Goal: Task Accomplishment & Management: Use online tool/utility

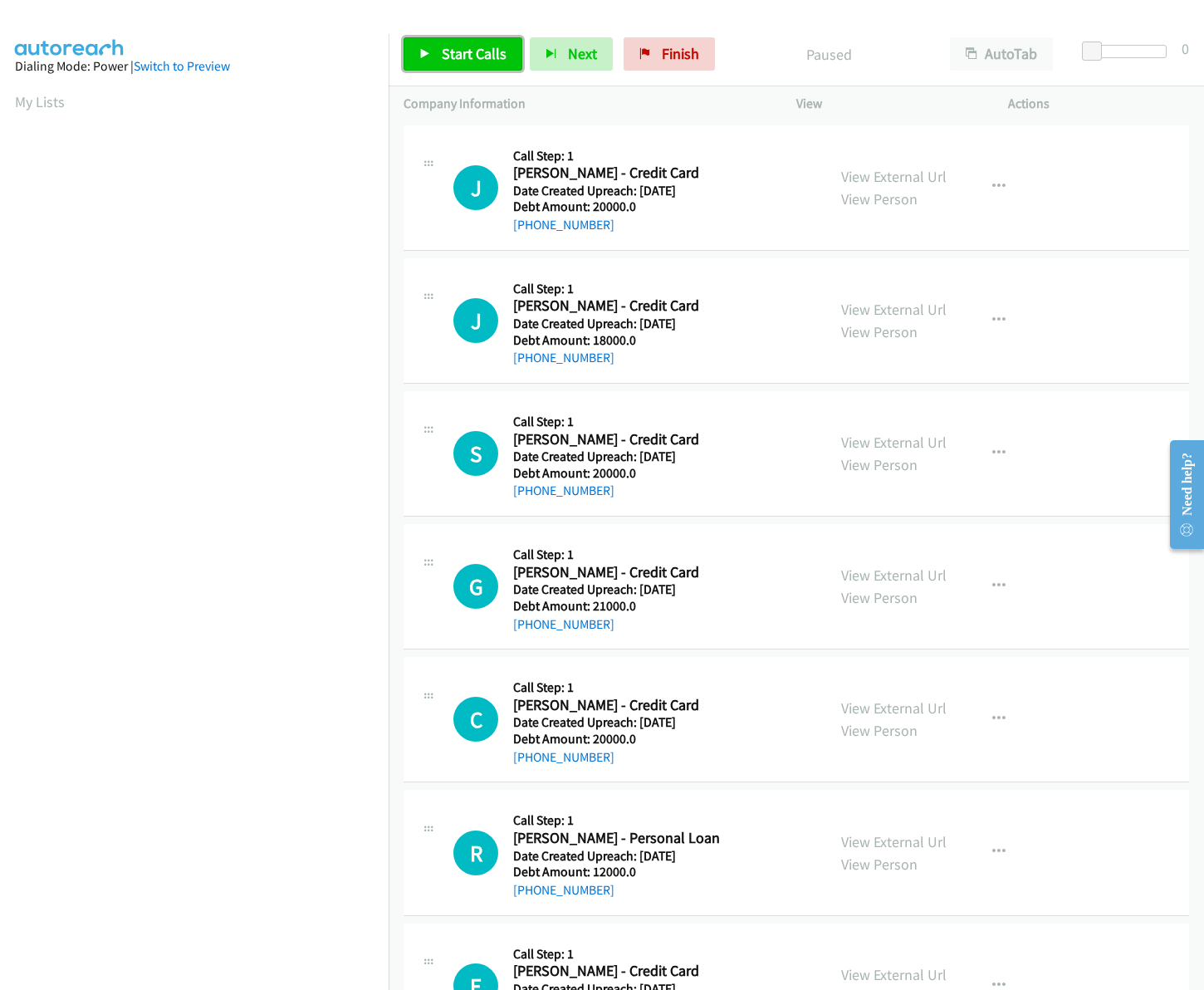
click at [447, 47] on span "Start Calls" at bounding box center [474, 53] width 65 height 19
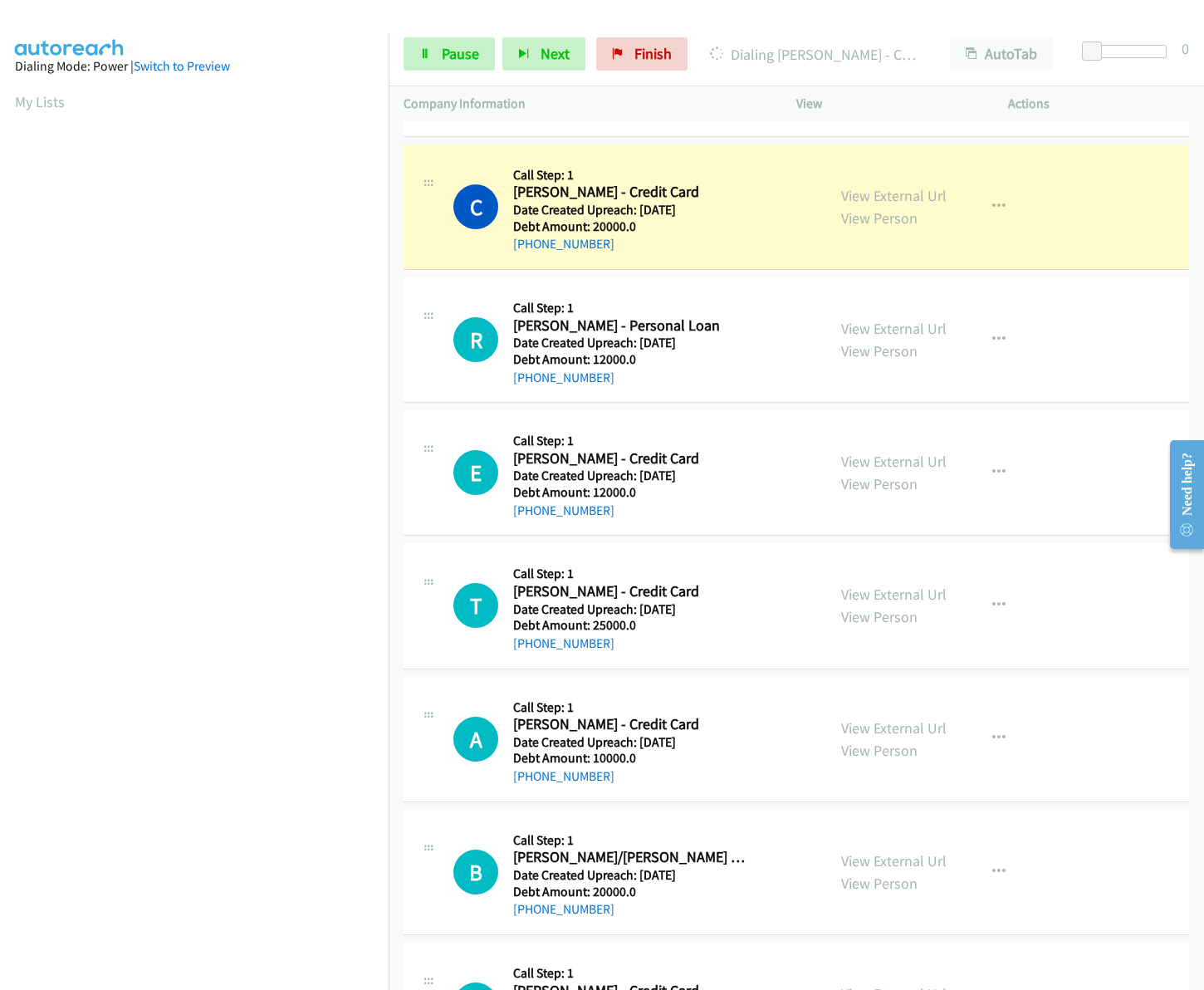
scroll to position [661, 0]
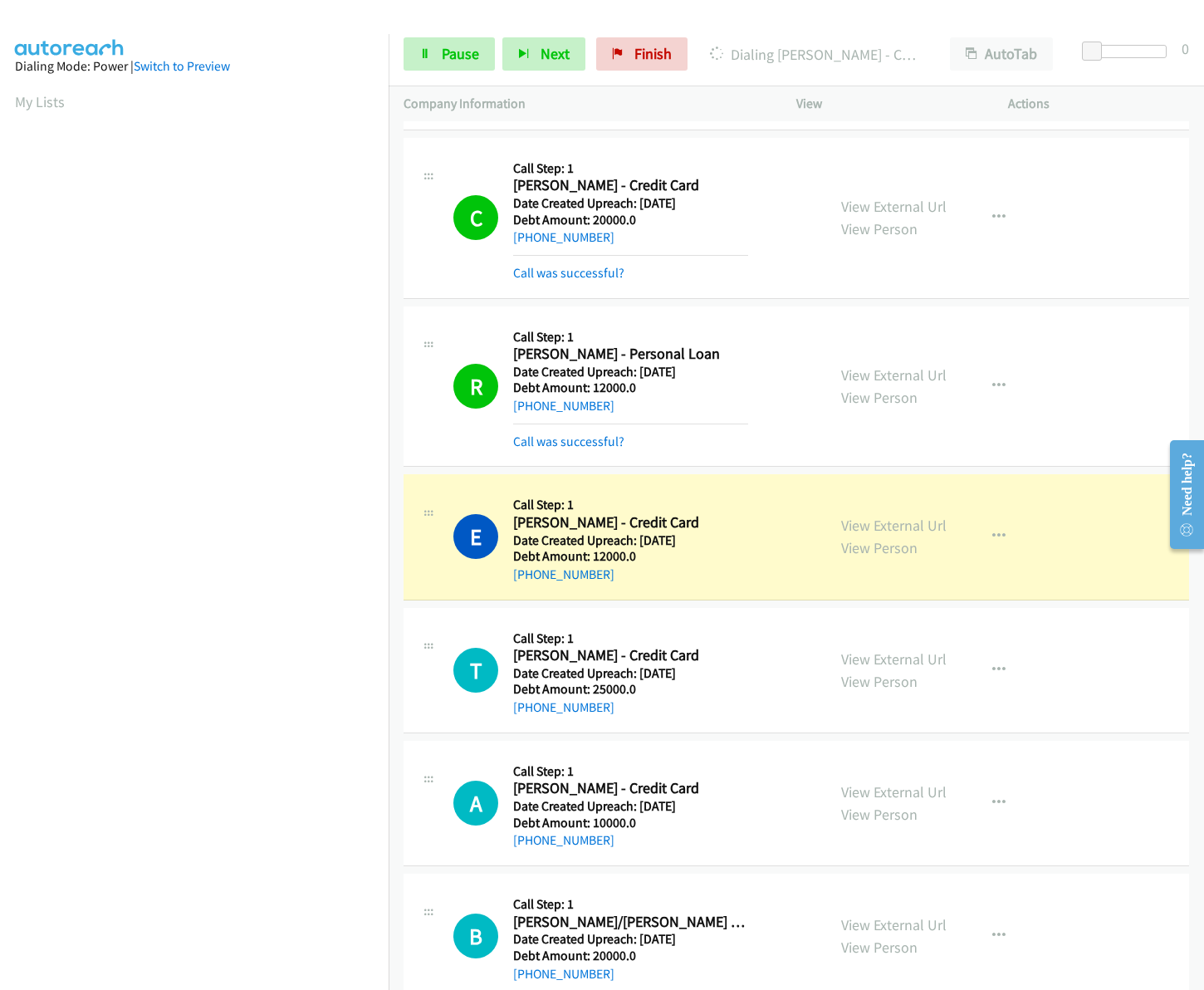
drag, startPoint x: 606, startPoint y: 578, endPoint x: 530, endPoint y: 586, distance: 76.9
click at [530, 586] on div "E Callback Scheduled Call Step: 1 Eric Clodfelter - Credit Card America/New_Yor…" at bounding box center [797, 536] width 786 height 125
copy link "336-655-8083"
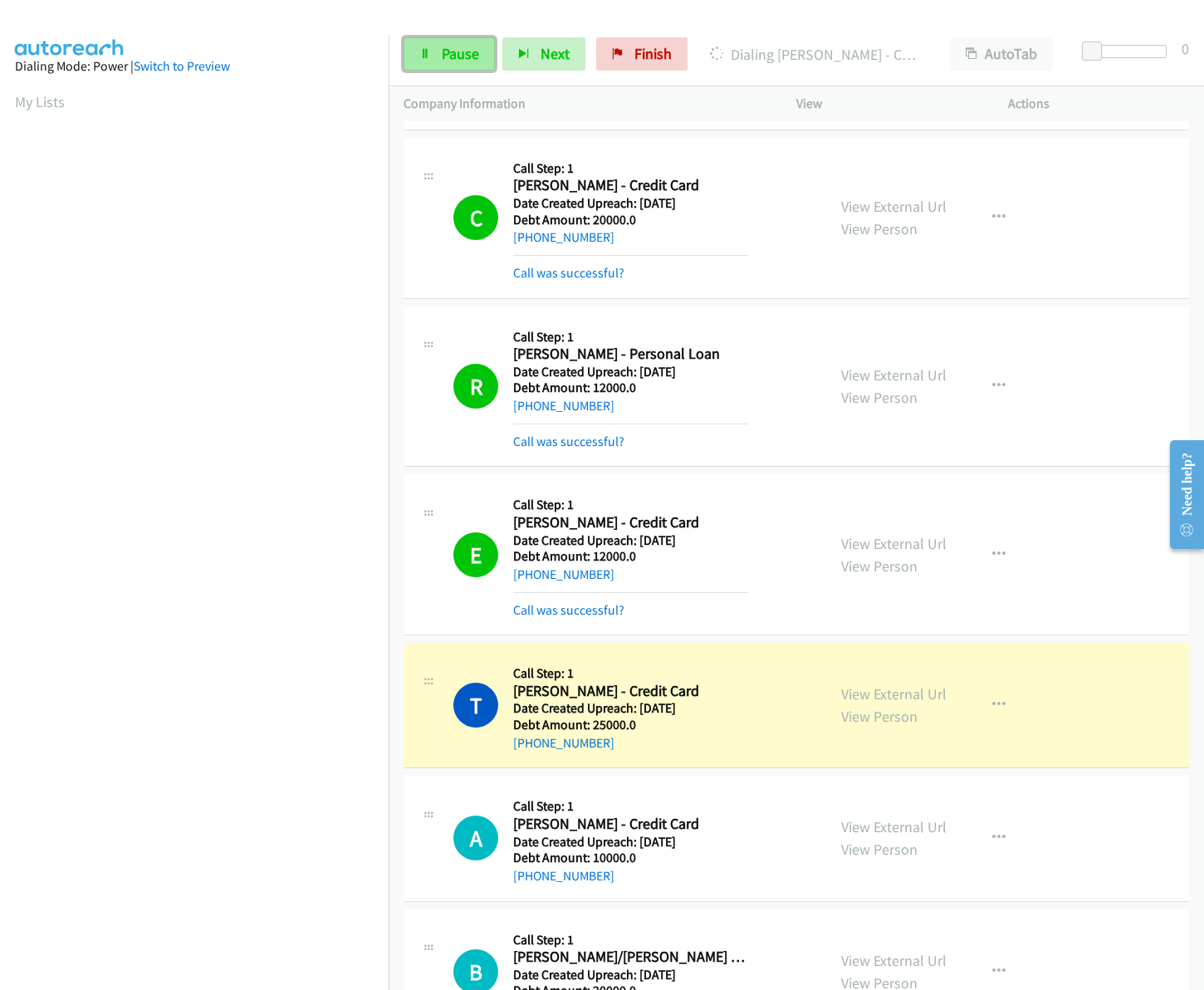
click at [467, 50] on span "Pause" at bounding box center [460, 53] width 37 height 19
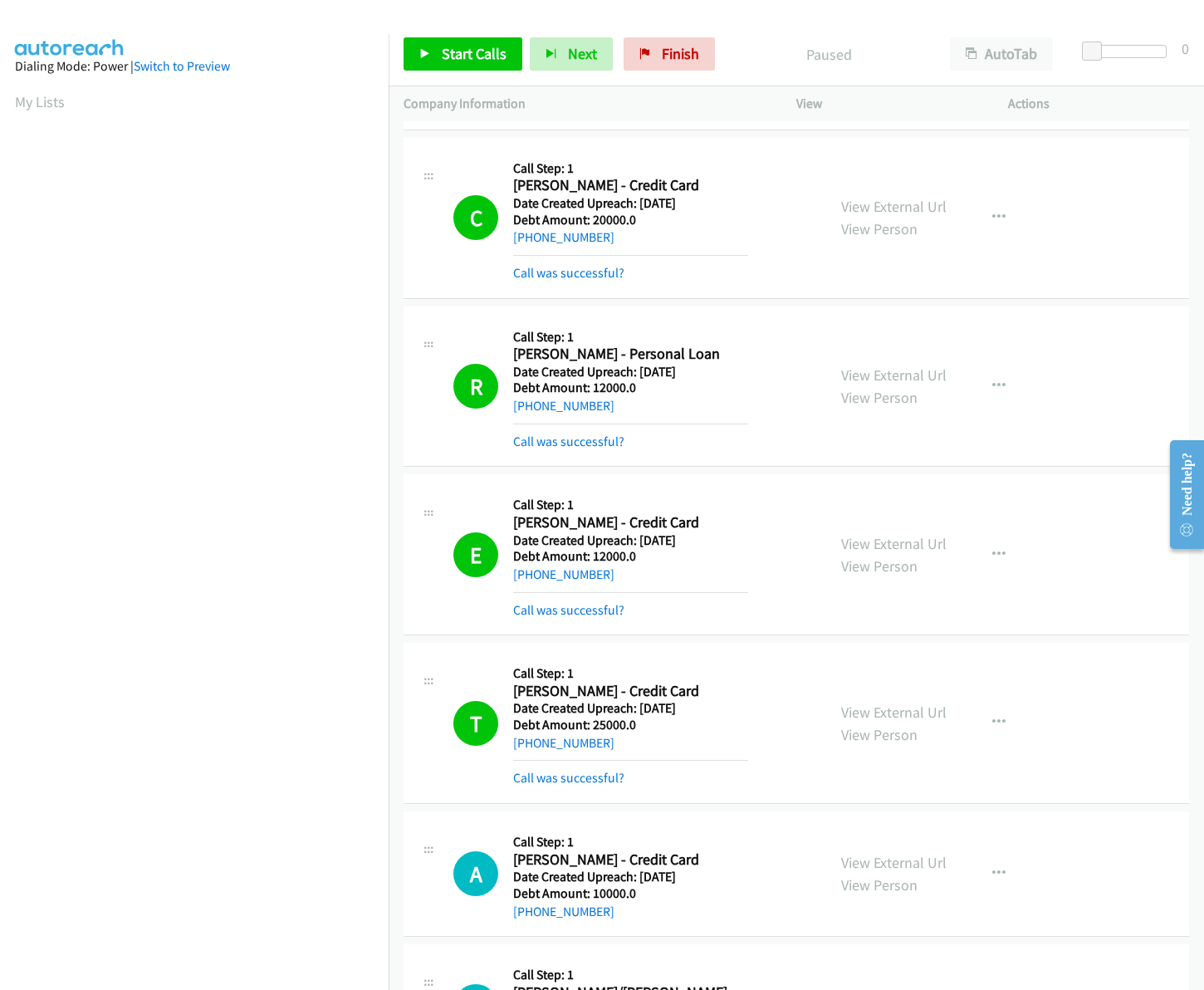
scroll to position [0, 2]
click at [918, 480] on div "E Callback Scheduled Call Step: 1 Eric Clodfelter - Credit Card America/New_Yor…" at bounding box center [797, 554] width 786 height 161
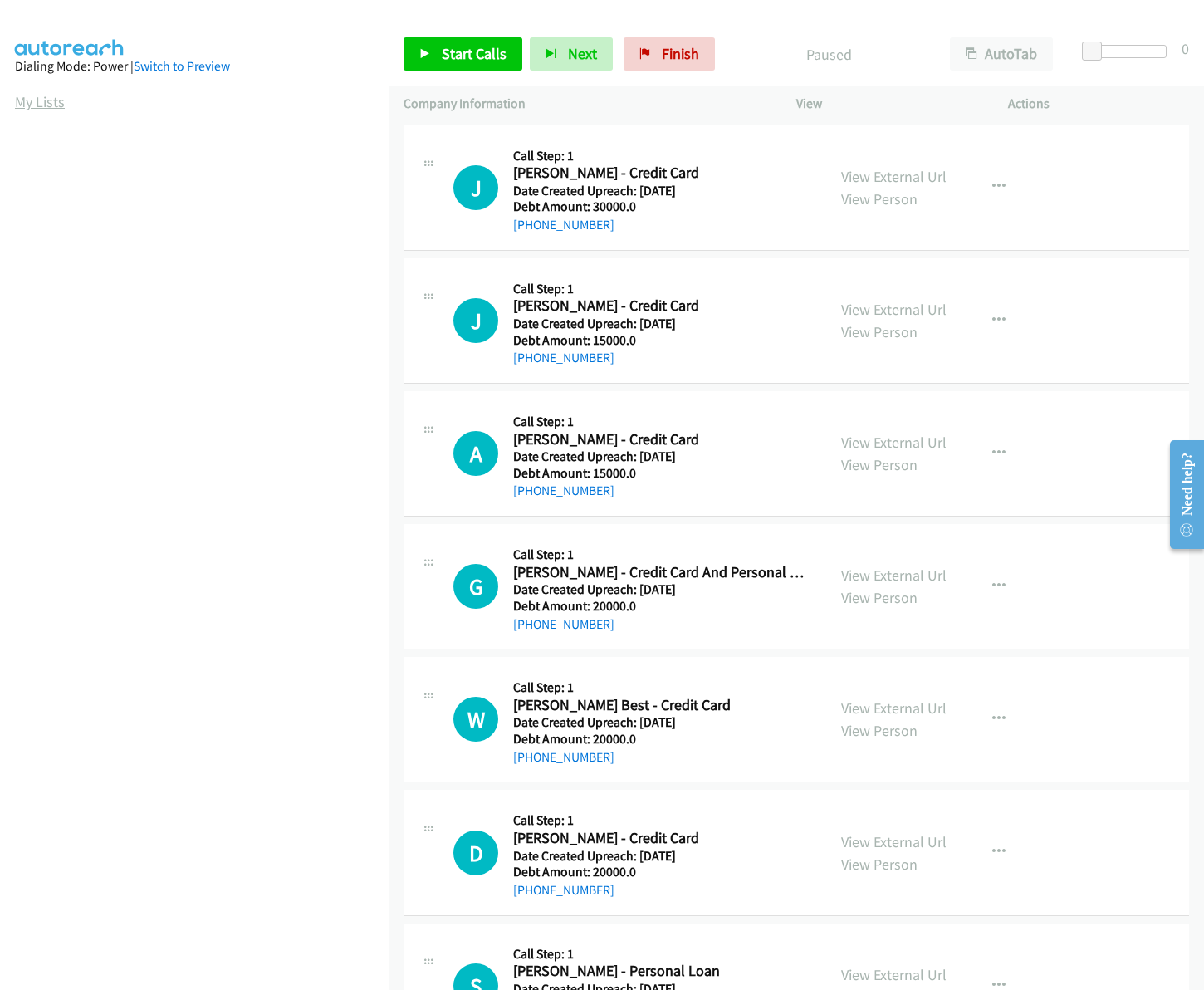
click at [15, 96] on link "My Lists" at bounding box center [40, 101] width 50 height 19
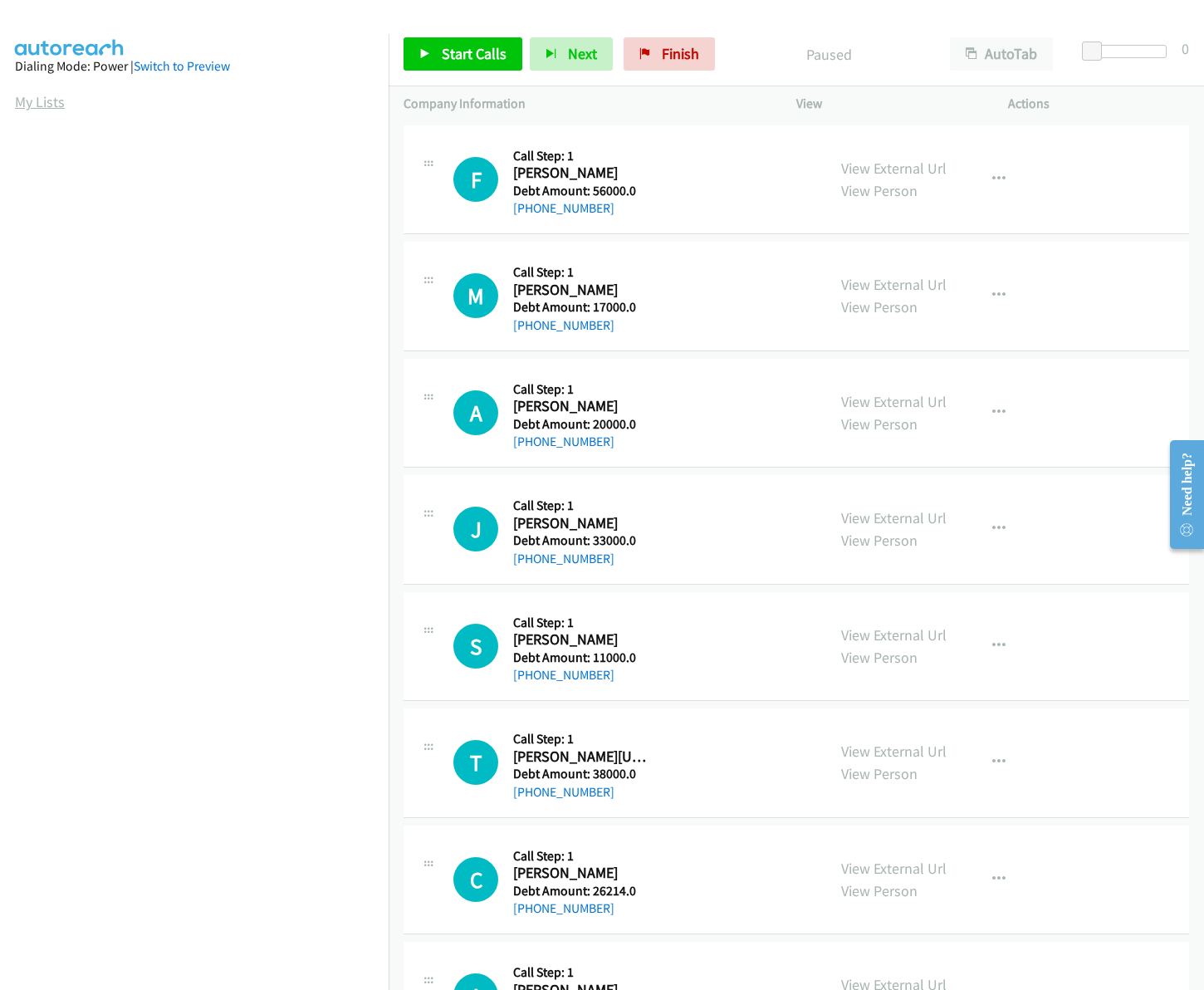
click at [15, 106] on link "My Lists" at bounding box center [40, 101] width 50 height 19
click at [488, 55] on span "Start Calls" at bounding box center [474, 53] width 65 height 19
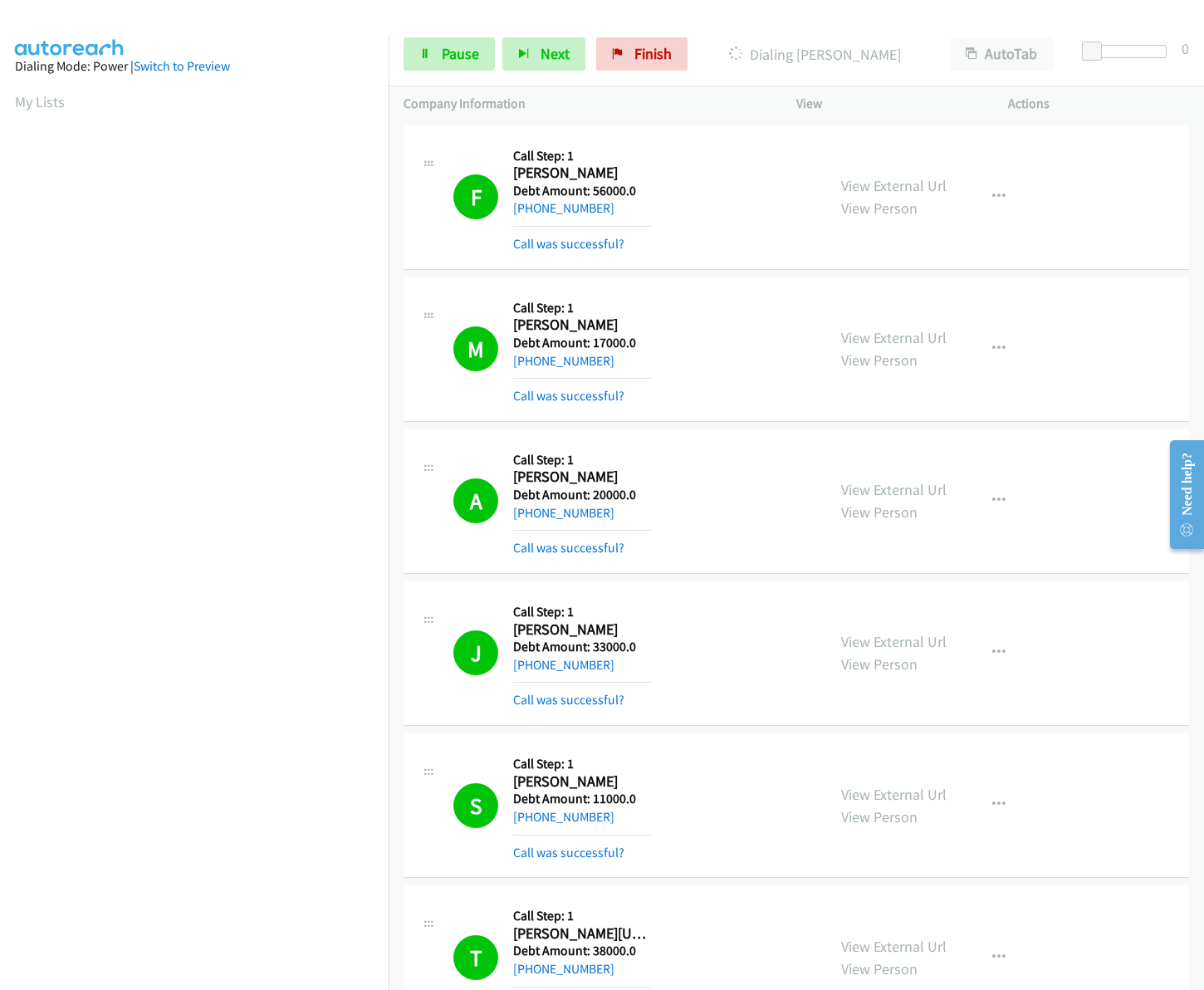
scroll to position [746, 0]
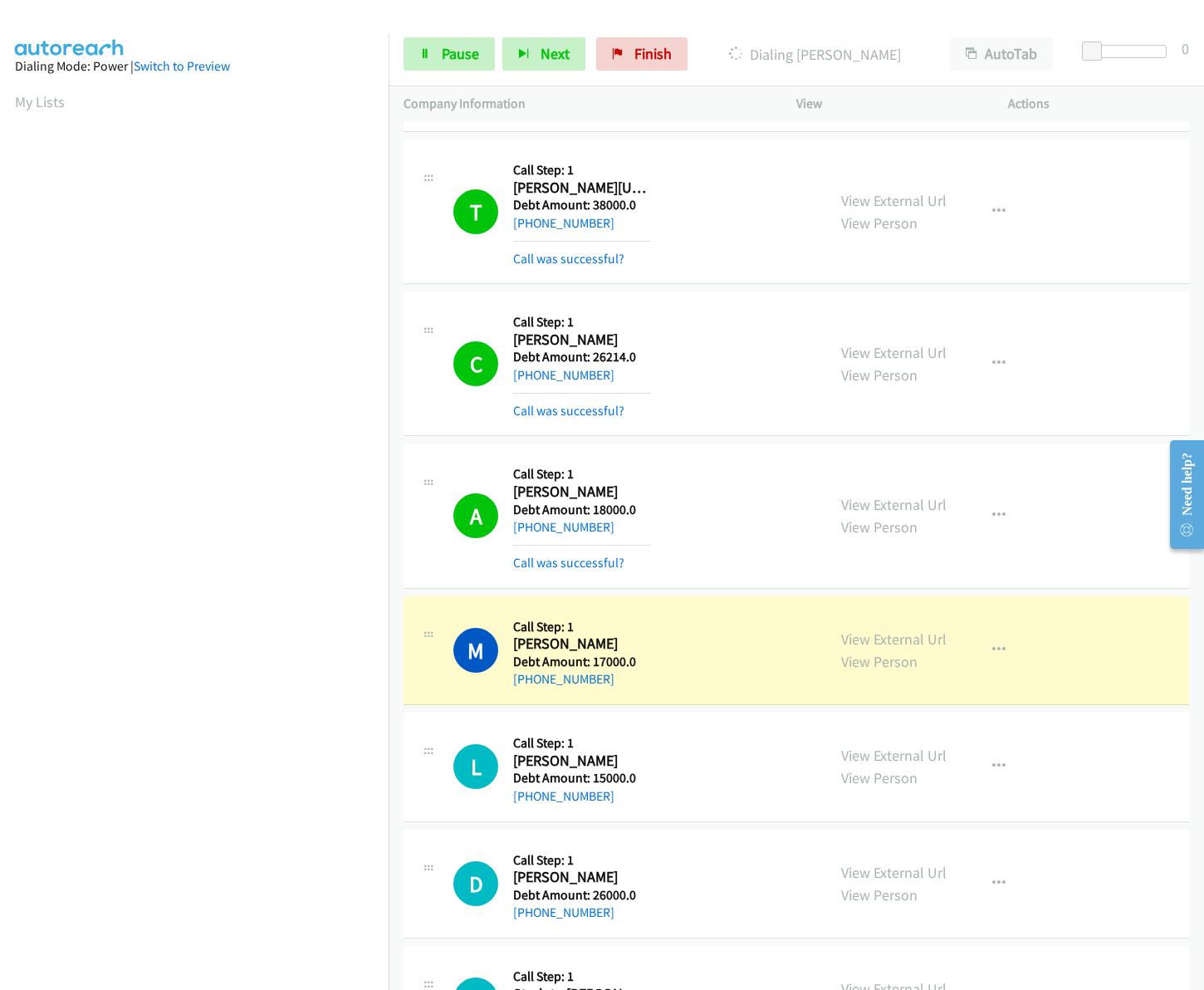
click at [698, 115] on div "Company Information" at bounding box center [585, 103] width 393 height 35
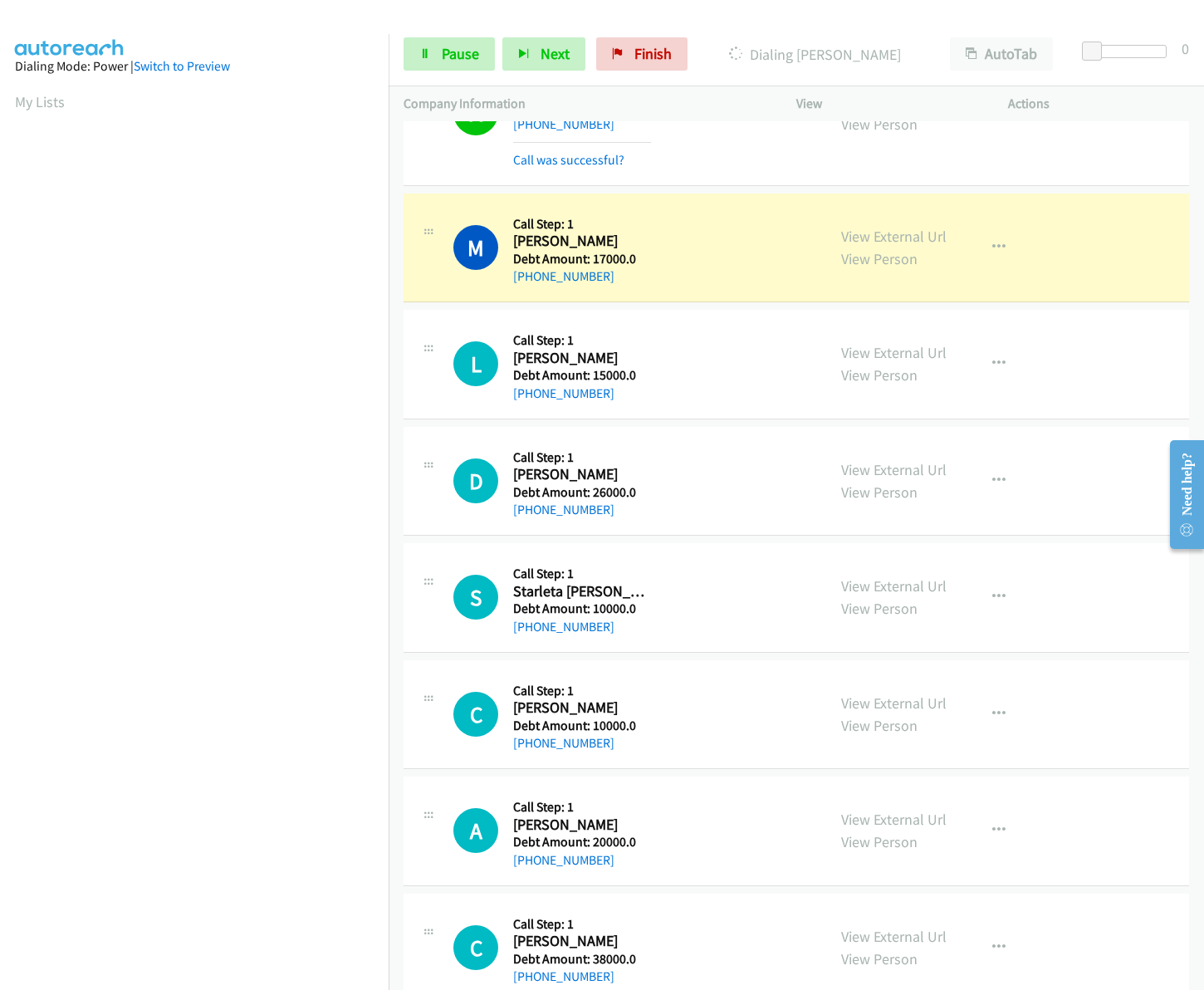
scroll to position [1168, 0]
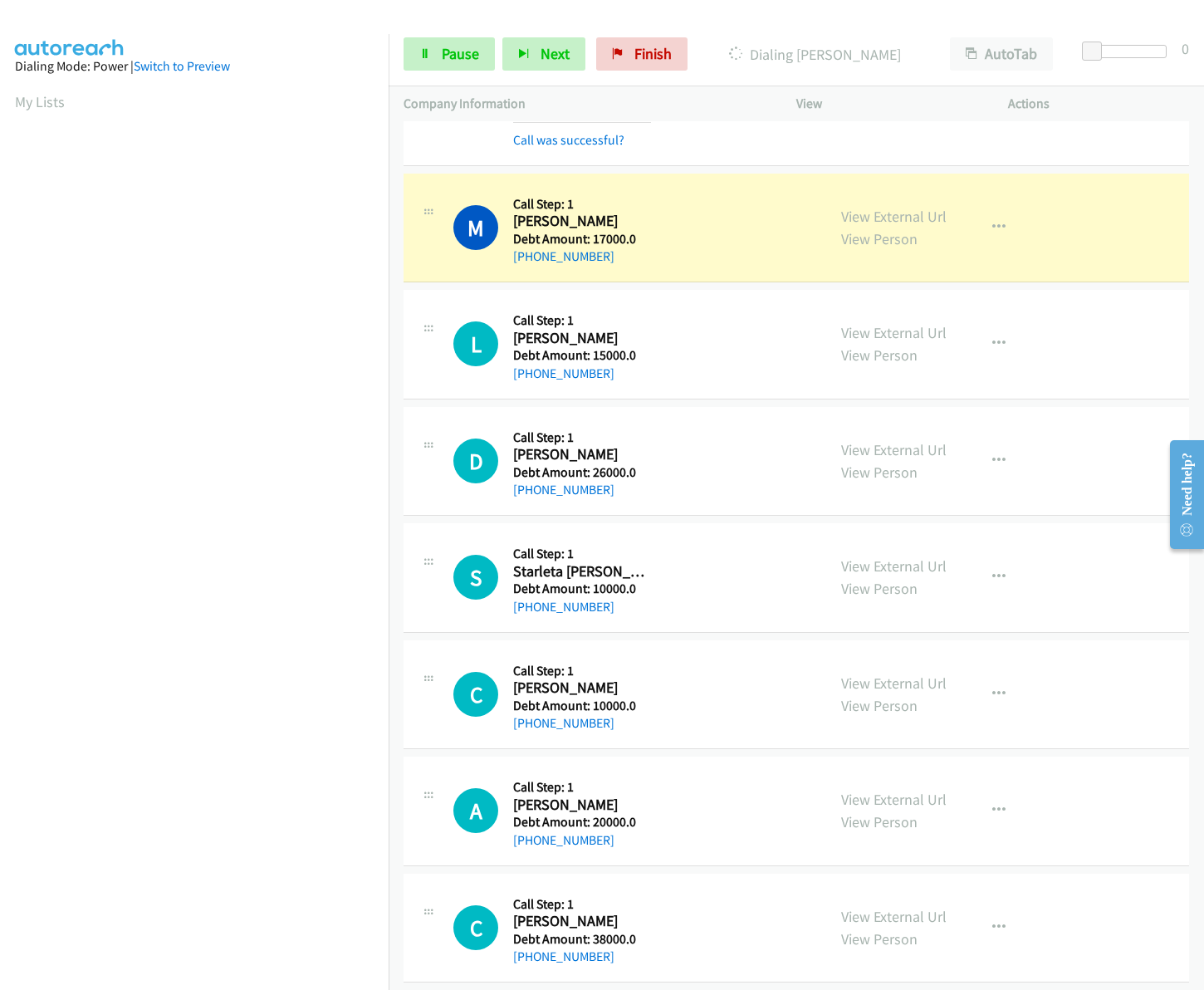
drag, startPoint x: 1194, startPoint y: 380, endPoint x: 41, endPoint y: 61, distance: 1196.5
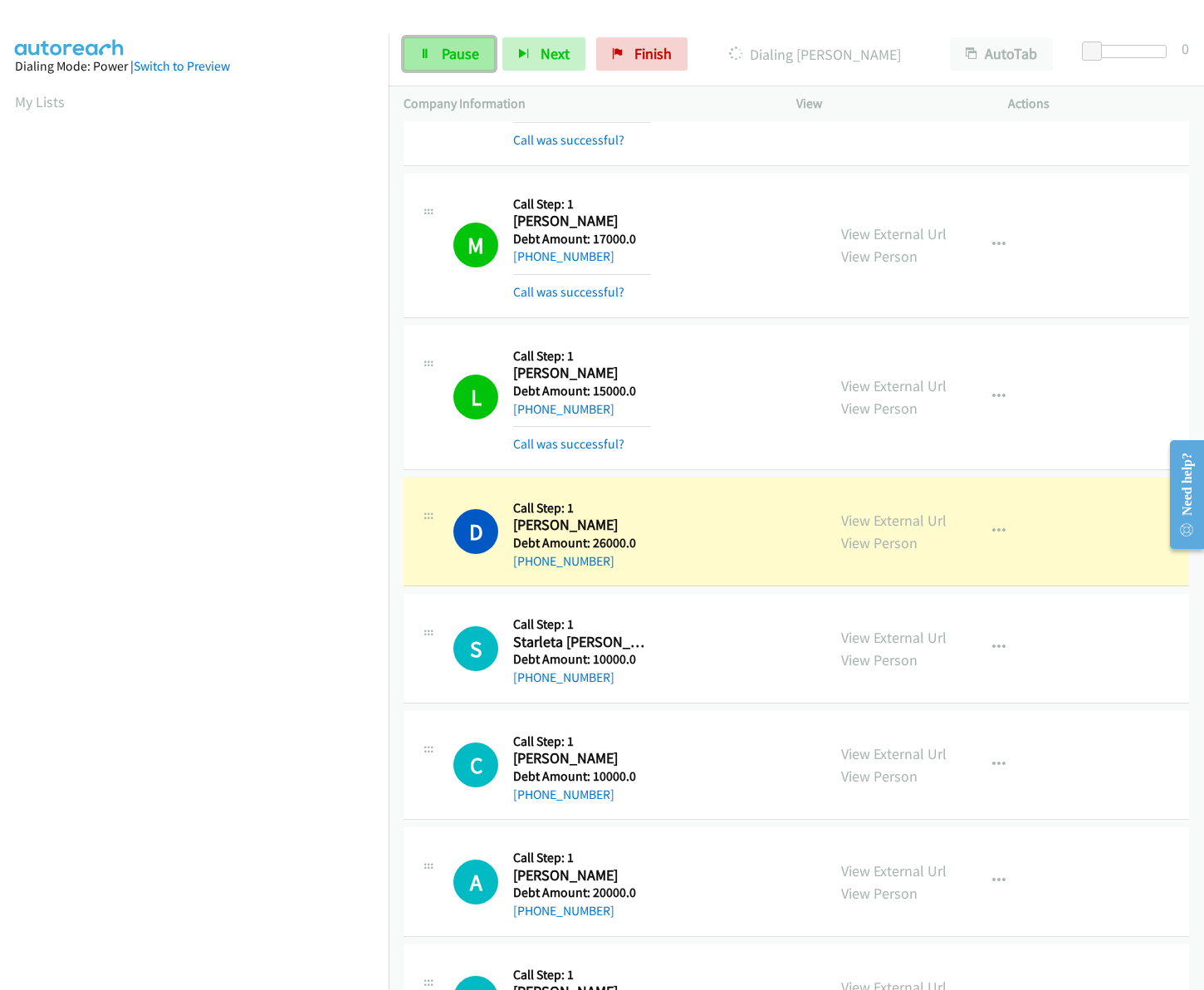
click at [475, 42] on link "Pause" at bounding box center [449, 53] width 91 height 33
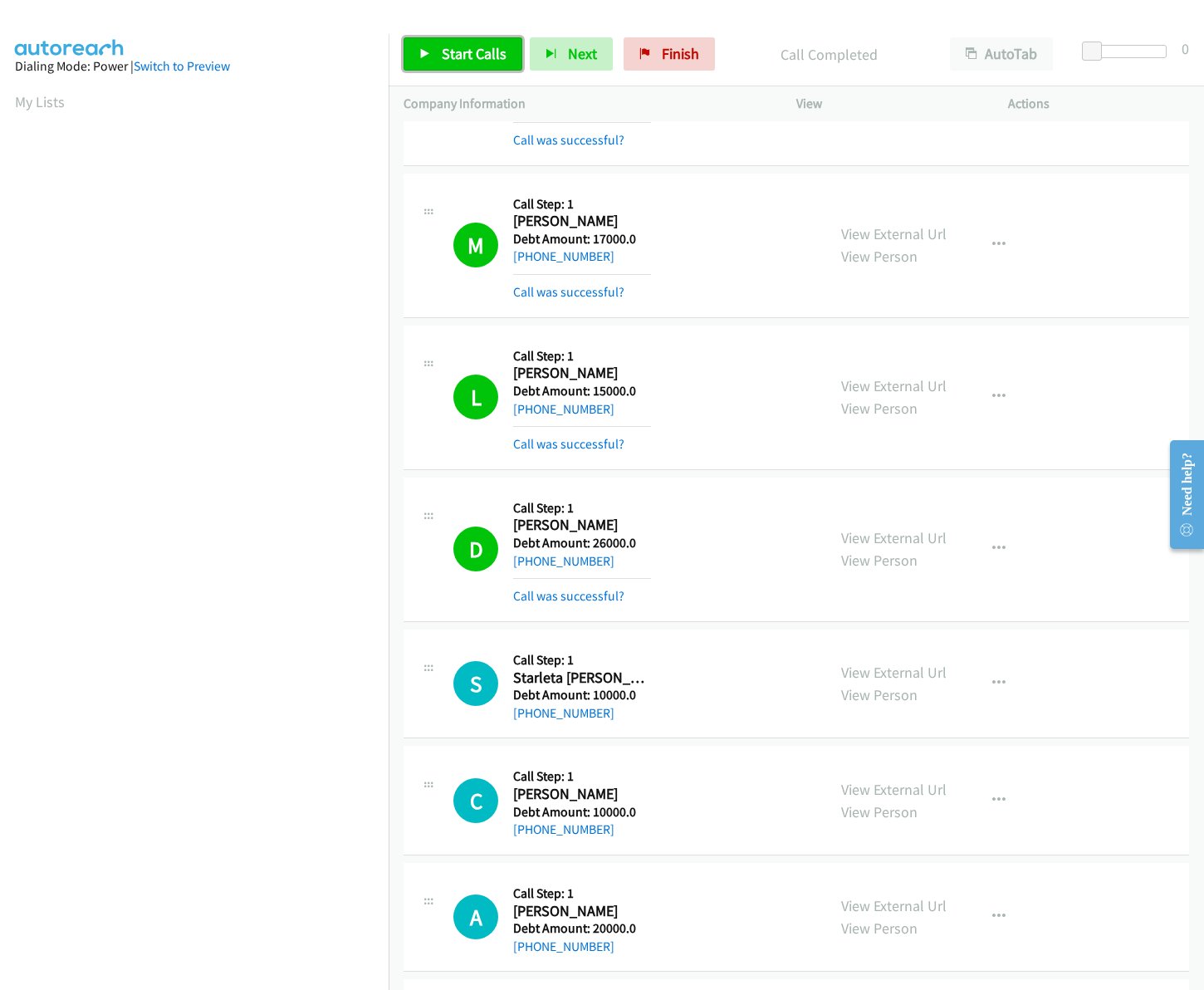
click at [451, 46] on span "Start Calls" at bounding box center [474, 53] width 65 height 19
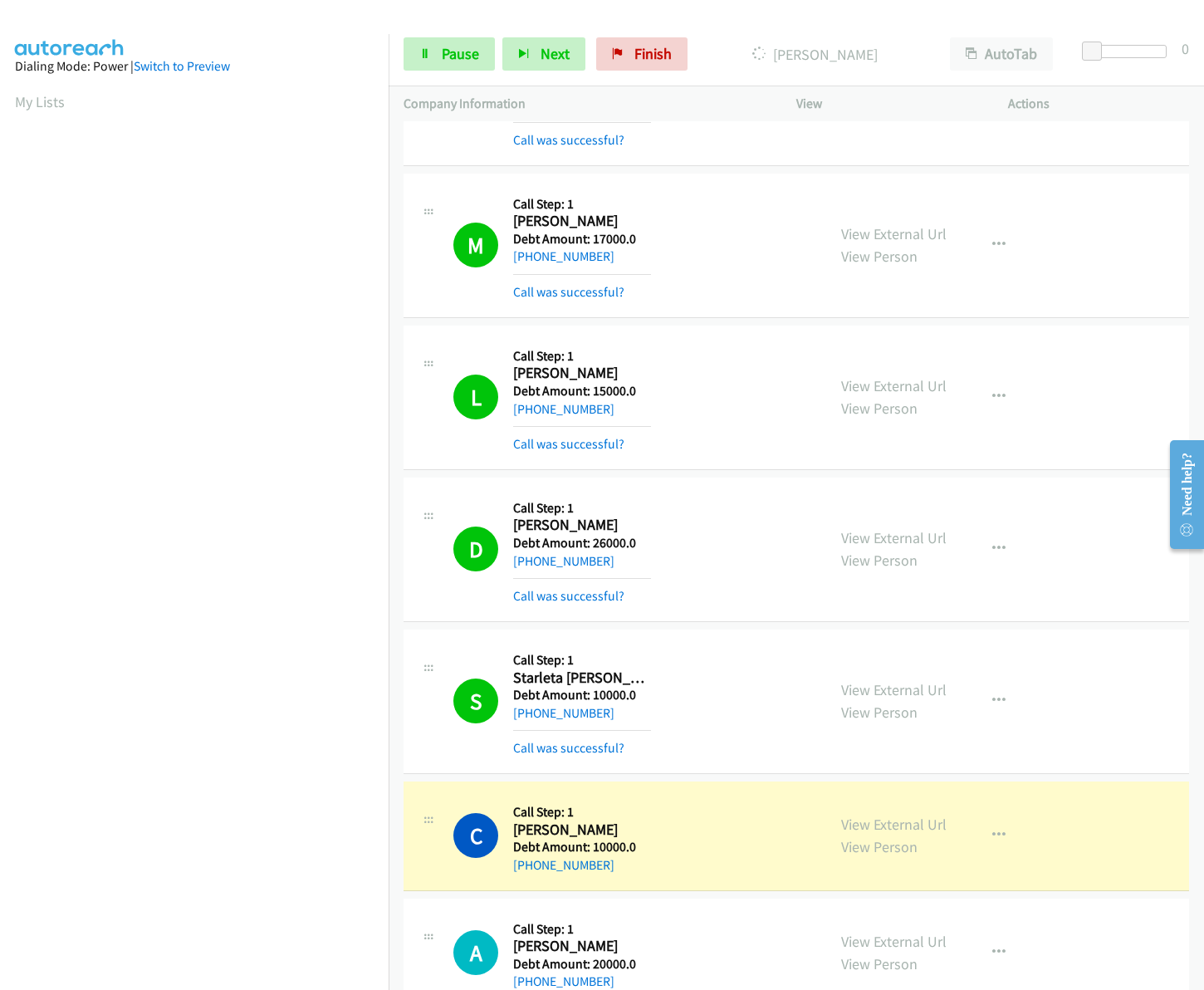
scroll to position [1915, 0]
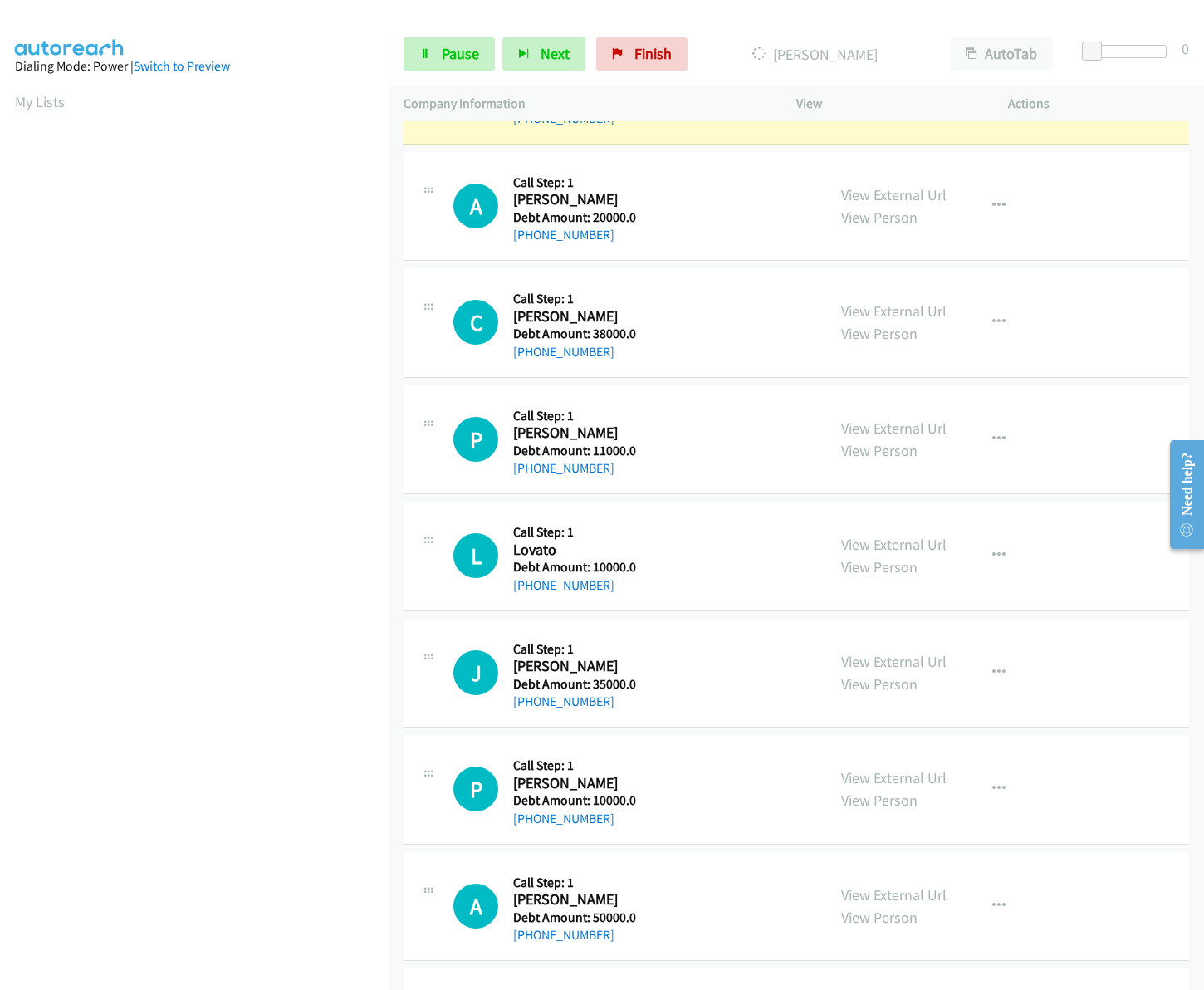
click at [710, 159] on div "A Callback Scheduled Call Step: 1 Adolfo Granados America/Denver Debt Amount: 2…" at bounding box center [797, 207] width 786 height 110
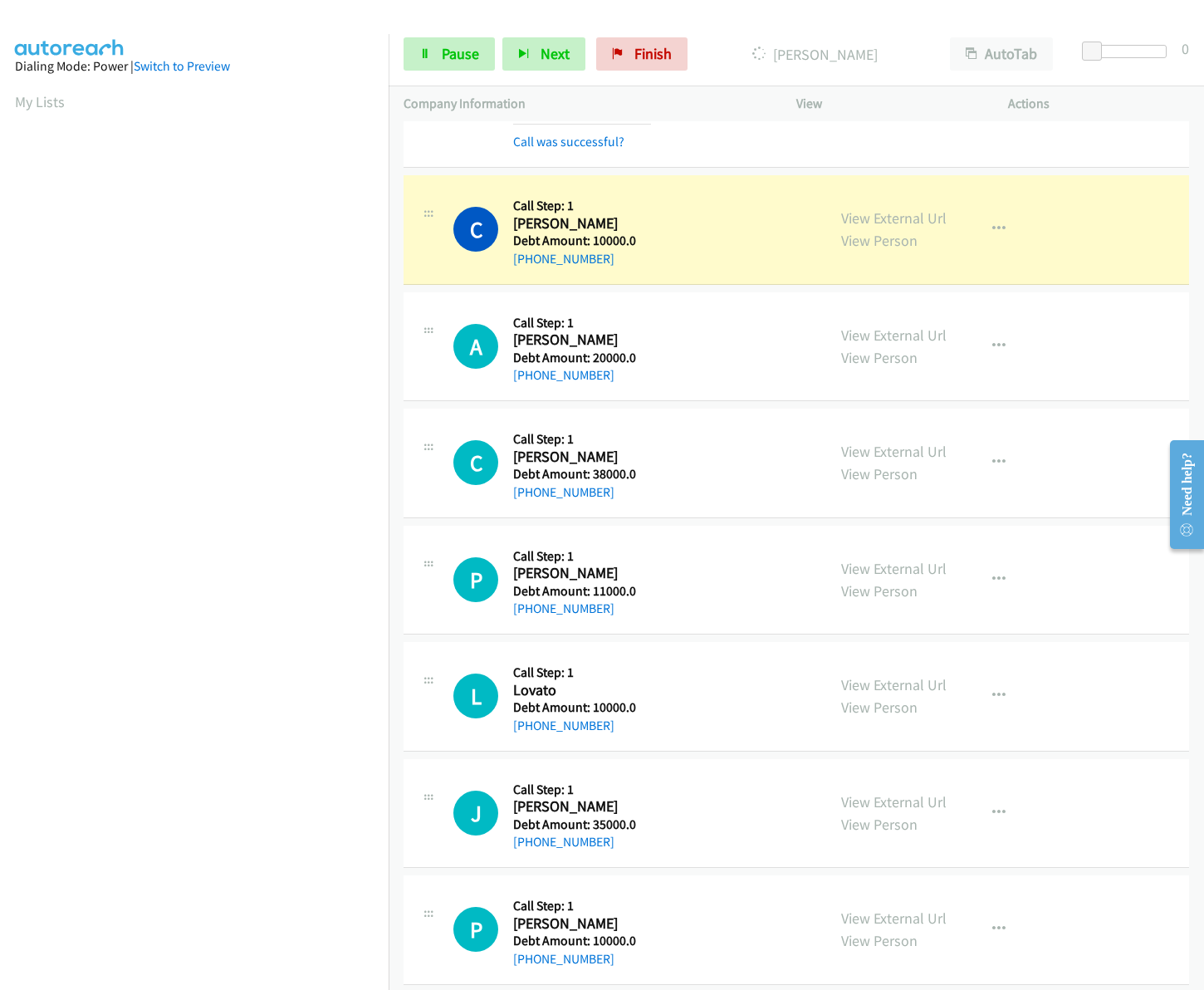
scroll to position [1839, 0]
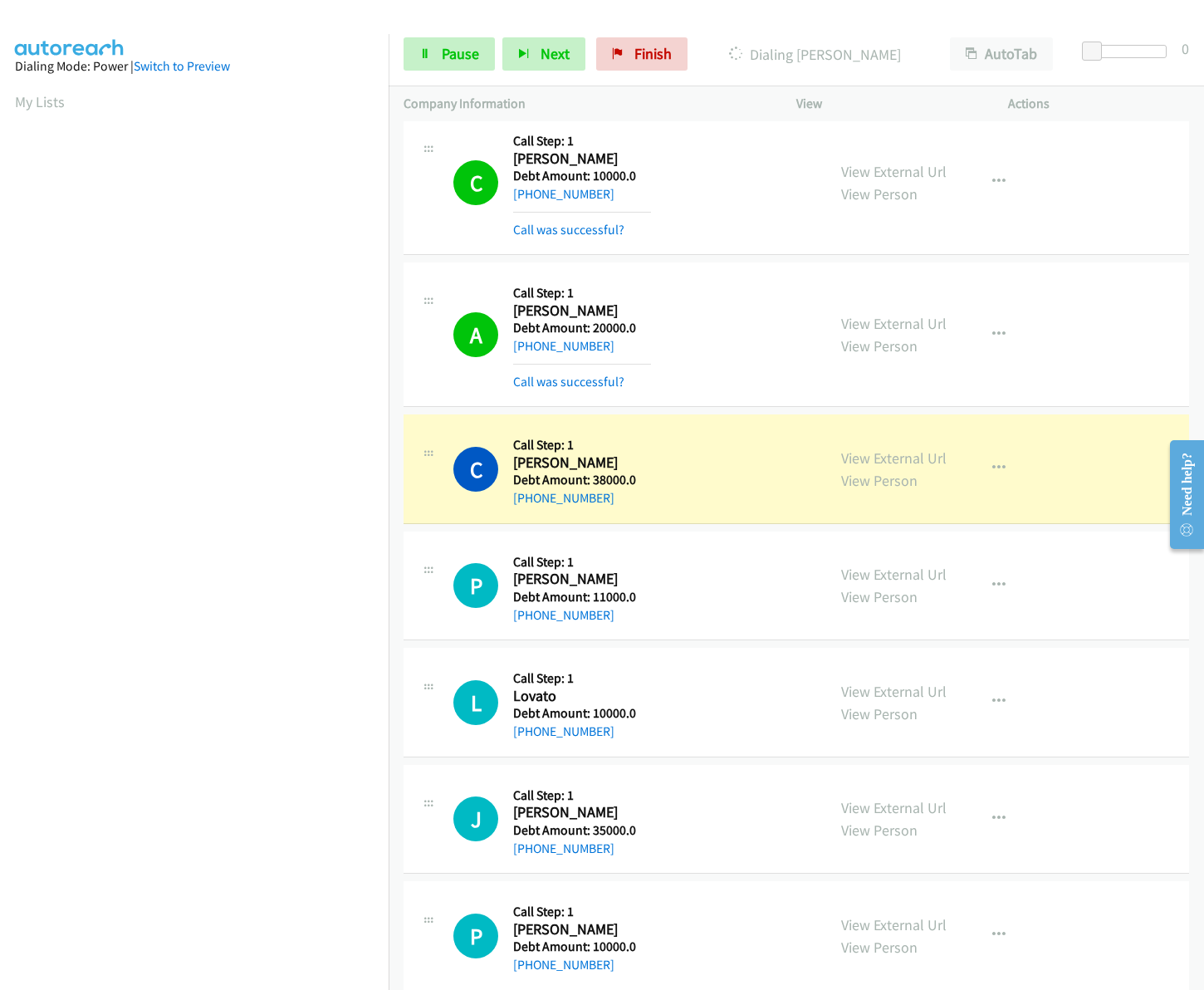
click at [451, 29] on div "Start Calls Pause Next Finish Dialing Crystal Skaugen AutoTab AutoTab 0" at bounding box center [796, 54] width 815 height 64
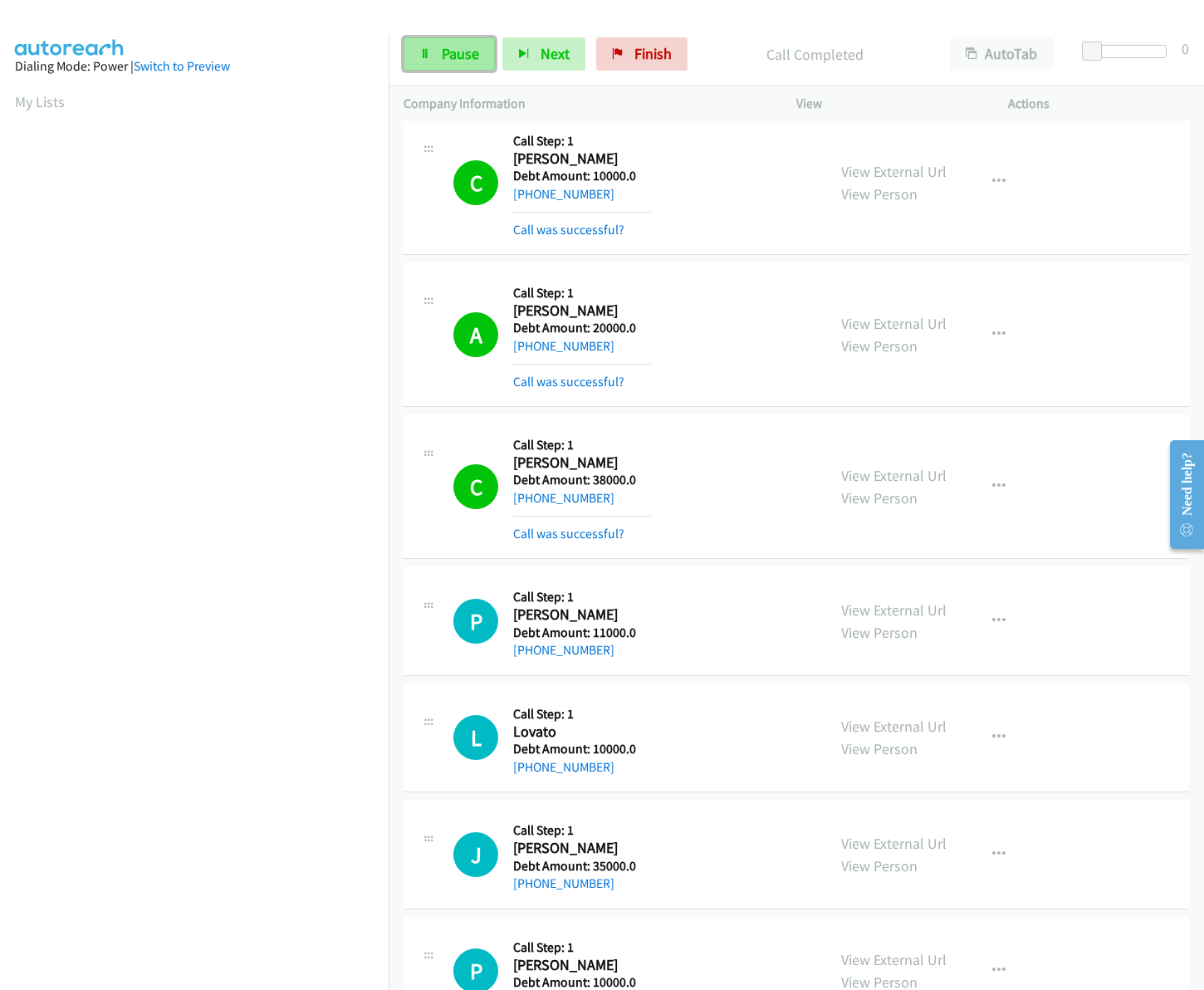
click at [451, 44] on span "Pause" at bounding box center [460, 53] width 37 height 19
click at [252, 30] on div at bounding box center [594, 32] width 1189 height 64
click at [448, 52] on span "Start Calls" at bounding box center [474, 53] width 65 height 19
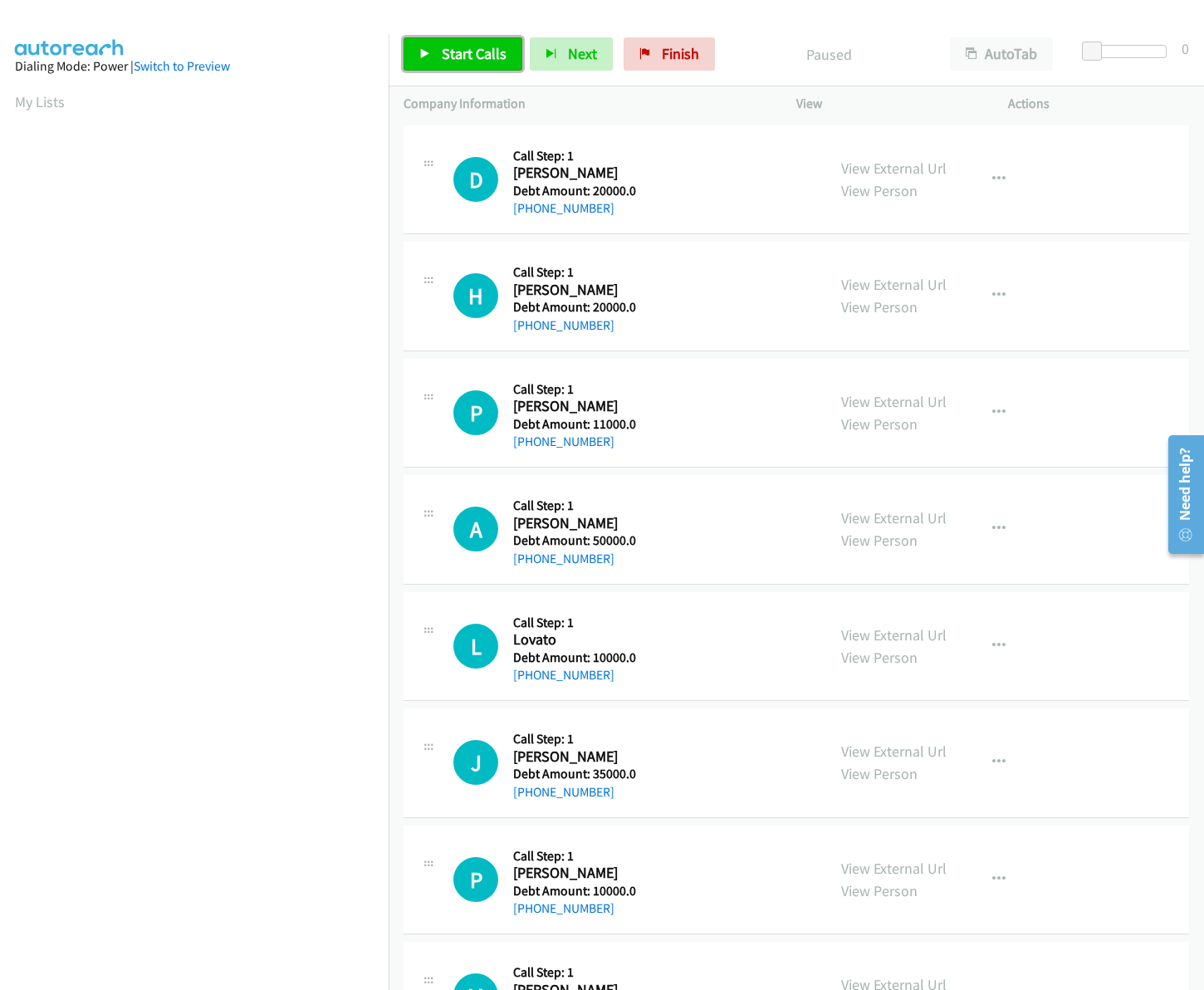
click at [473, 56] on span "Start Calls" at bounding box center [474, 53] width 65 height 19
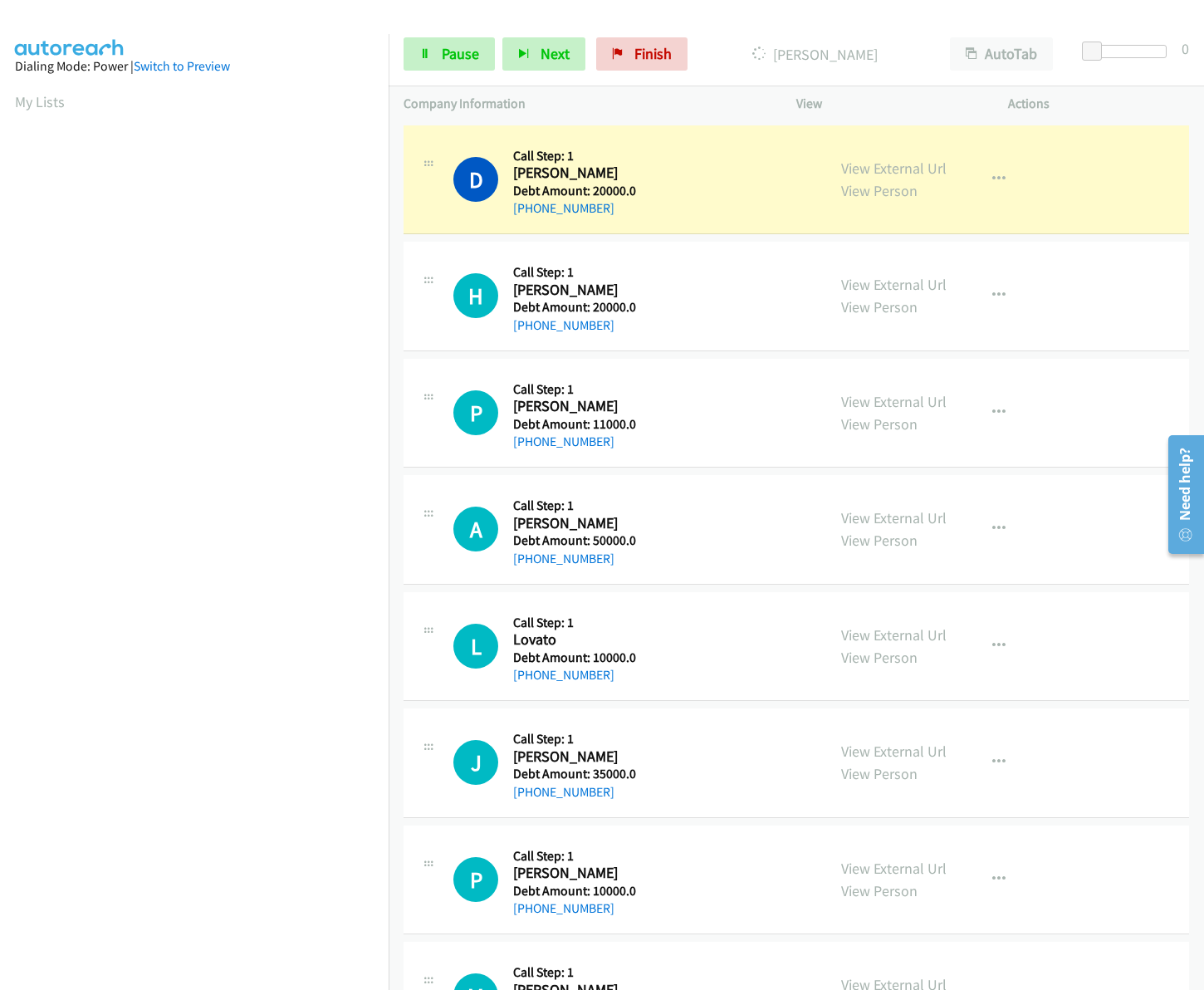
scroll to position [0, 2]
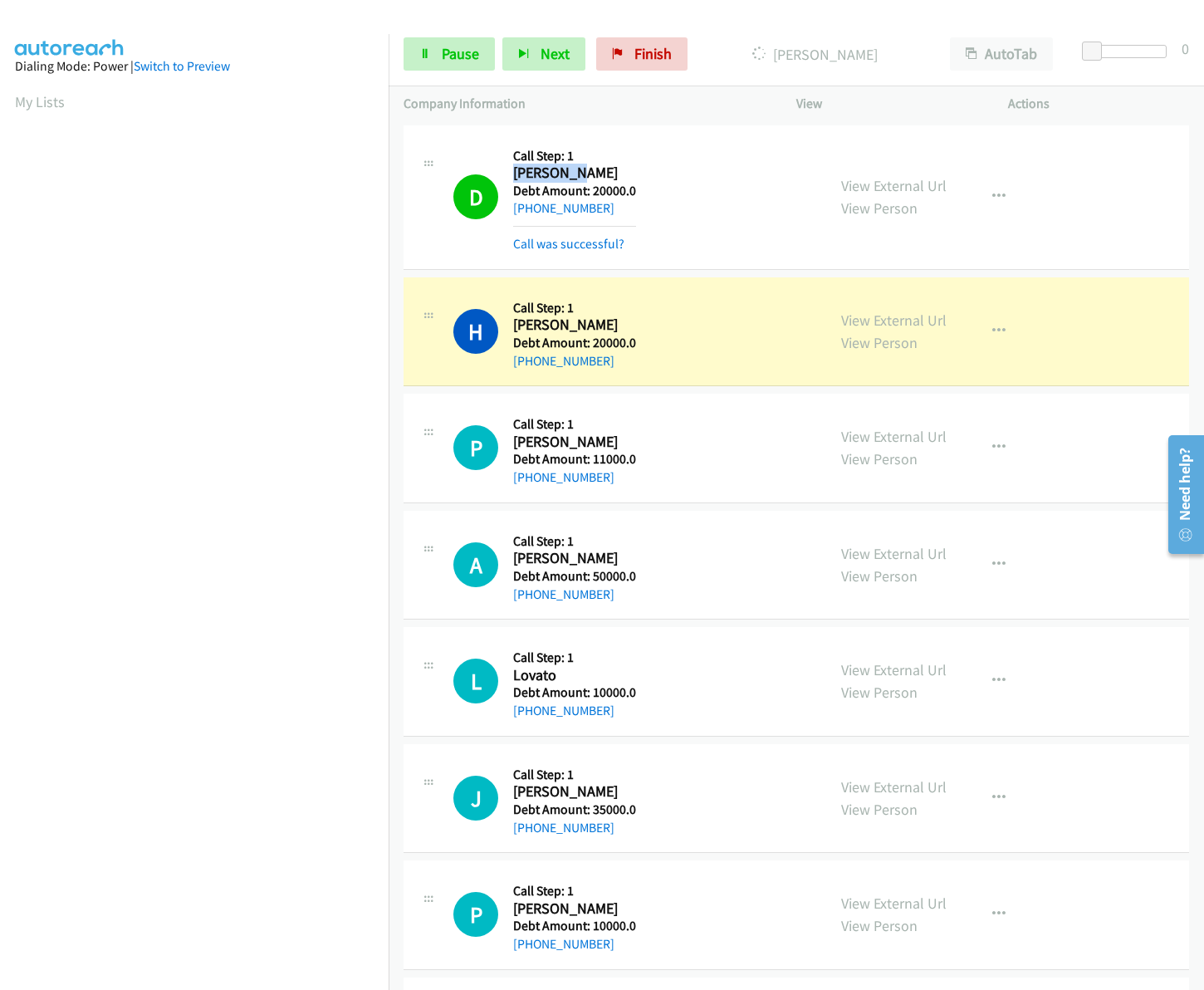
drag, startPoint x: 575, startPoint y: 171, endPoint x: 512, endPoint y: 169, distance: 63.2
click at [513, 169] on h2 "Demetrias Livesey" at bounding box center [573, 173] width 120 height 19
drag, startPoint x: 633, startPoint y: 173, endPoint x: 579, endPoint y: 173, distance: 54.0
click at [579, 173] on h2 "Demetrias Livesey" at bounding box center [573, 173] width 120 height 19
copy h2 "Livesey"
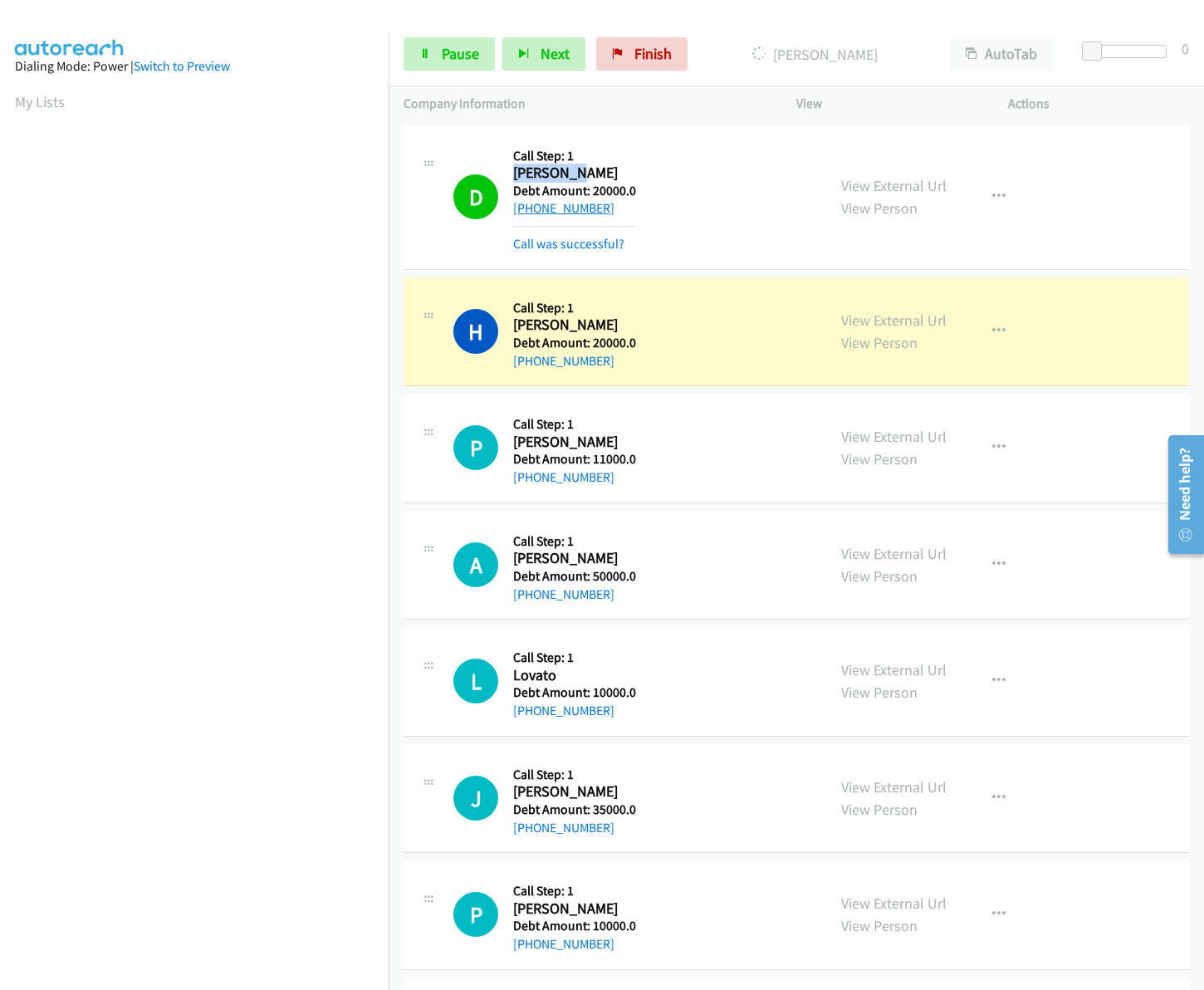
drag, startPoint x: 600, startPoint y: 204, endPoint x: 528, endPoint y: 205, distance: 71.4
click at [528, 205] on div "+1 510-712-6137" at bounding box center [574, 208] width 123 height 20
copy link "510-712-6137"
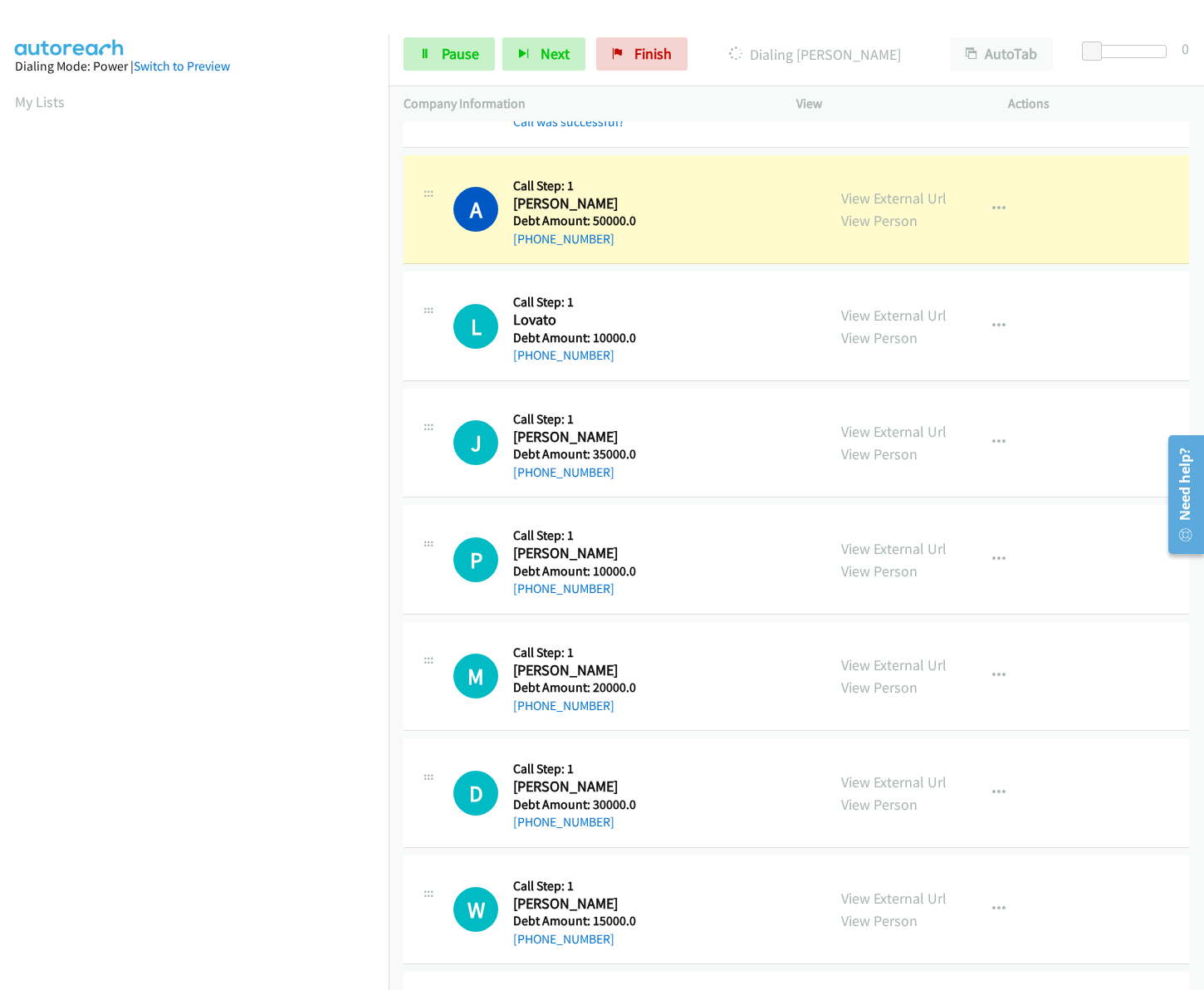
scroll to position [445, 0]
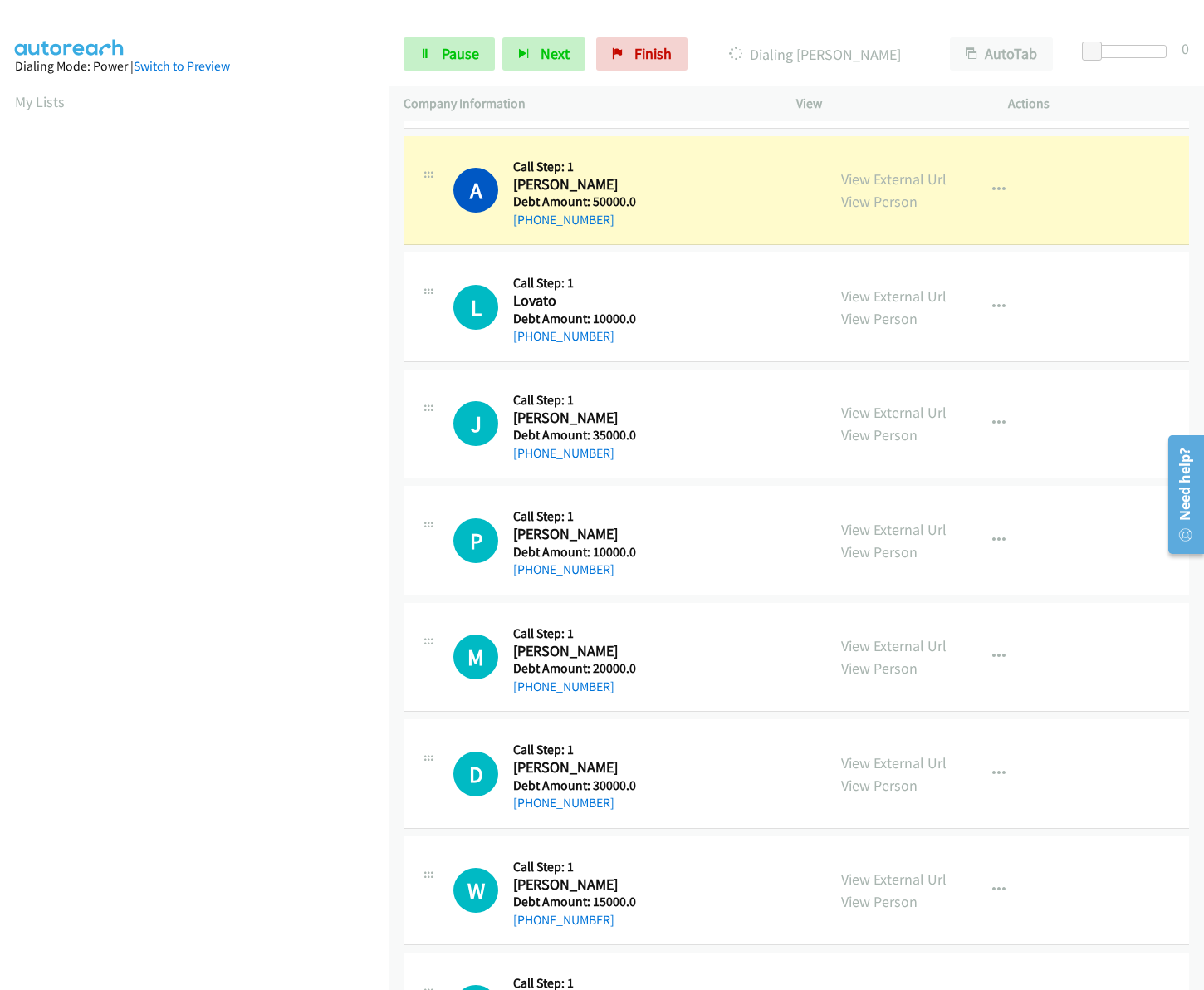
drag, startPoint x: 1193, startPoint y: 292, endPoint x: 33, endPoint y: 44, distance: 1185.6
drag, startPoint x: 590, startPoint y: 184, endPoint x: 555, endPoint y: 179, distance: 35.1
click at [555, 179] on h2 "Anton Pierre" at bounding box center [573, 184] width 120 height 19
drag, startPoint x: 555, startPoint y: 179, endPoint x: 727, endPoint y: 94, distance: 192.7
click at [727, 94] on p "Company Information" at bounding box center [585, 104] width 363 height 20
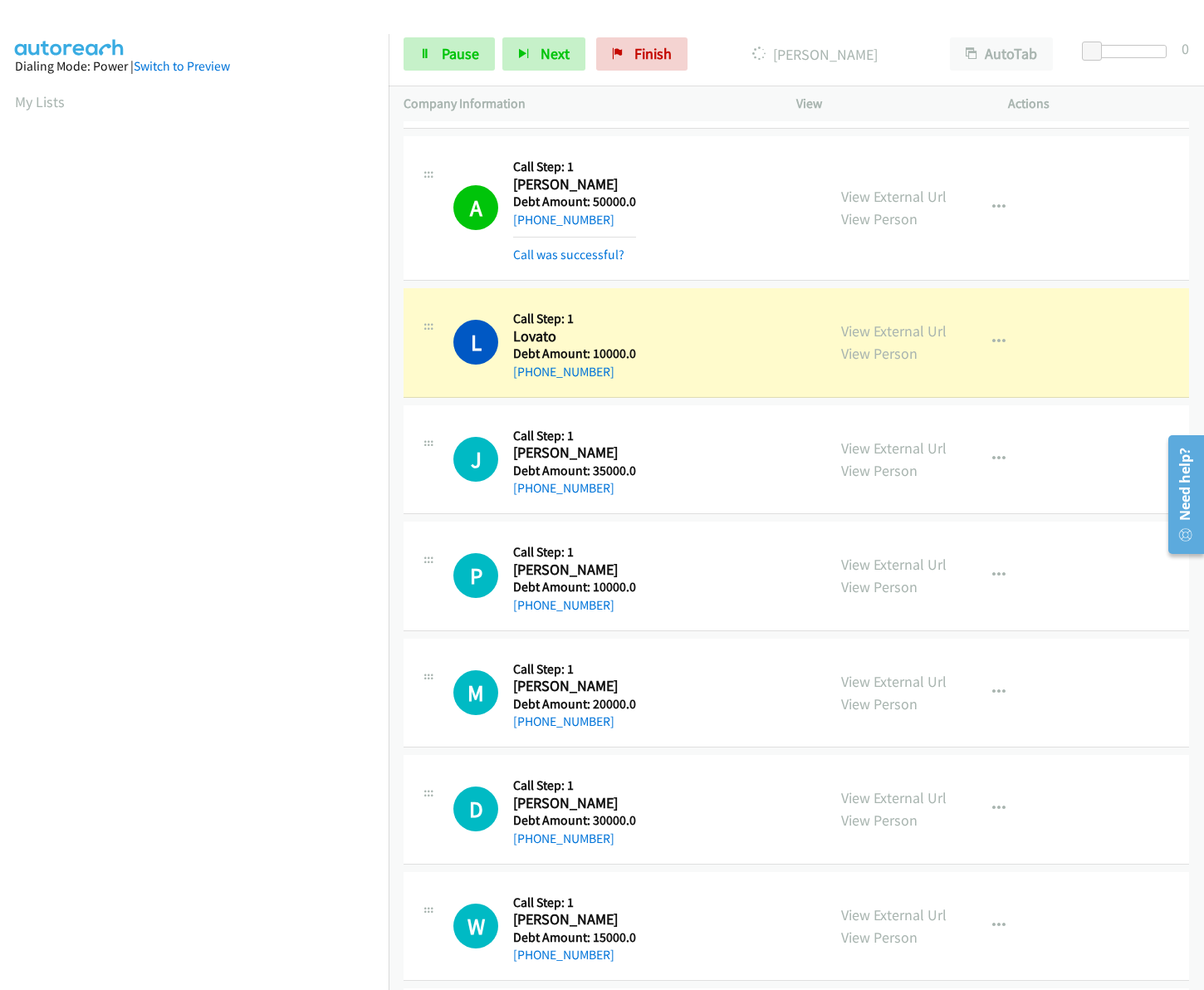
drag, startPoint x: 515, startPoint y: 337, endPoint x: 607, endPoint y: 370, distance: 98.0
click at [607, 370] on div "Callback Scheduled Call Step: 1 Lovato America/Denver Debt Amount: 10000.0 +1 5…" at bounding box center [574, 342] width 123 height 79
copy div "Lovato America/Denver Debt Amount: 10000.0 +1 505-204-2921"
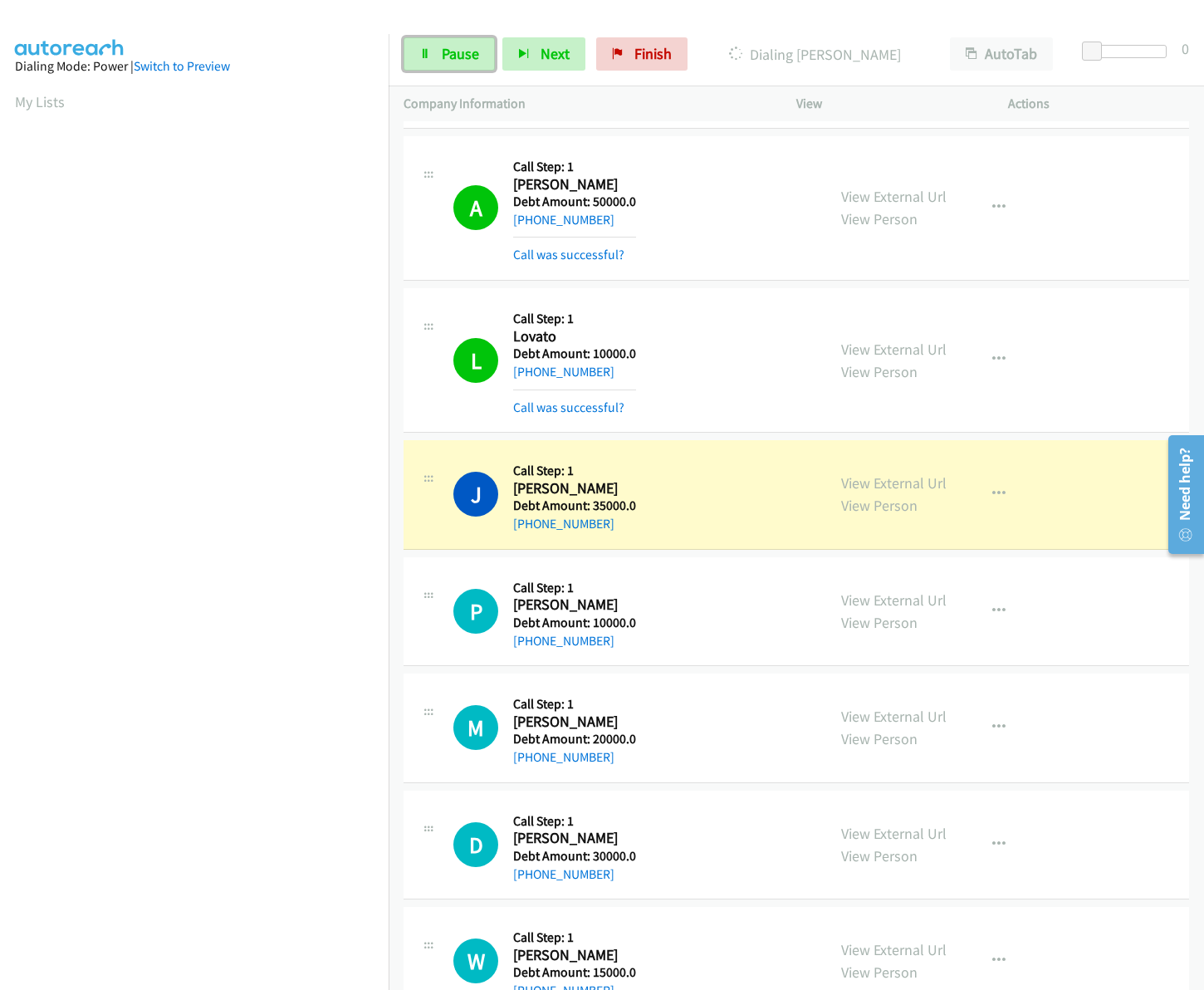
drag, startPoint x: 463, startPoint y: 61, endPoint x: 270, endPoint y: 594, distance: 567.2
click at [463, 61] on span "Pause" at bounding box center [460, 53] width 37 height 19
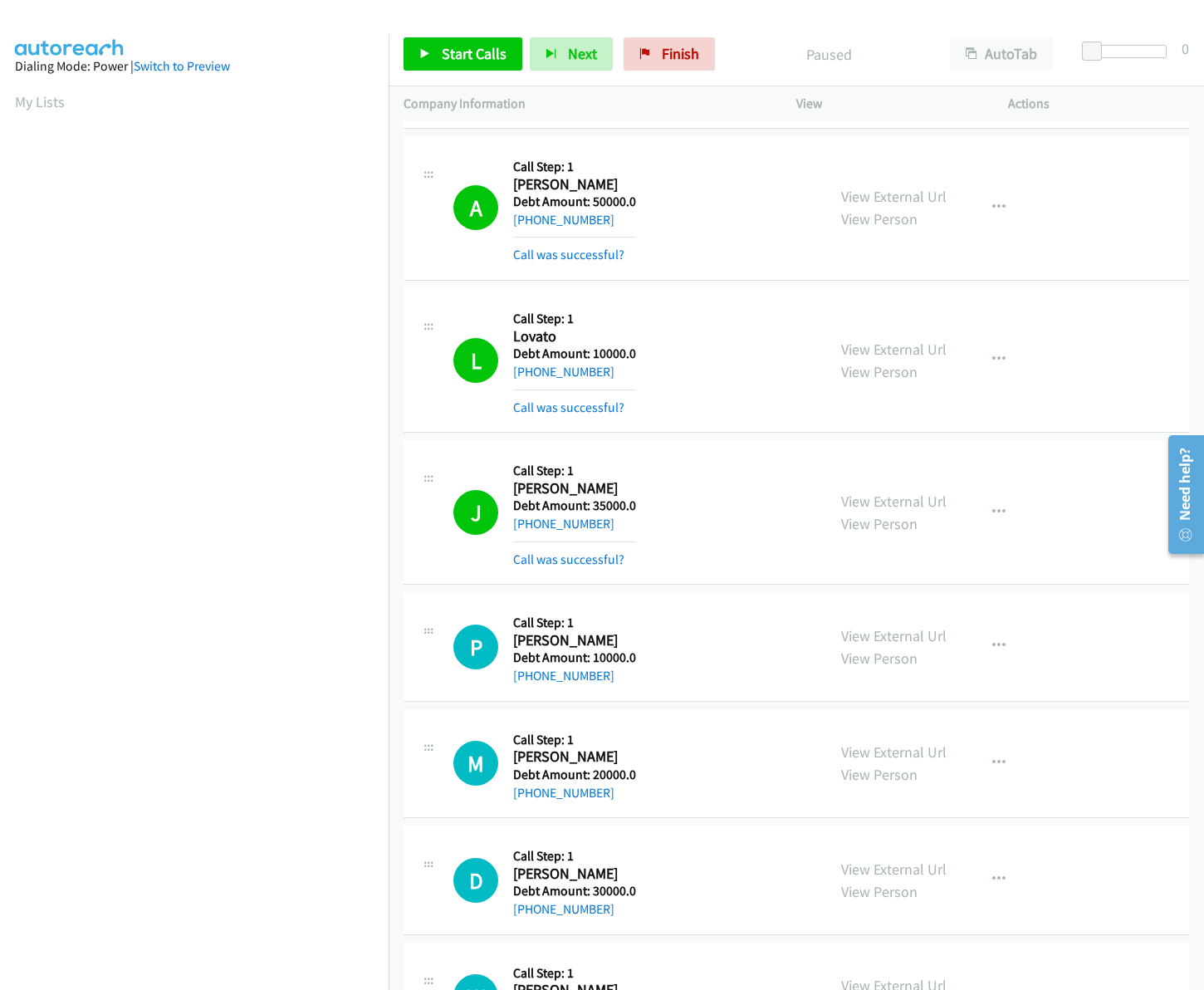
click at [608, 198] on h5 "Debt Amount: 50000.0" at bounding box center [574, 201] width 123 height 17
drag, startPoint x: 606, startPoint y: 221, endPoint x: 530, endPoint y: 218, distance: 76.4
click at [530, 218] on div "+1 347-609-2496" at bounding box center [574, 220] width 123 height 20
copy link "347-609-2496"
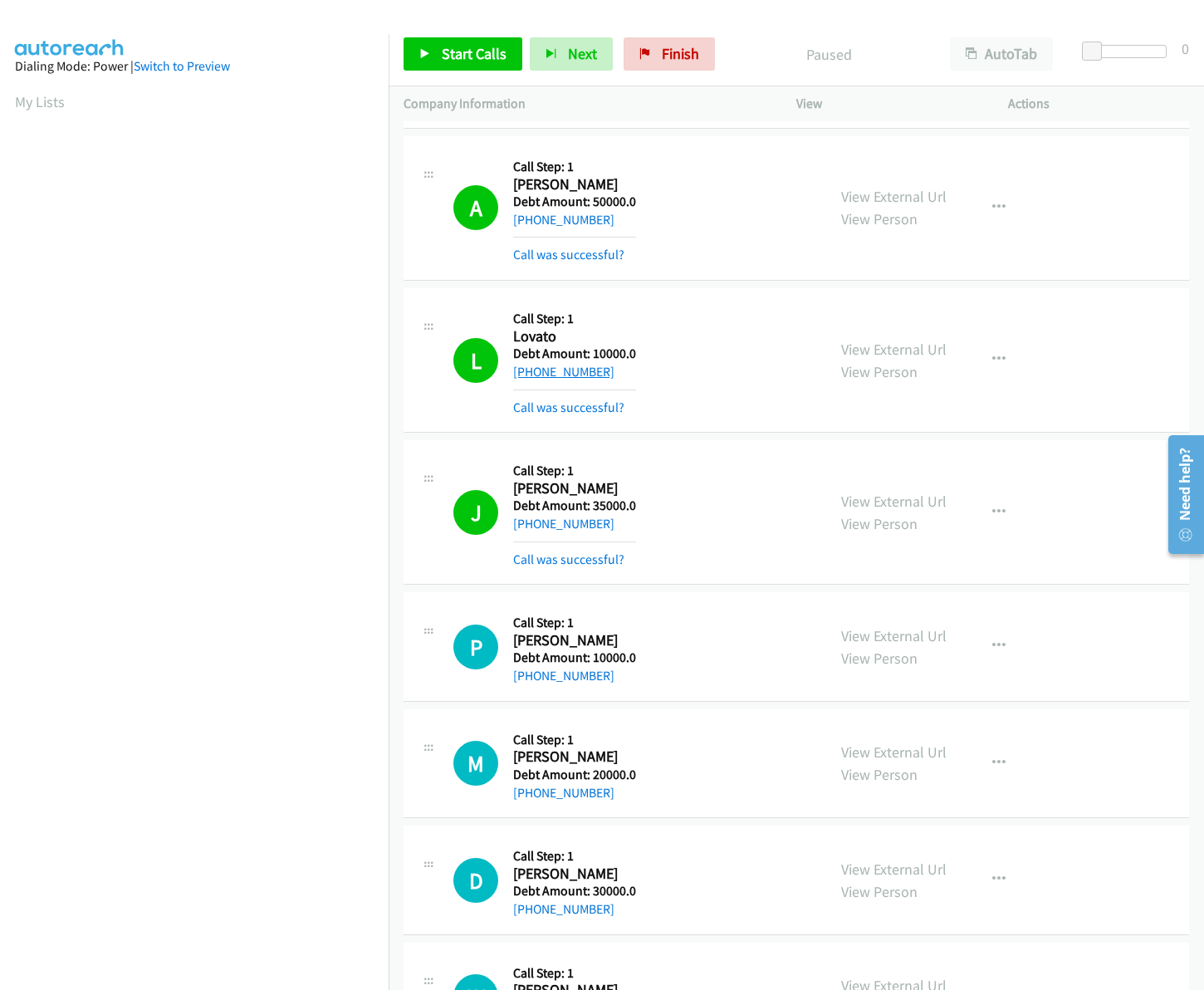
click at [549, 375] on link "+1 505-204-2921" at bounding box center [563, 372] width 101 height 16
drag, startPoint x: 615, startPoint y: 372, endPoint x: 524, endPoint y: 371, distance: 91.4
click at [524, 371] on div "+1 505-204-2921" at bounding box center [574, 372] width 123 height 20
copy link "505-204-2921"
click at [478, 47] on span "Start Calls" at bounding box center [474, 53] width 65 height 19
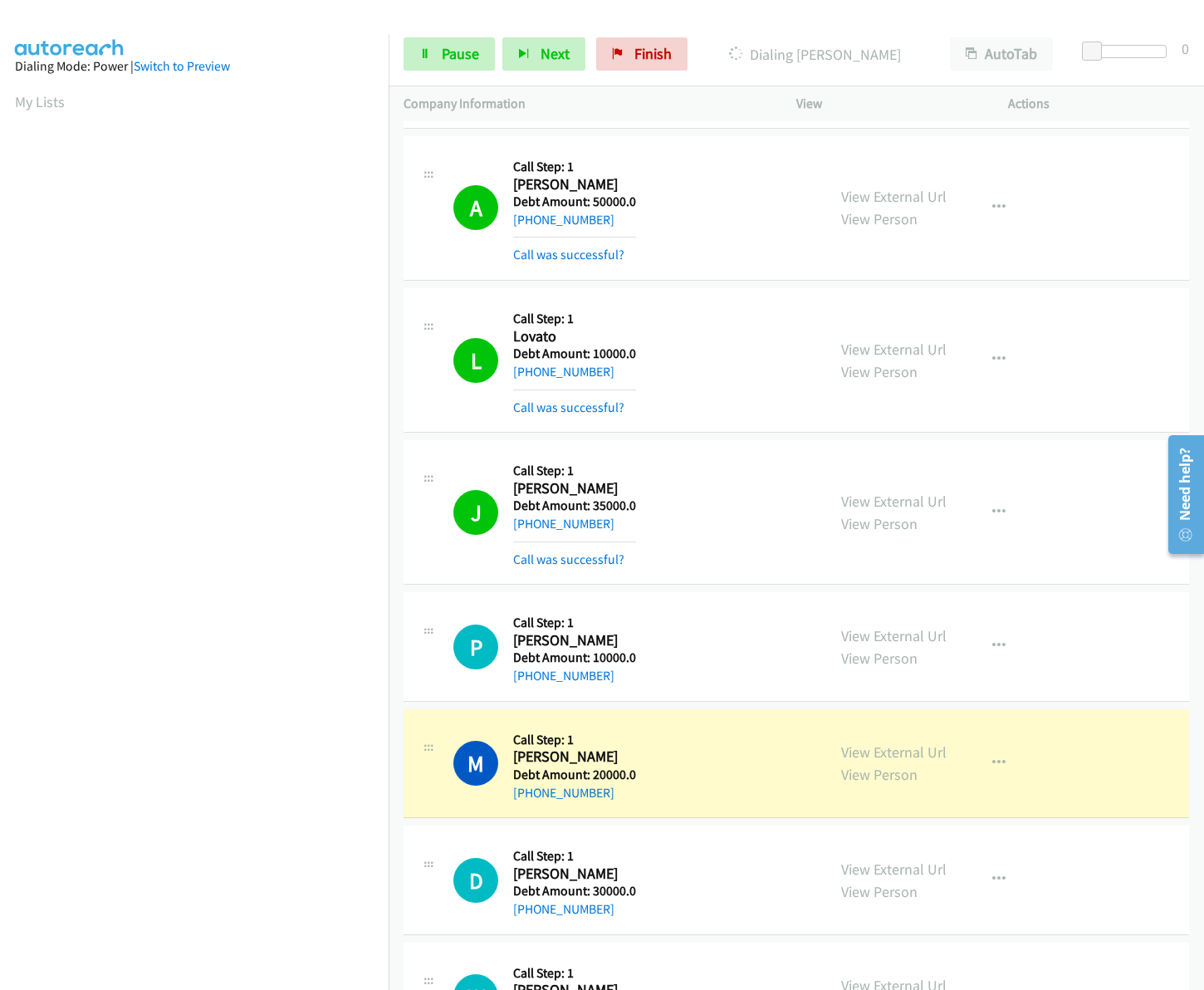
click at [826, 191] on div "View External Url View Person View External Url Schedule/Manage Callback Skip C…" at bounding box center [939, 208] width 227 height 114
click at [879, 135] on td "A Callback Scheduled Call Step: 1 Anton Pierre America/New_York Debt Amount: 50…" at bounding box center [796, 208] width 815 height 152
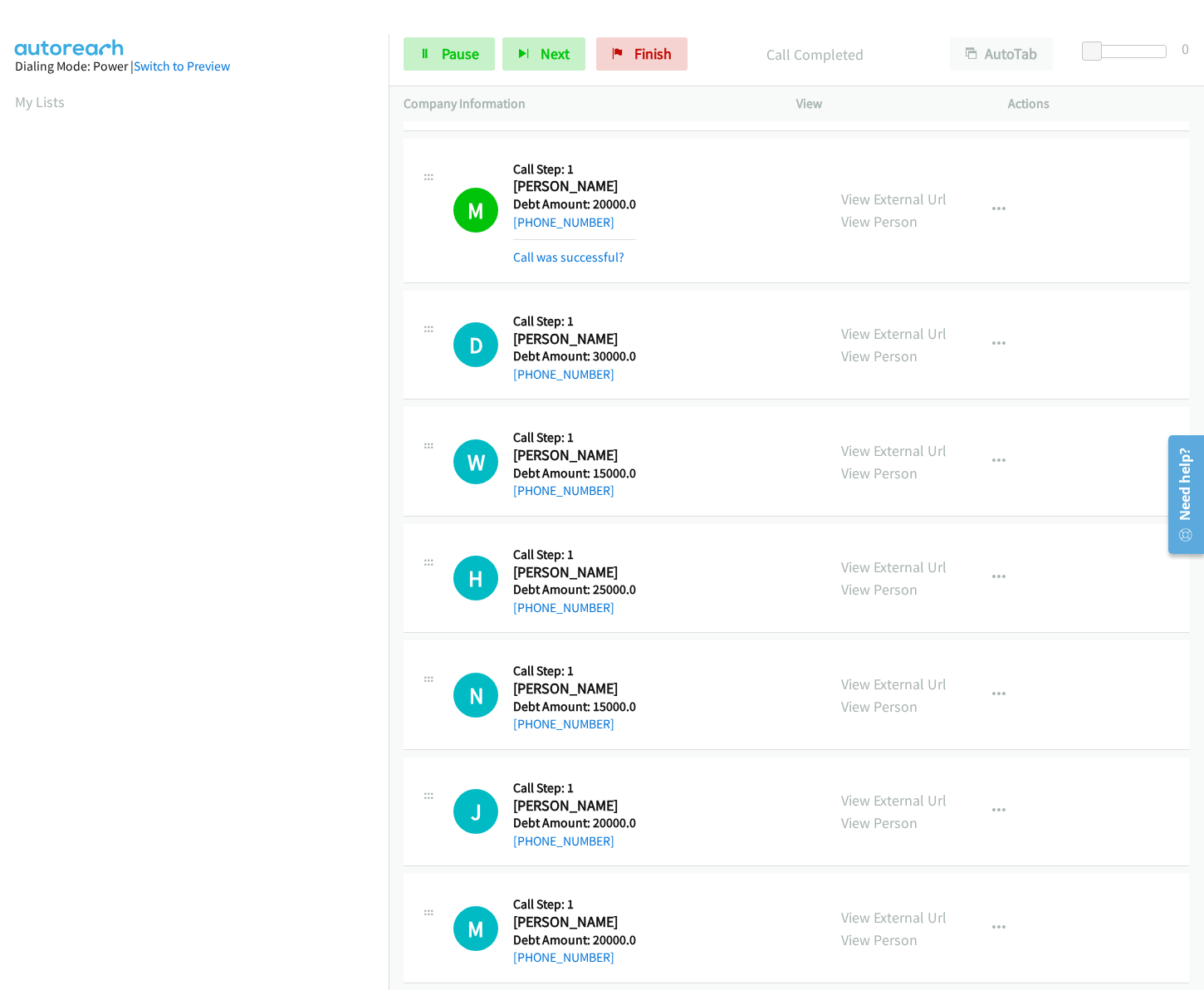
scroll to position [270, 0]
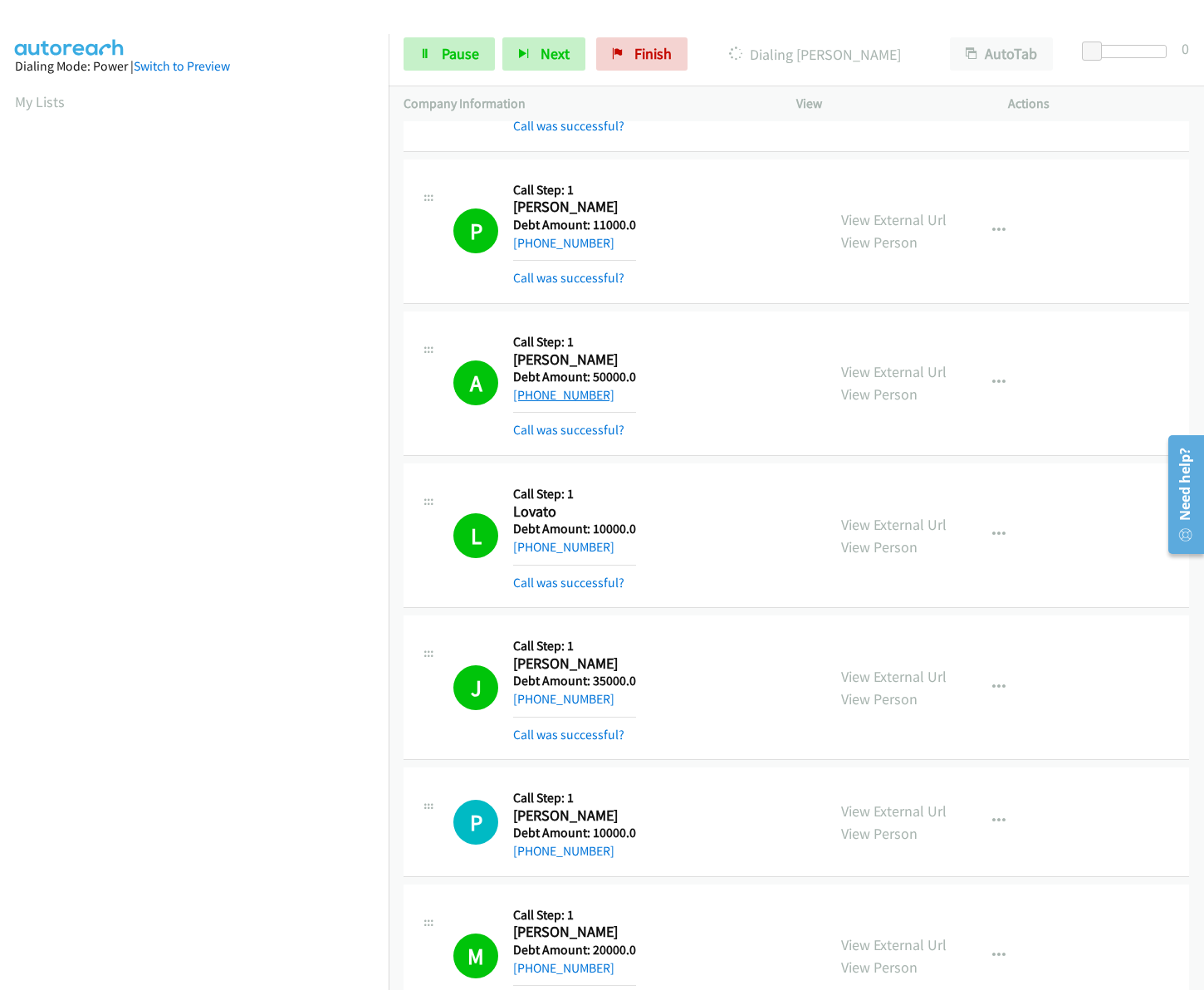
click at [530, 395] on div "+1 347-609-2496" at bounding box center [574, 395] width 123 height 20
copy link "347-609-2496"
click at [745, 205] on div "P Callback Scheduled Call Step: 1 Patterson Osiris America/Chicago Debt Amount:…" at bounding box center [632, 231] width 358 height 114
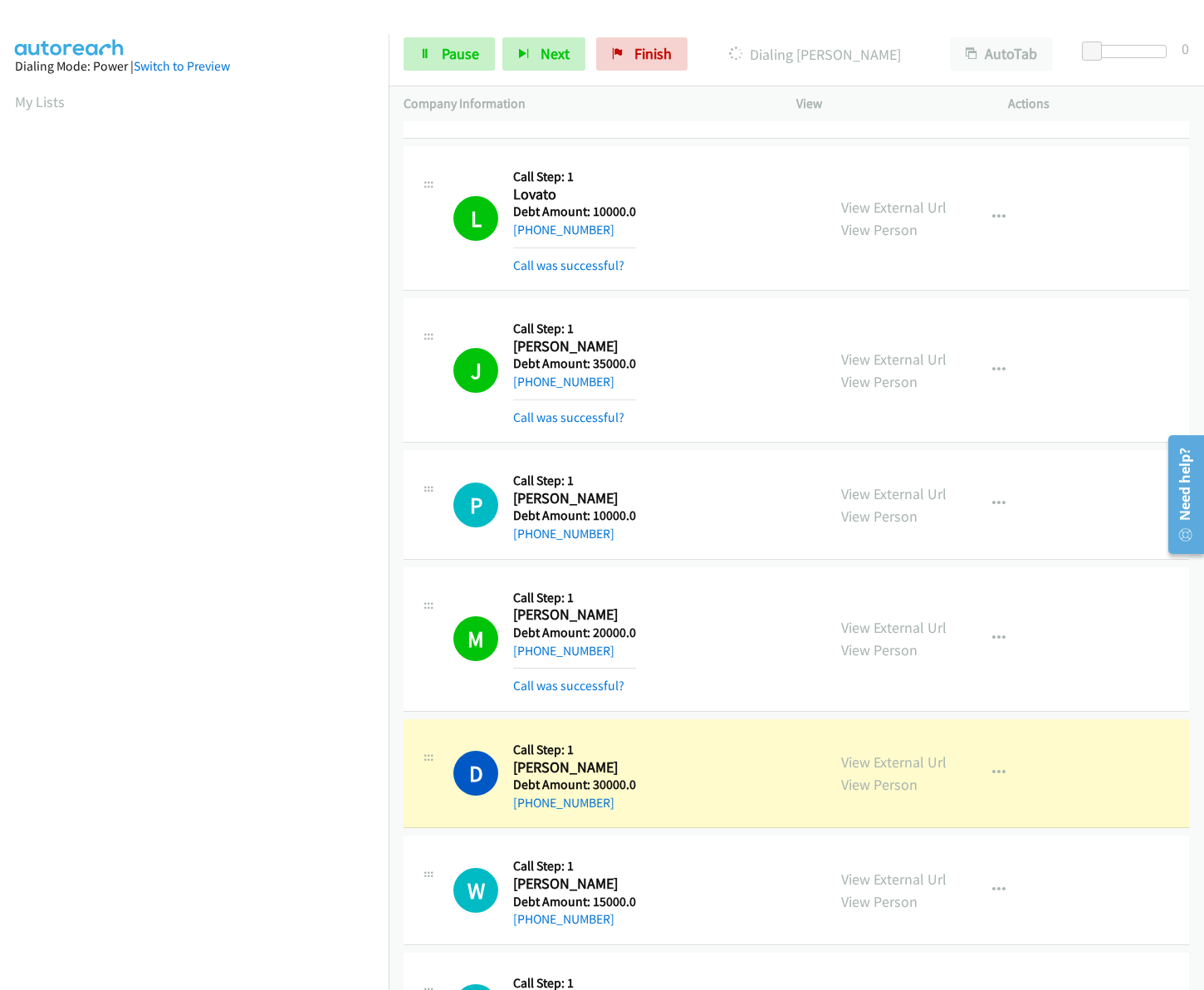
scroll to position [913, 0]
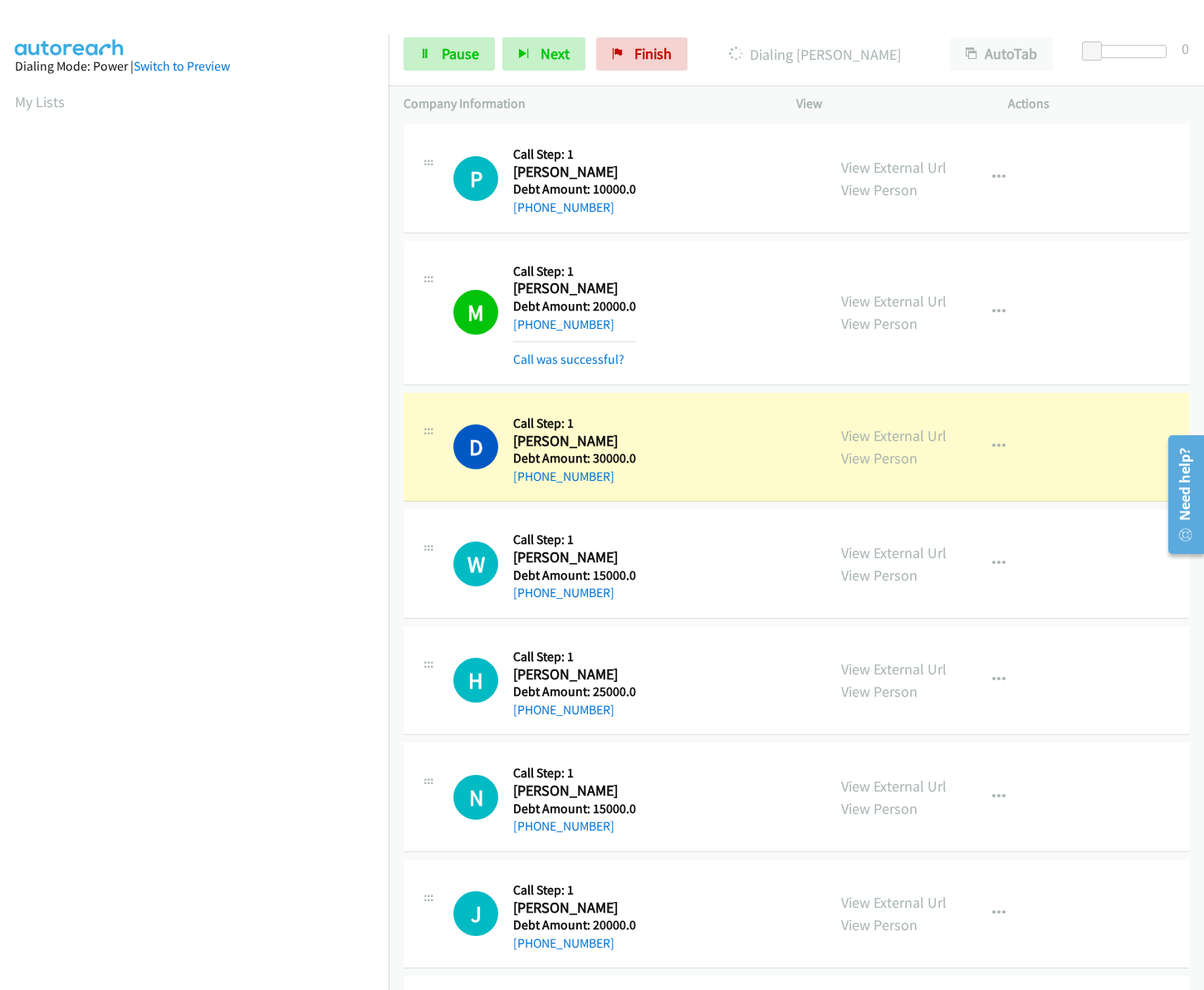
drag, startPoint x: 1193, startPoint y: 326, endPoint x: 14, endPoint y: 71, distance: 1206.3
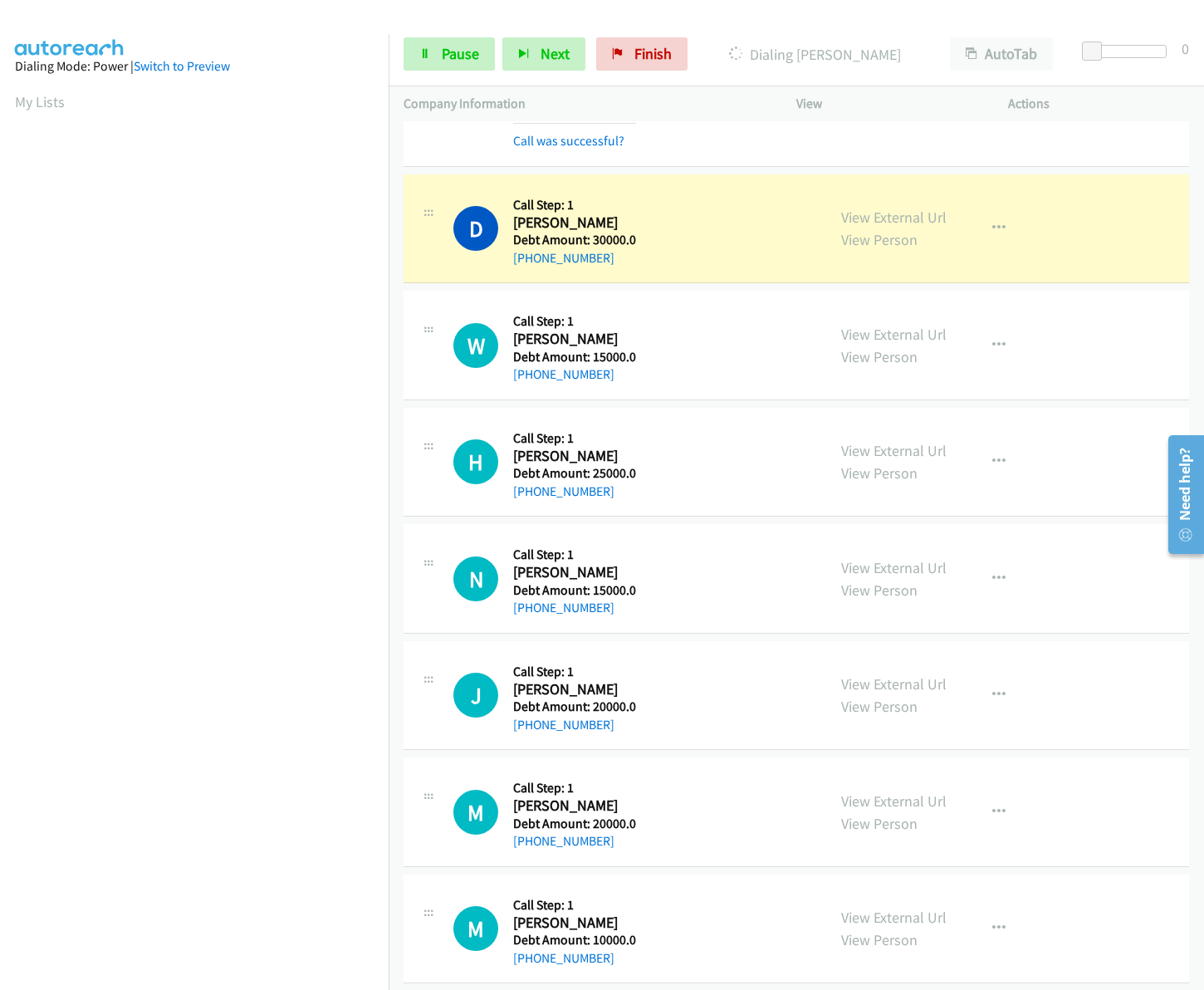
scroll to position [1143, 0]
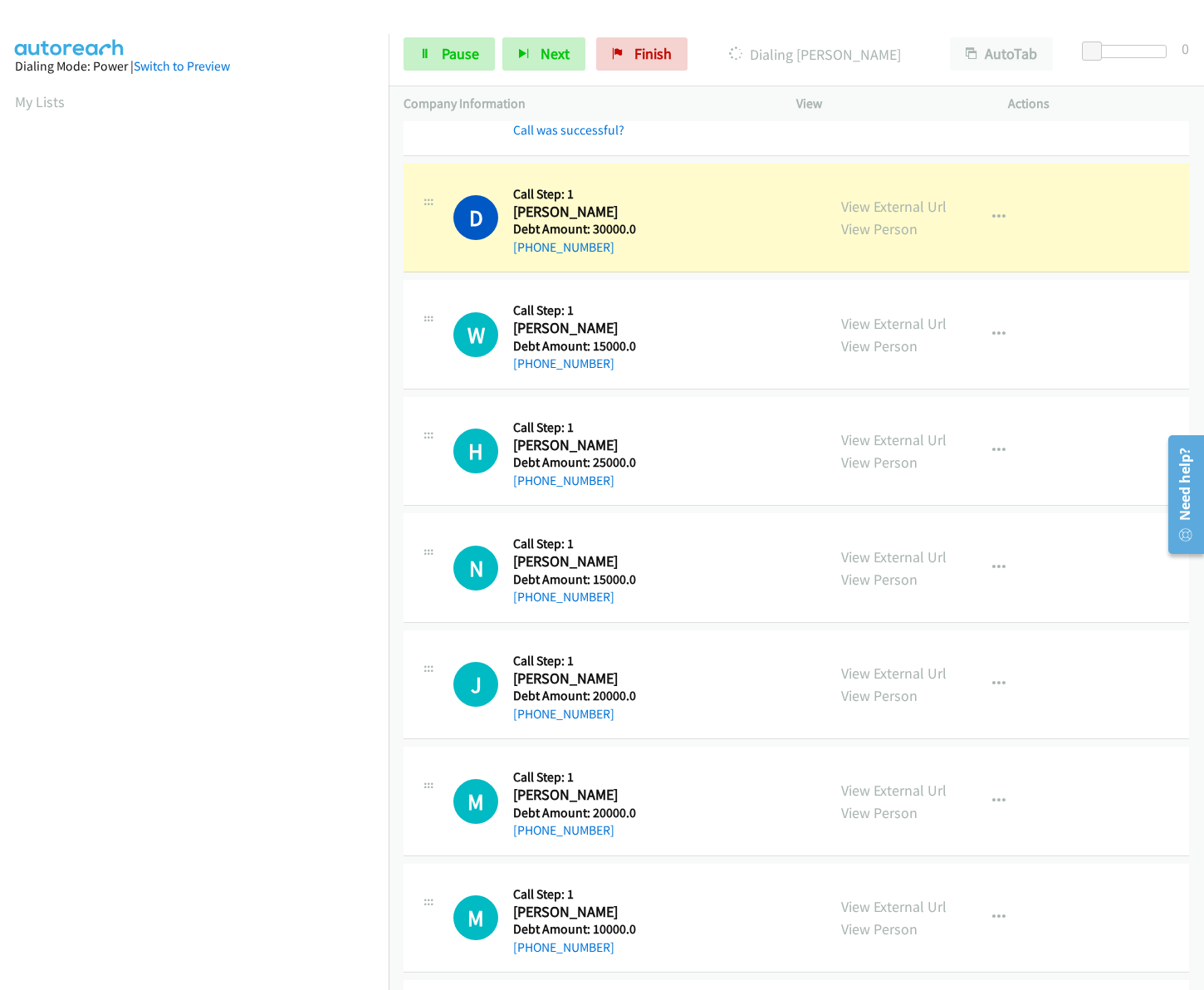
click at [708, 118] on div "Company Information" at bounding box center [585, 103] width 393 height 35
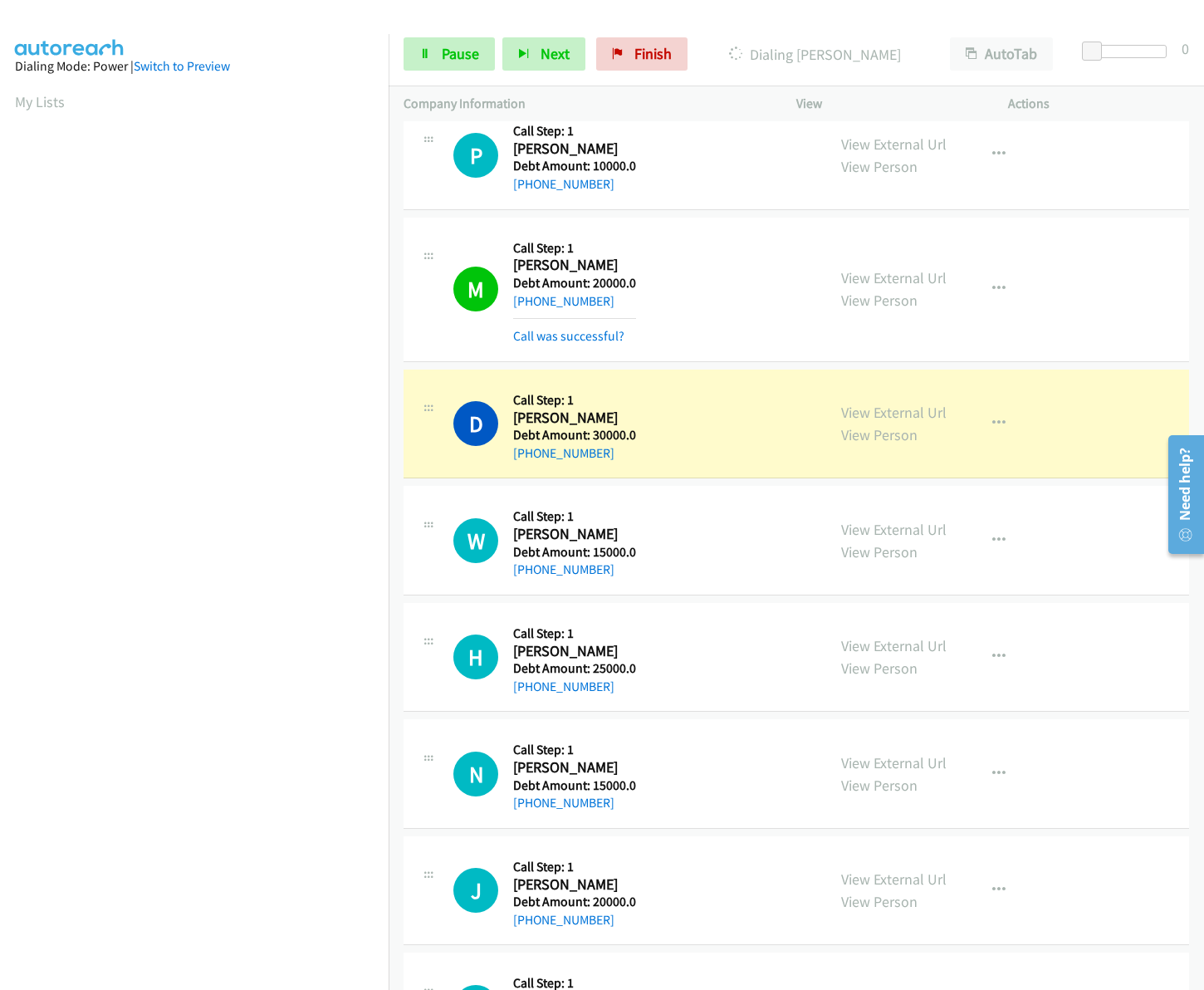
scroll to position [928, 0]
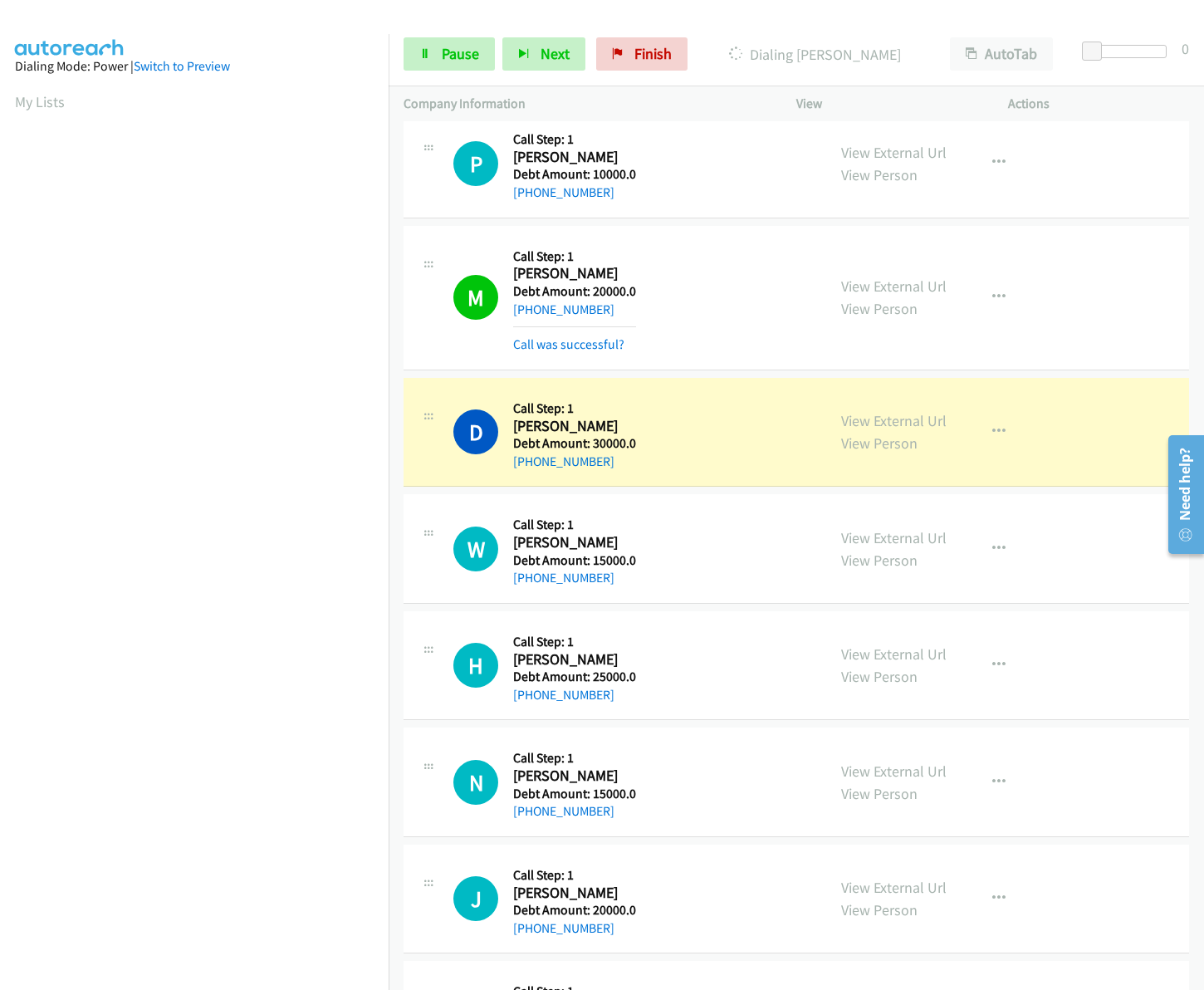
drag, startPoint x: 1197, startPoint y: 607, endPoint x: 35, endPoint y: 97, distance: 1268.7
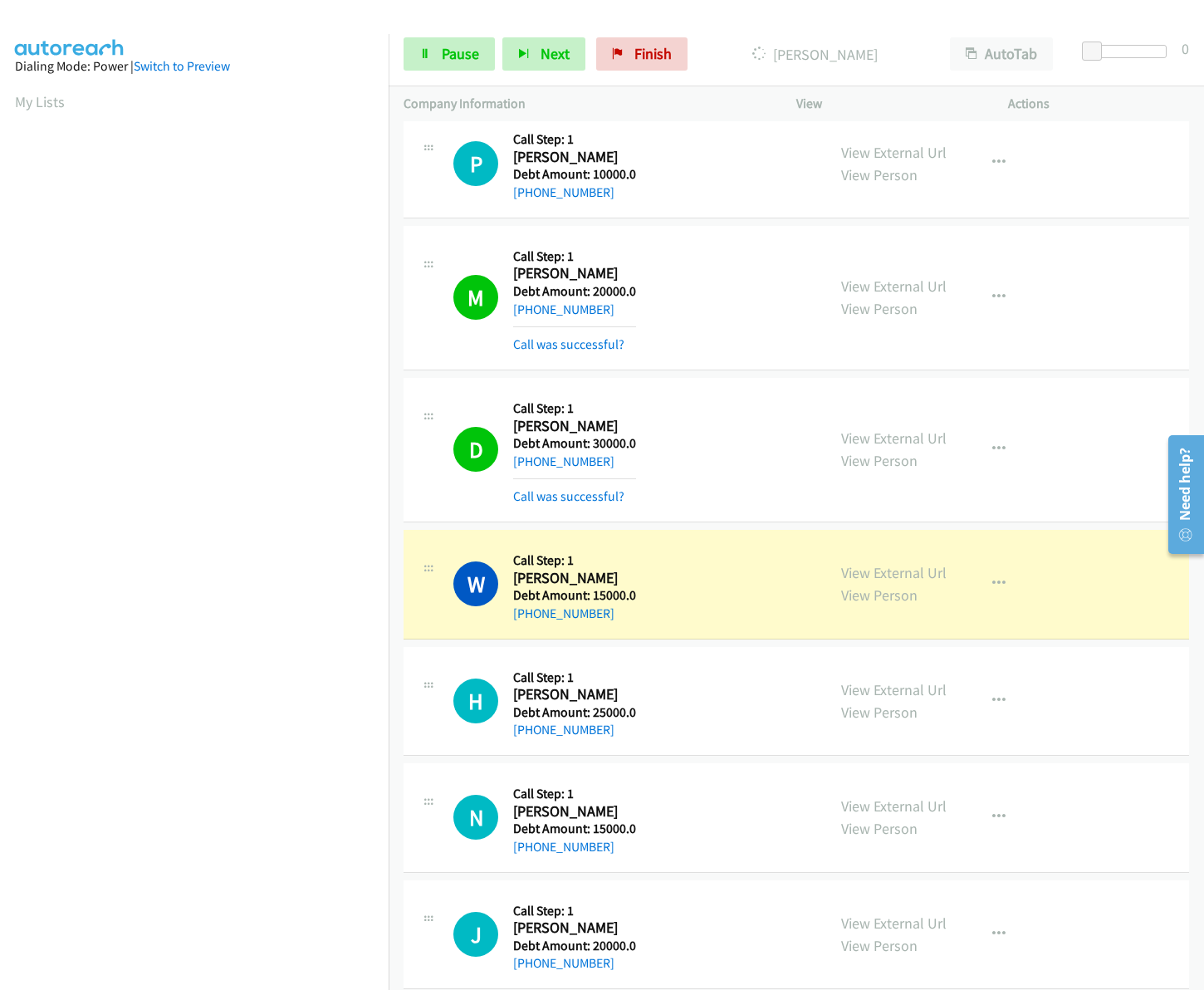
click at [683, 222] on td "M Callback Scheduled Call Step: 1 Mina Tsatsaronis America/Los_Angeles Debt Amo…" at bounding box center [796, 298] width 815 height 152
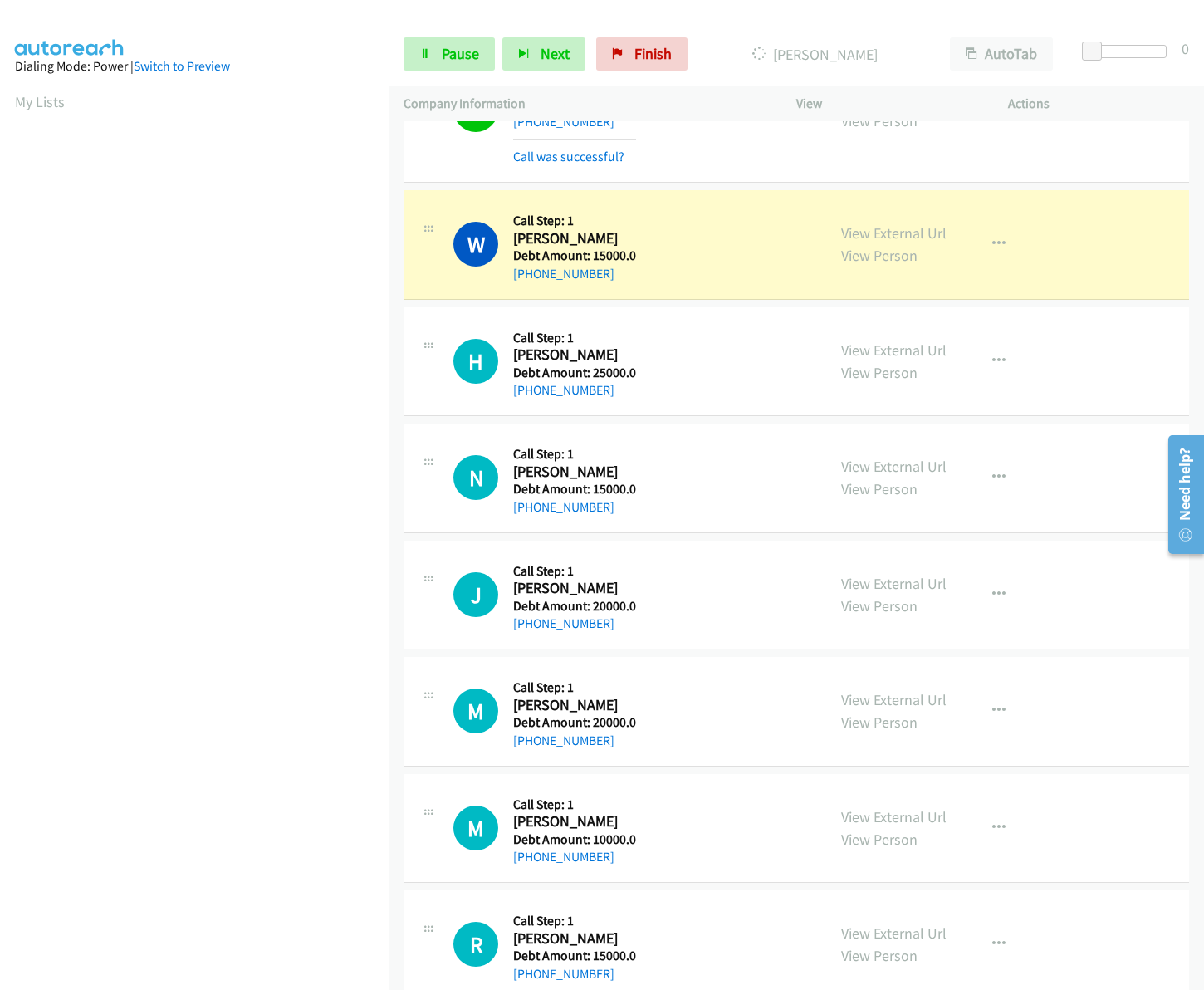
scroll to position [1308, 0]
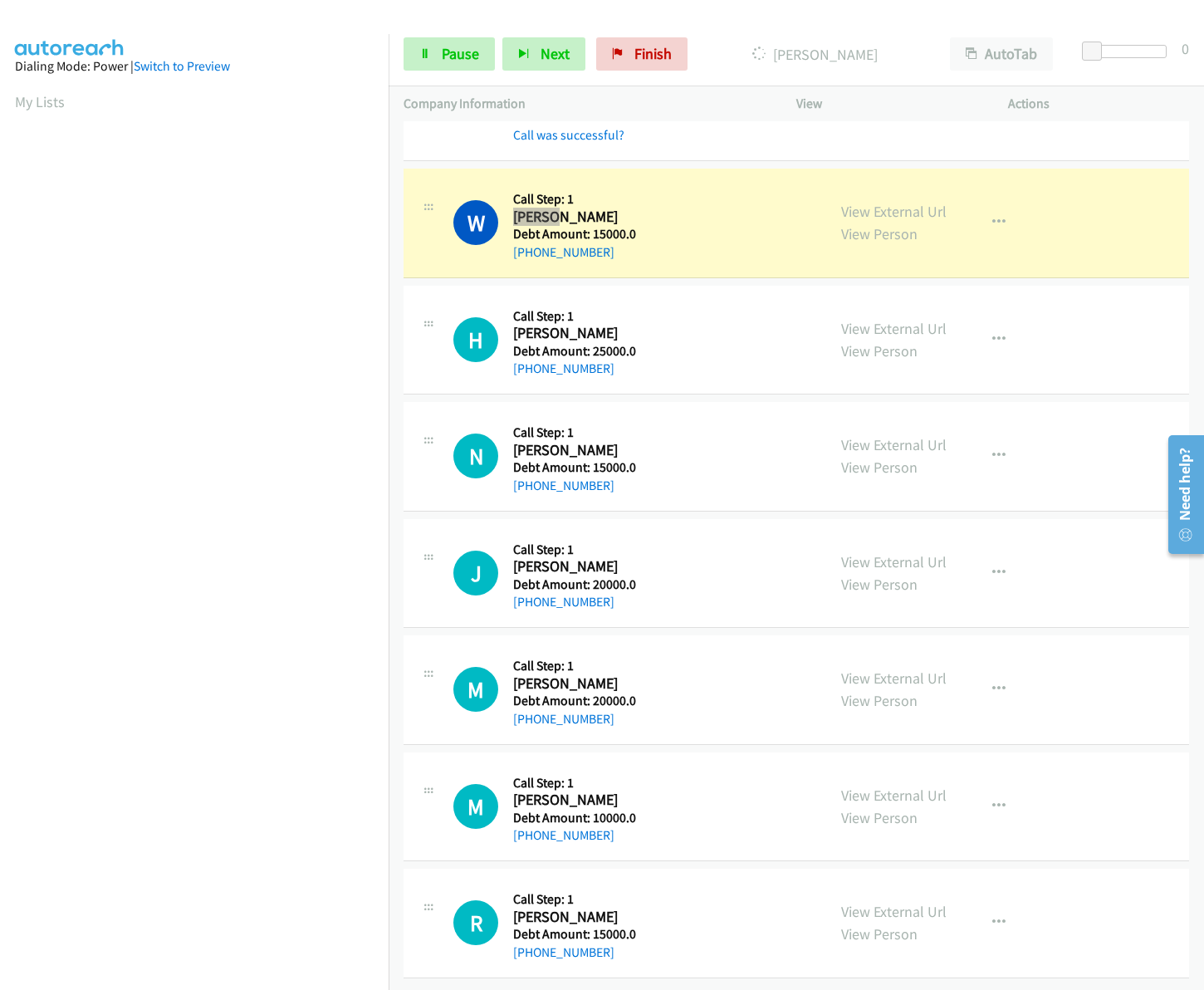
drag, startPoint x: 513, startPoint y: 200, endPoint x: 624, endPoint y: 206, distance: 110.6
click at [624, 208] on h2 "Warren" at bounding box center [574, 217] width 123 height 19
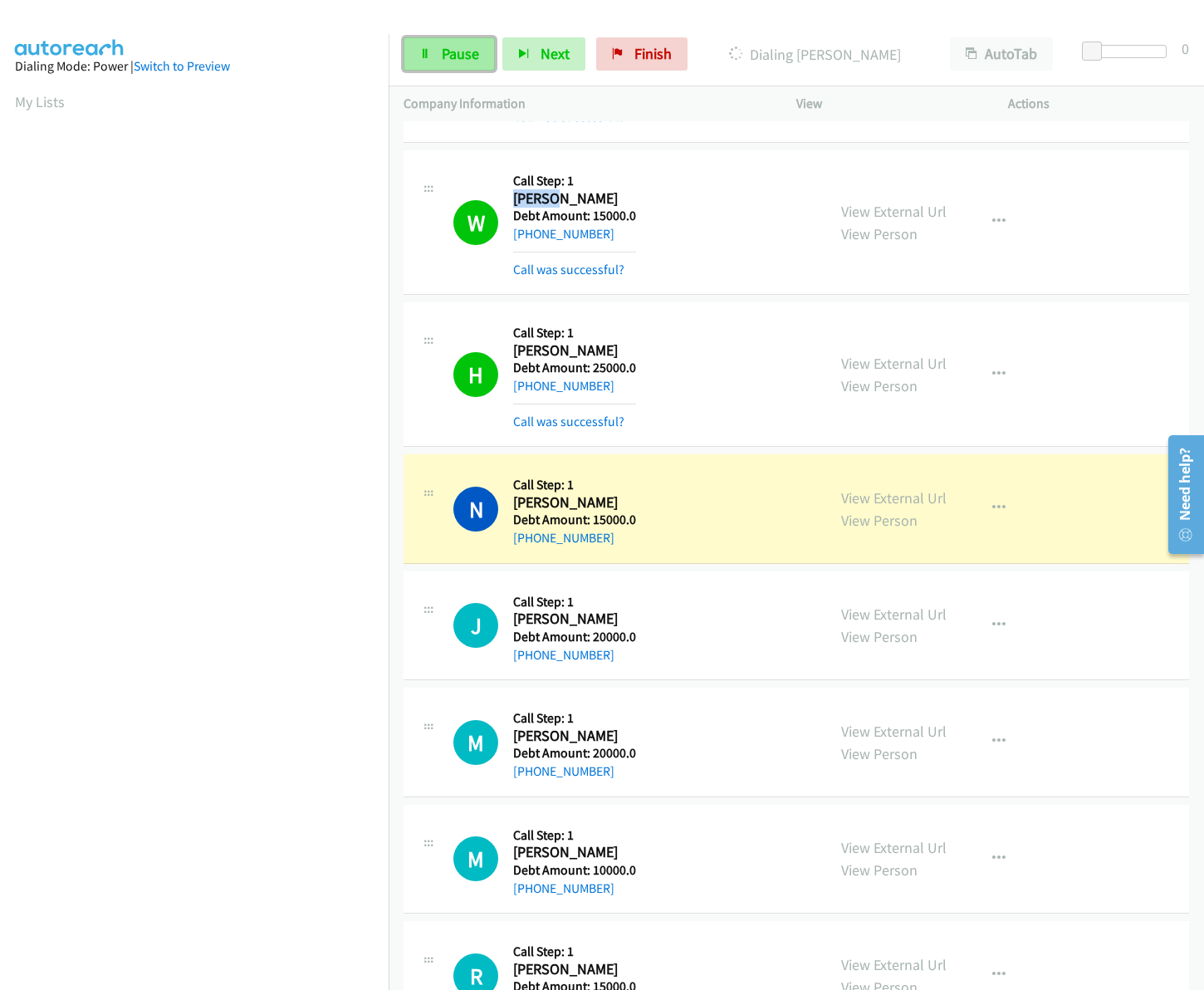
click at [478, 55] on link "Pause" at bounding box center [449, 53] width 91 height 33
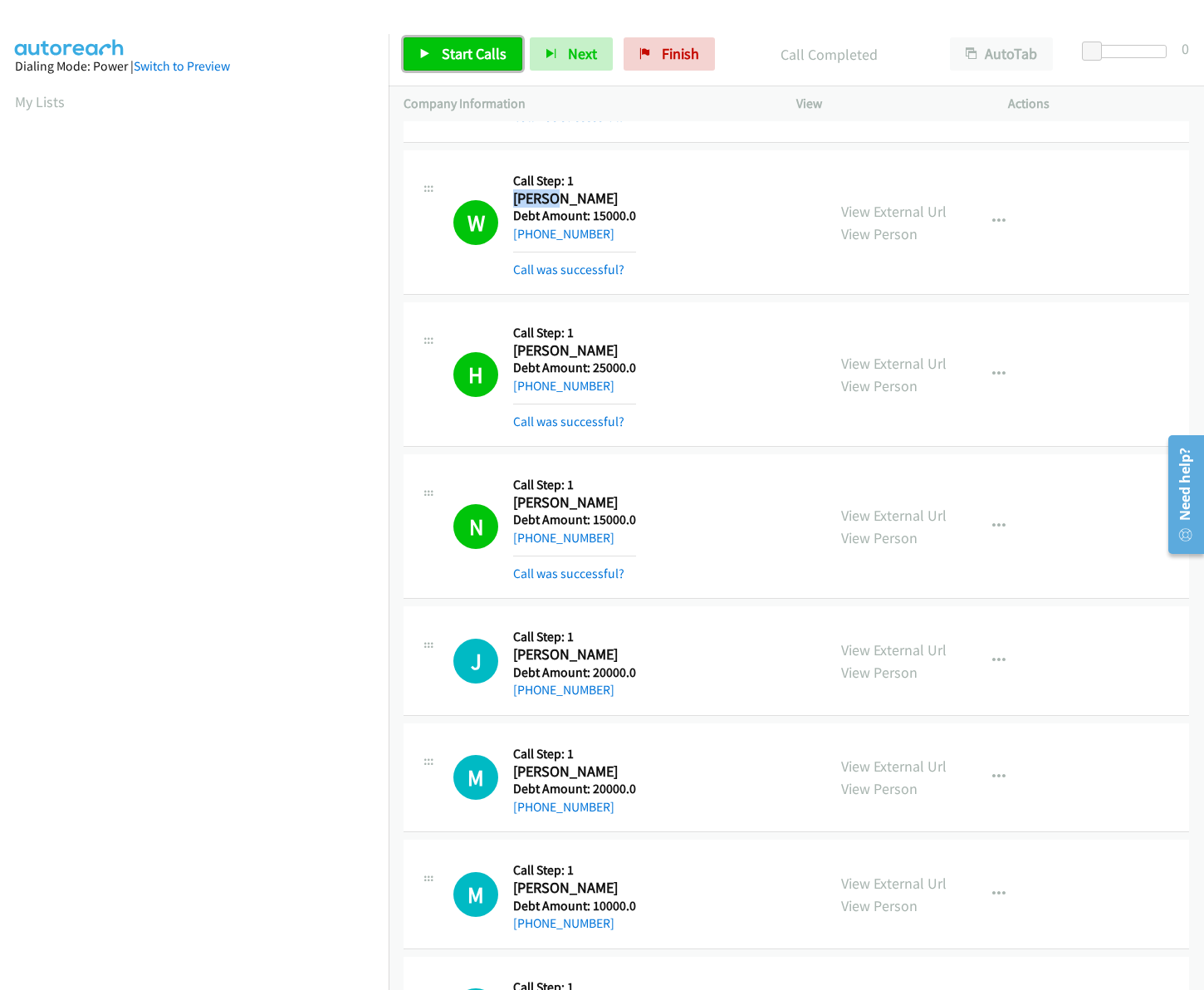
click at [458, 37] on link "Start Calls" at bounding box center [463, 53] width 119 height 33
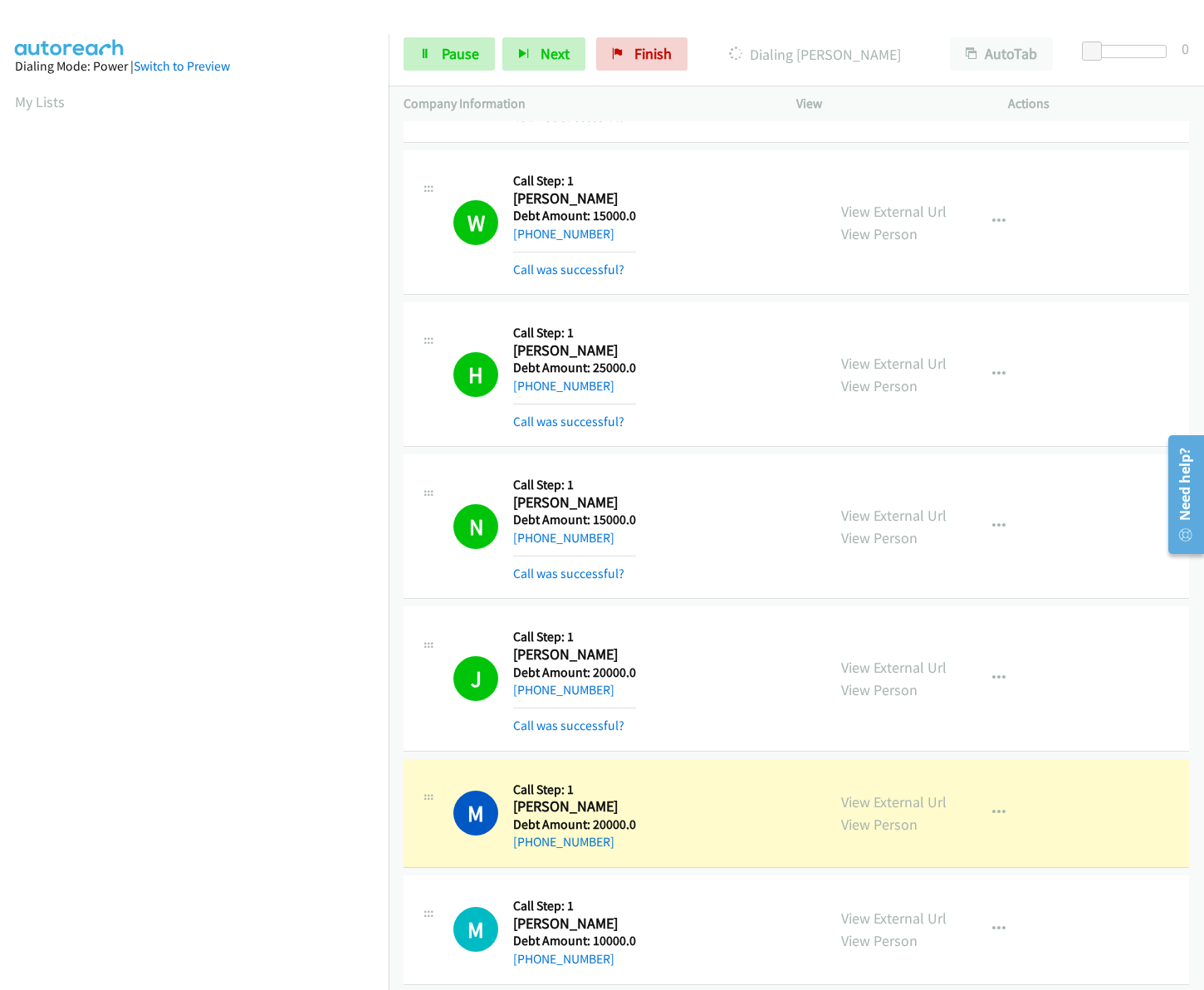
click at [1053, 159] on div "W Callback Scheduled Call Step: 1 Warren America/New_York Debt Amount: 15000.0 …" at bounding box center [797, 222] width 786 height 144
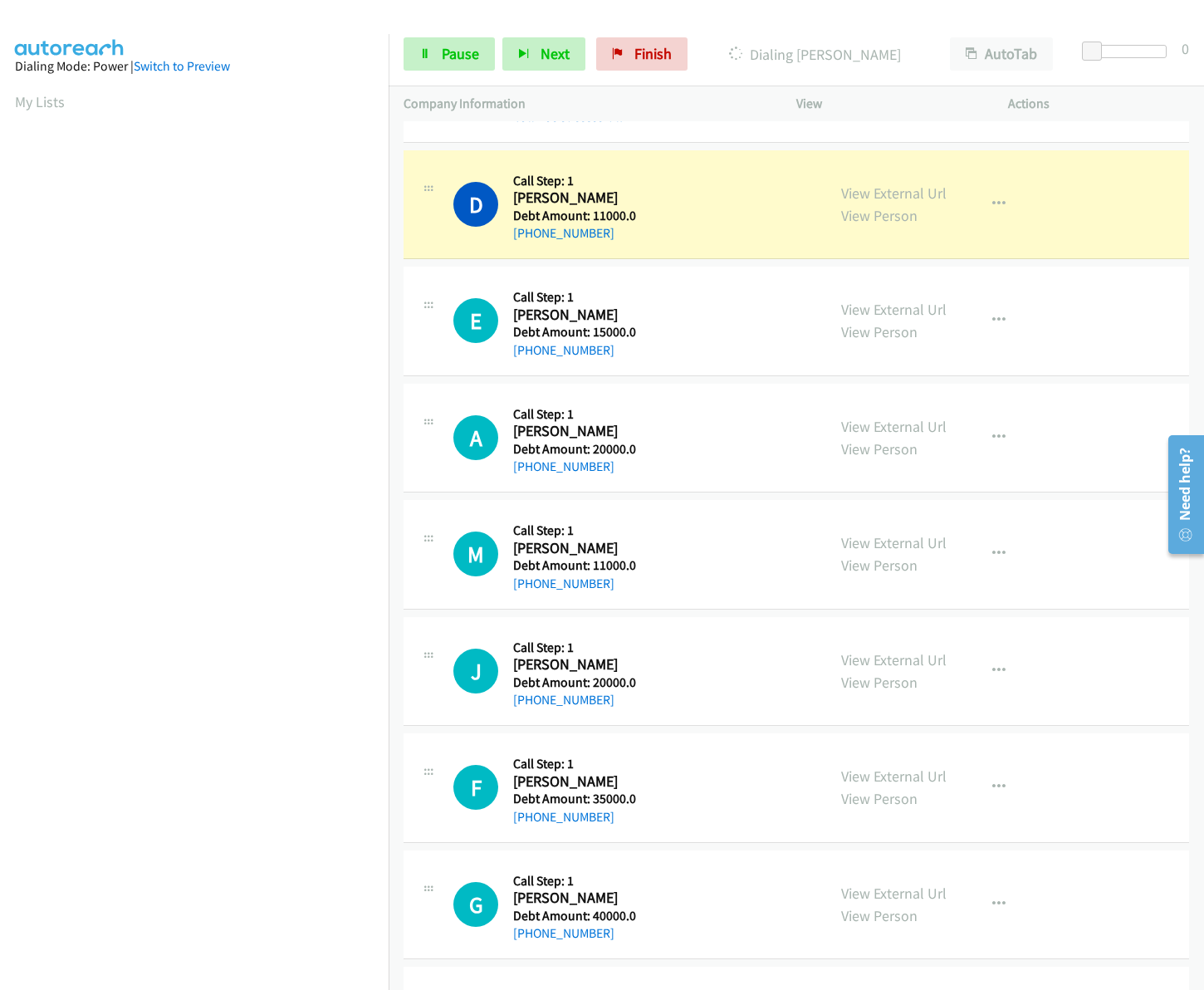
scroll to position [3156, 0]
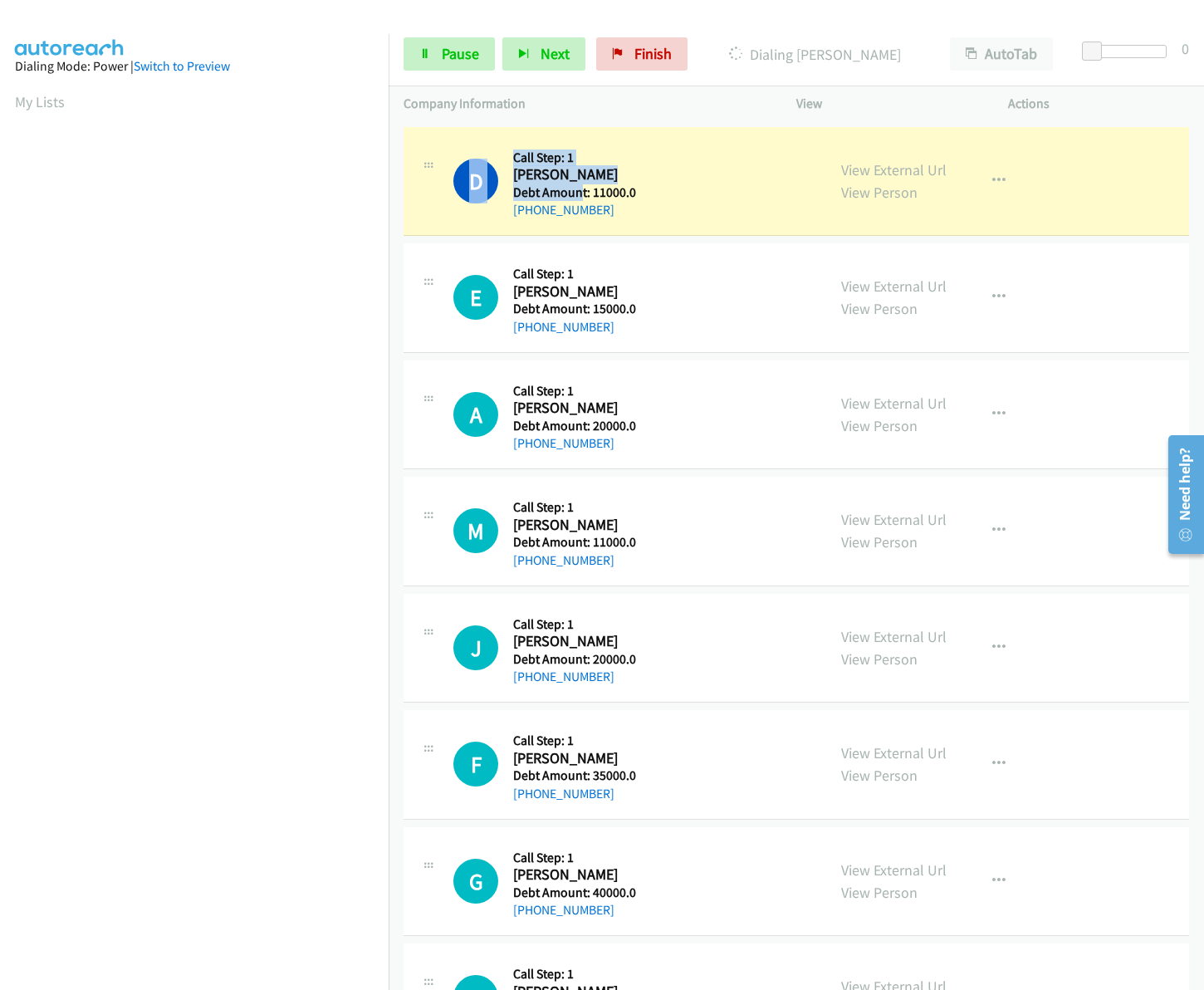
drag, startPoint x: 509, startPoint y: 179, endPoint x: 580, endPoint y: 197, distance: 72.9
click at [580, 197] on div "D Callback Scheduled Call Step: 1 Deanna Spaulding America/New_York Debt Amount…" at bounding box center [632, 181] width 358 height 79
drag, startPoint x: 580, startPoint y: 197, endPoint x: 512, endPoint y: 183, distance: 68.7
click at [513, 183] on div "Callback Scheduled Call Step: 1 Deanna Spaulding America/New_York Debt Amount: …" at bounding box center [574, 181] width 123 height 79
copy div "Deanna Spaulding America/New_York Debt Amount: 11000.0 +1 814-418-2394"
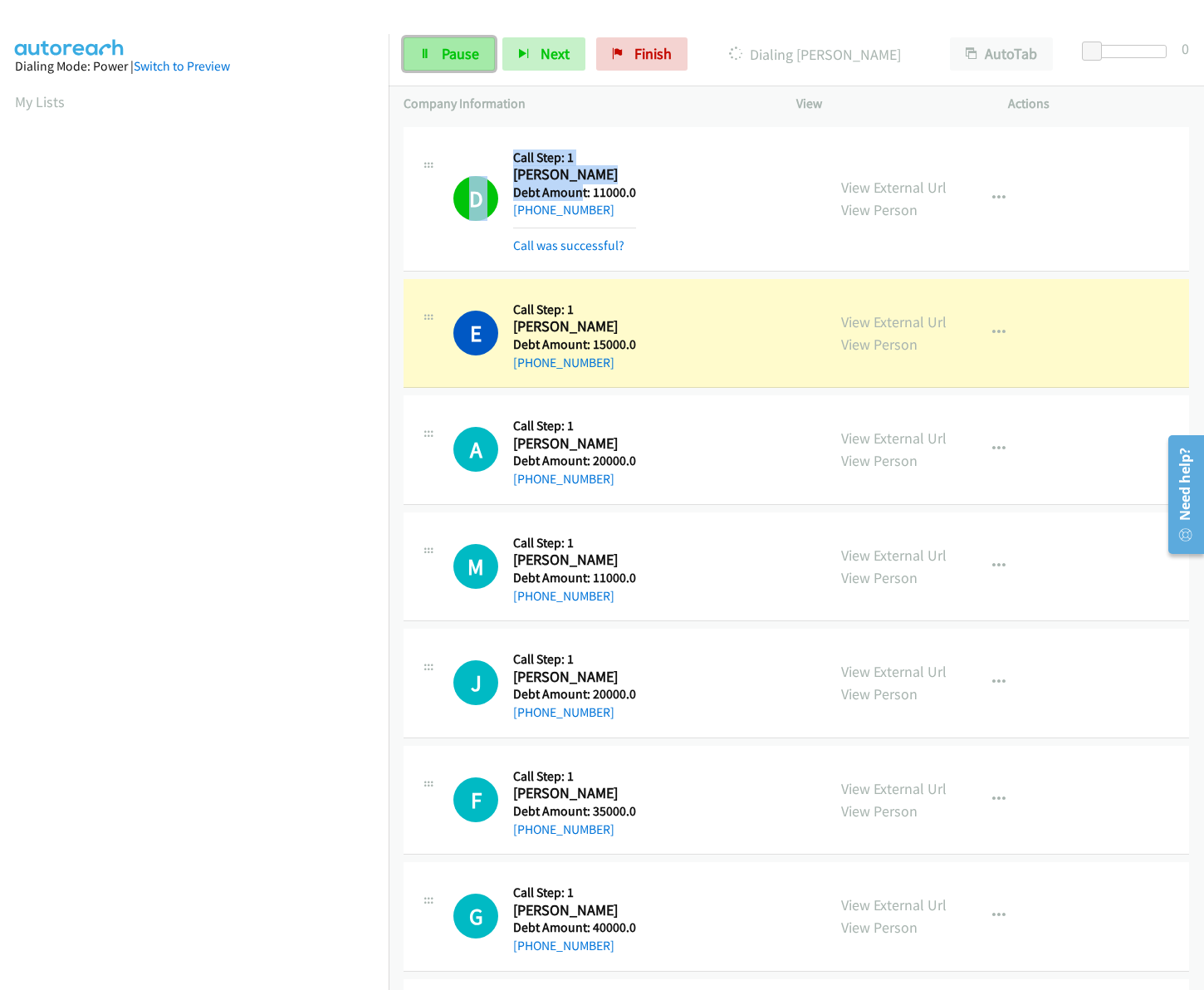
click at [475, 50] on span "Pause" at bounding box center [460, 53] width 37 height 19
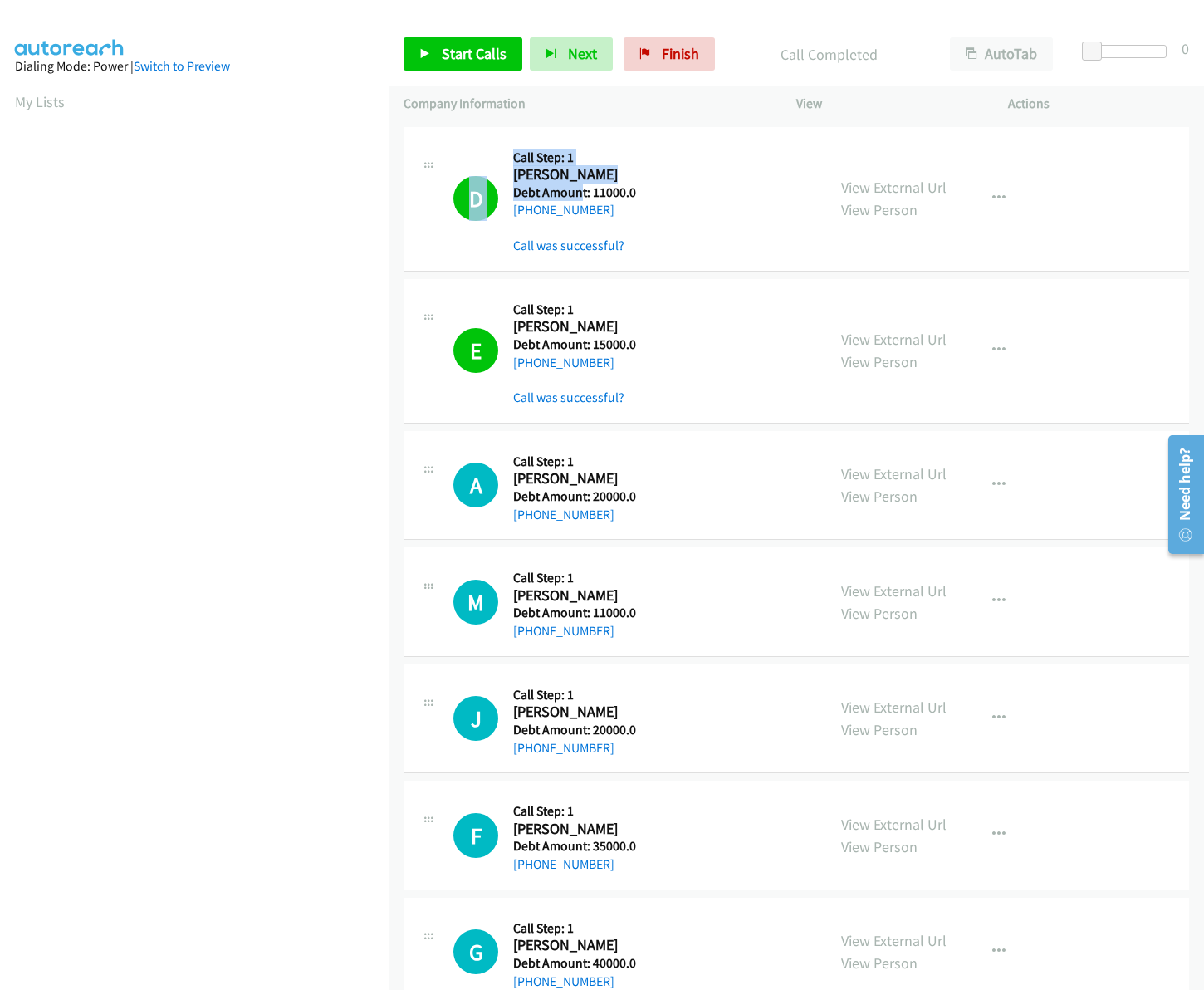
click at [619, 218] on div "+1 814-418-2394" at bounding box center [574, 210] width 123 height 20
drag, startPoint x: 607, startPoint y: 218, endPoint x: 529, endPoint y: 213, distance: 78.3
click at [529, 213] on div "+1 814-418-2394" at bounding box center [574, 210] width 123 height 20
copy link "814-418-2394"
click at [396, 658] on td "M Callback Scheduled Call Step: 1 Miguel Giraldo America/Los_Angeles Debt Amoun…" at bounding box center [796, 602] width 815 height 117
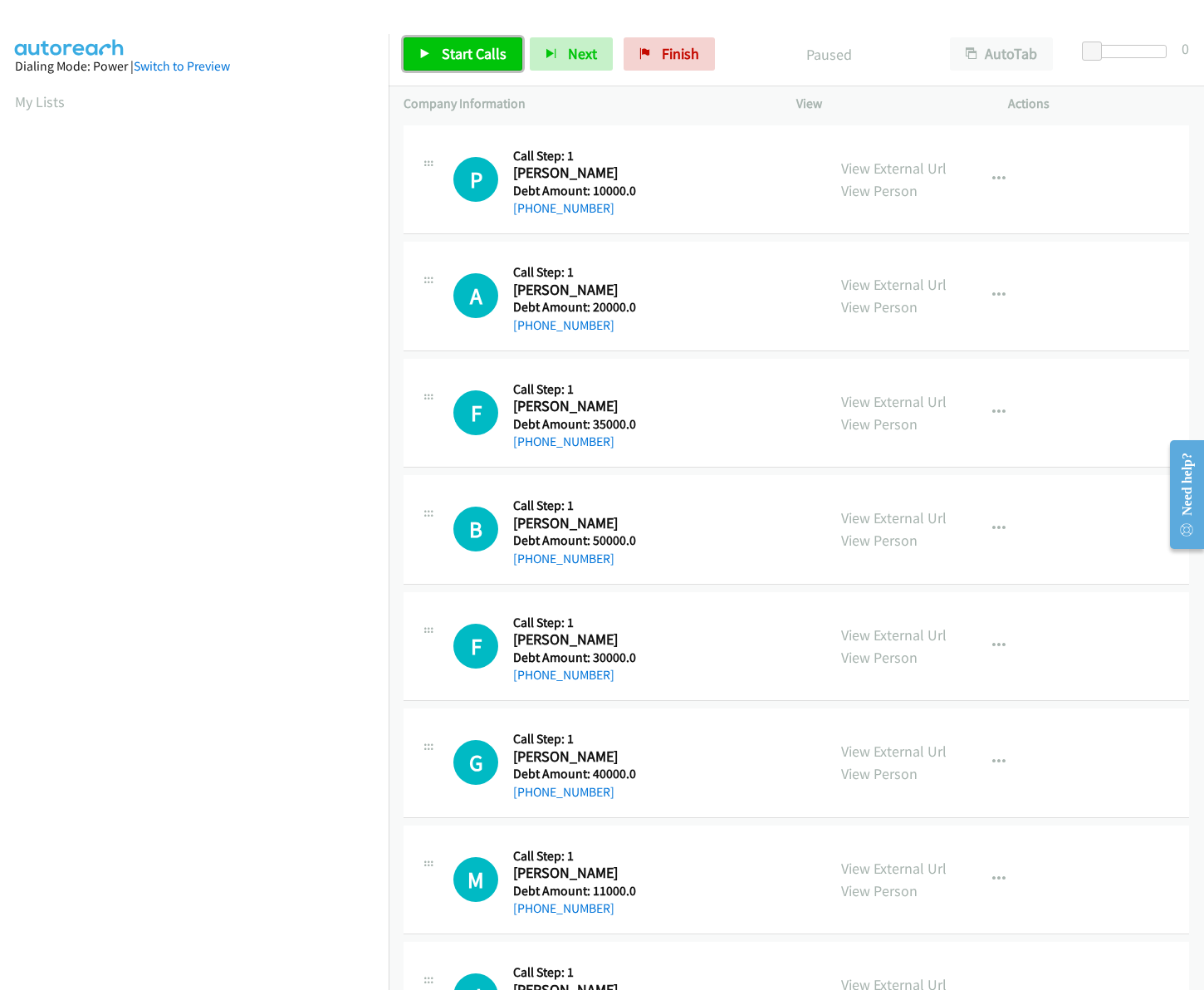
click at [446, 51] on span "Start Calls" at bounding box center [474, 53] width 65 height 19
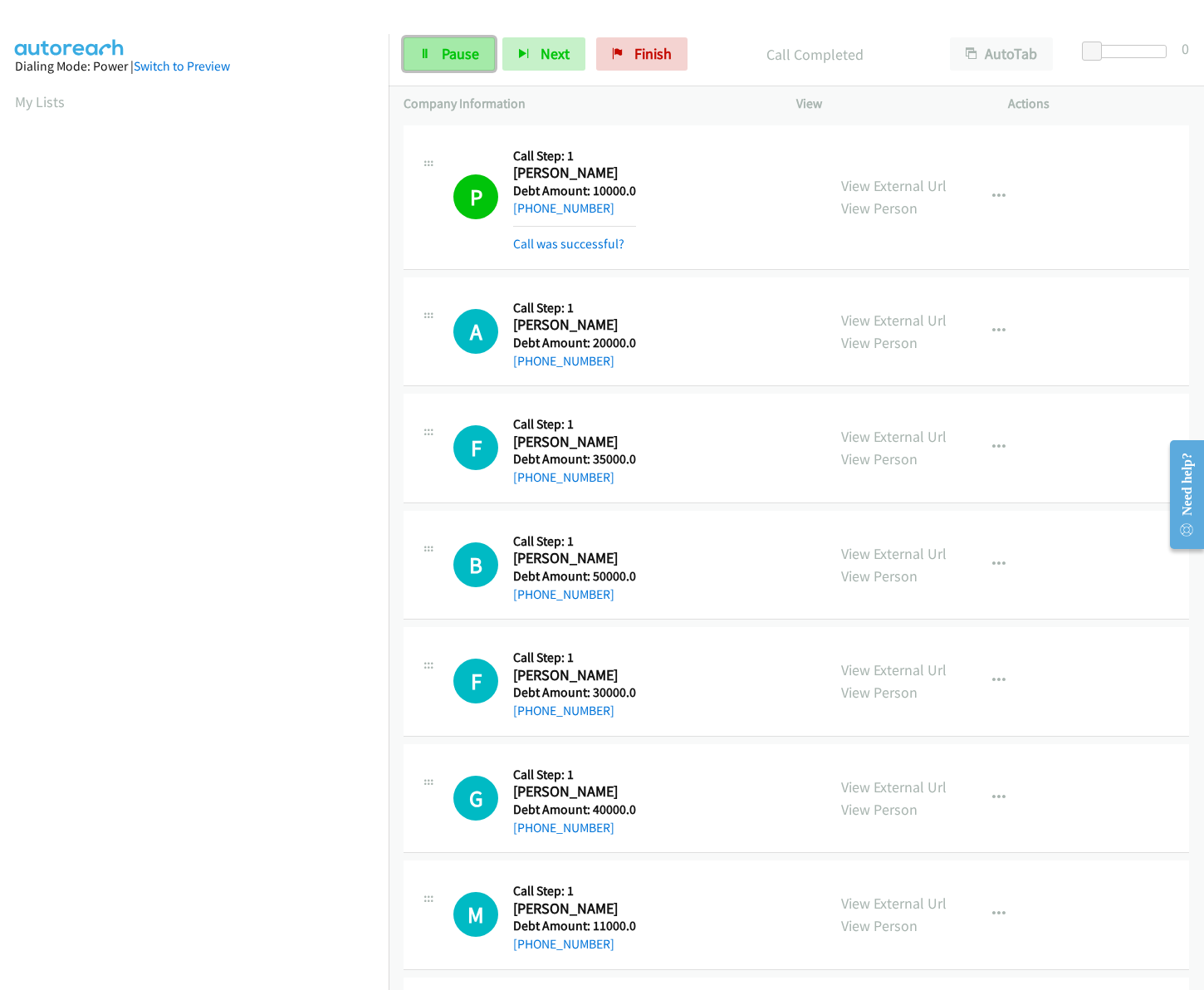
click at [459, 60] on span "Pause" at bounding box center [460, 53] width 37 height 19
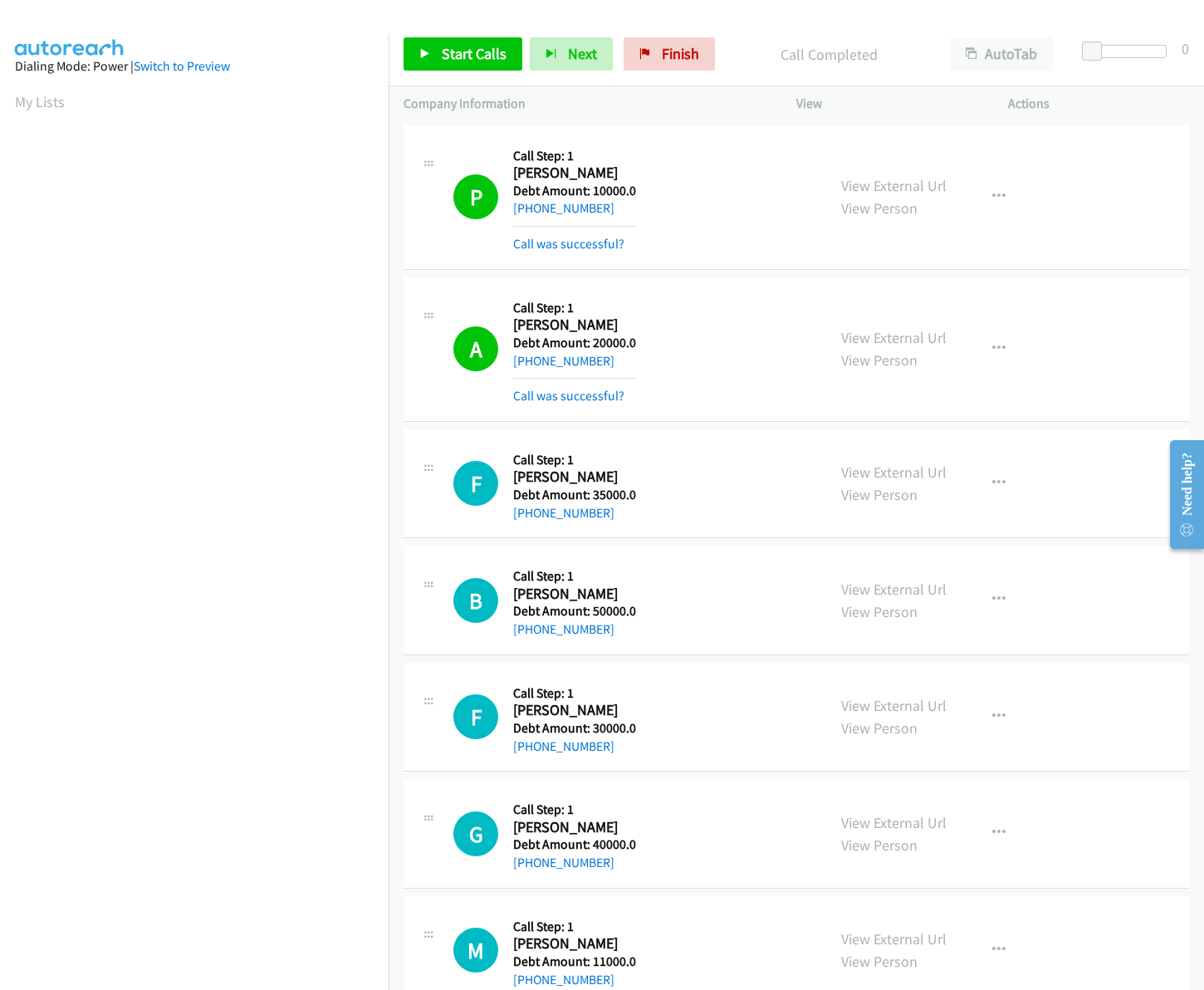
scroll to position [0, 2]
click at [292, 86] on aside "Dialing Mode: Power | Switch to Preview My Lists" at bounding box center [194, 493] width 389 height 919
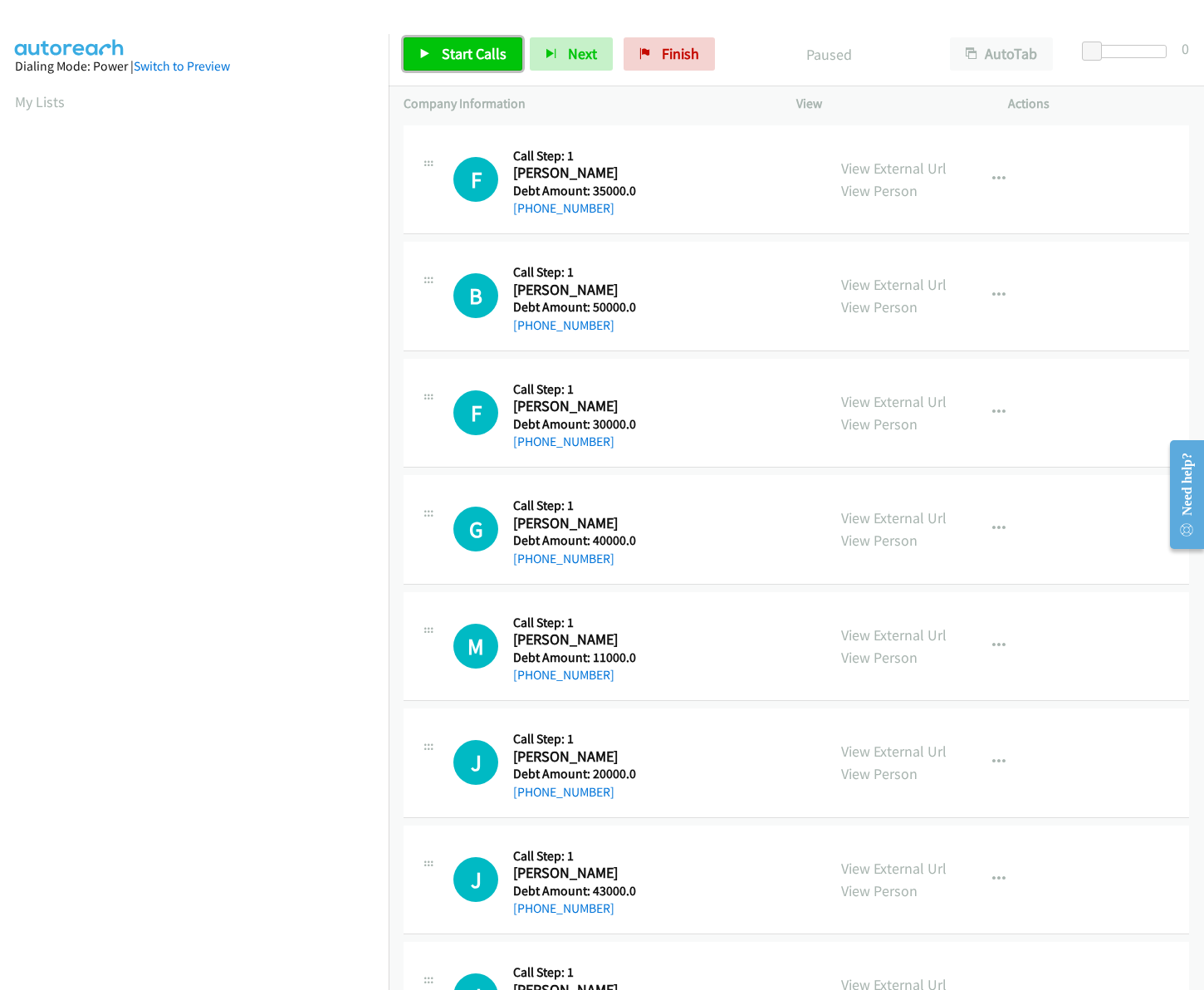
click at [428, 51] on icon at bounding box center [425, 55] width 12 height 12
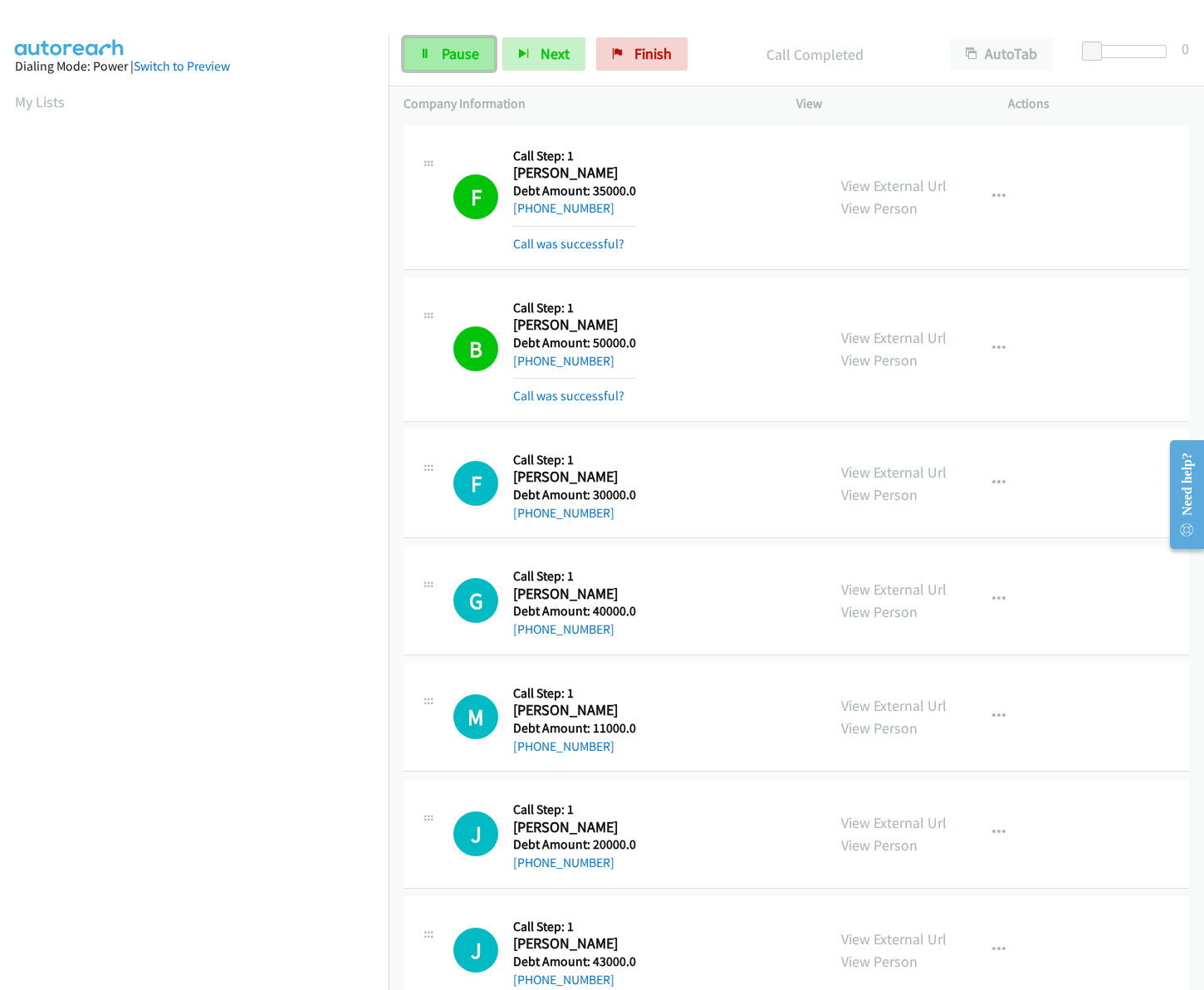
click at [448, 51] on span "Pause" at bounding box center [460, 53] width 37 height 19
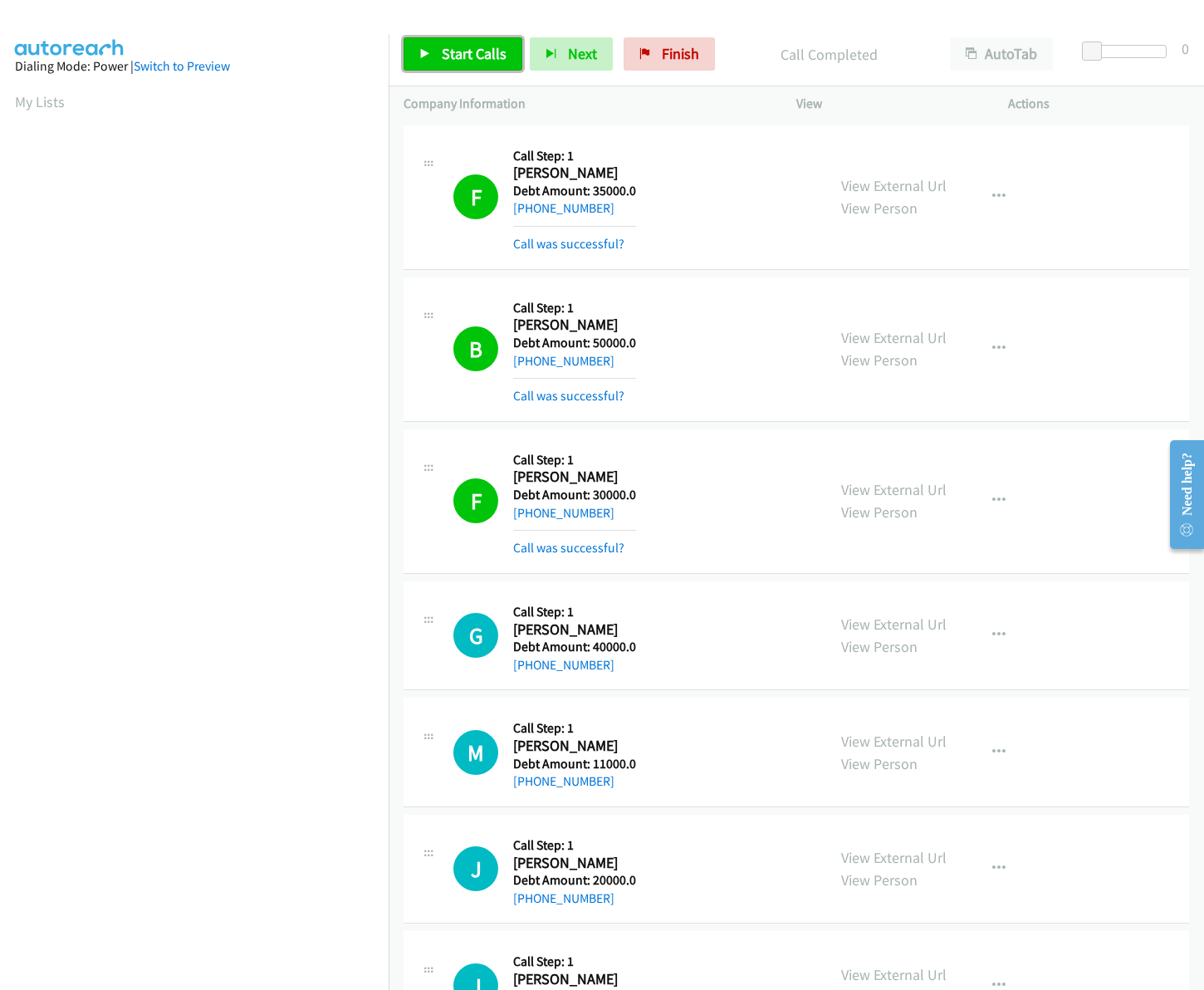
click at [442, 58] on span "Start Calls" at bounding box center [474, 53] width 65 height 19
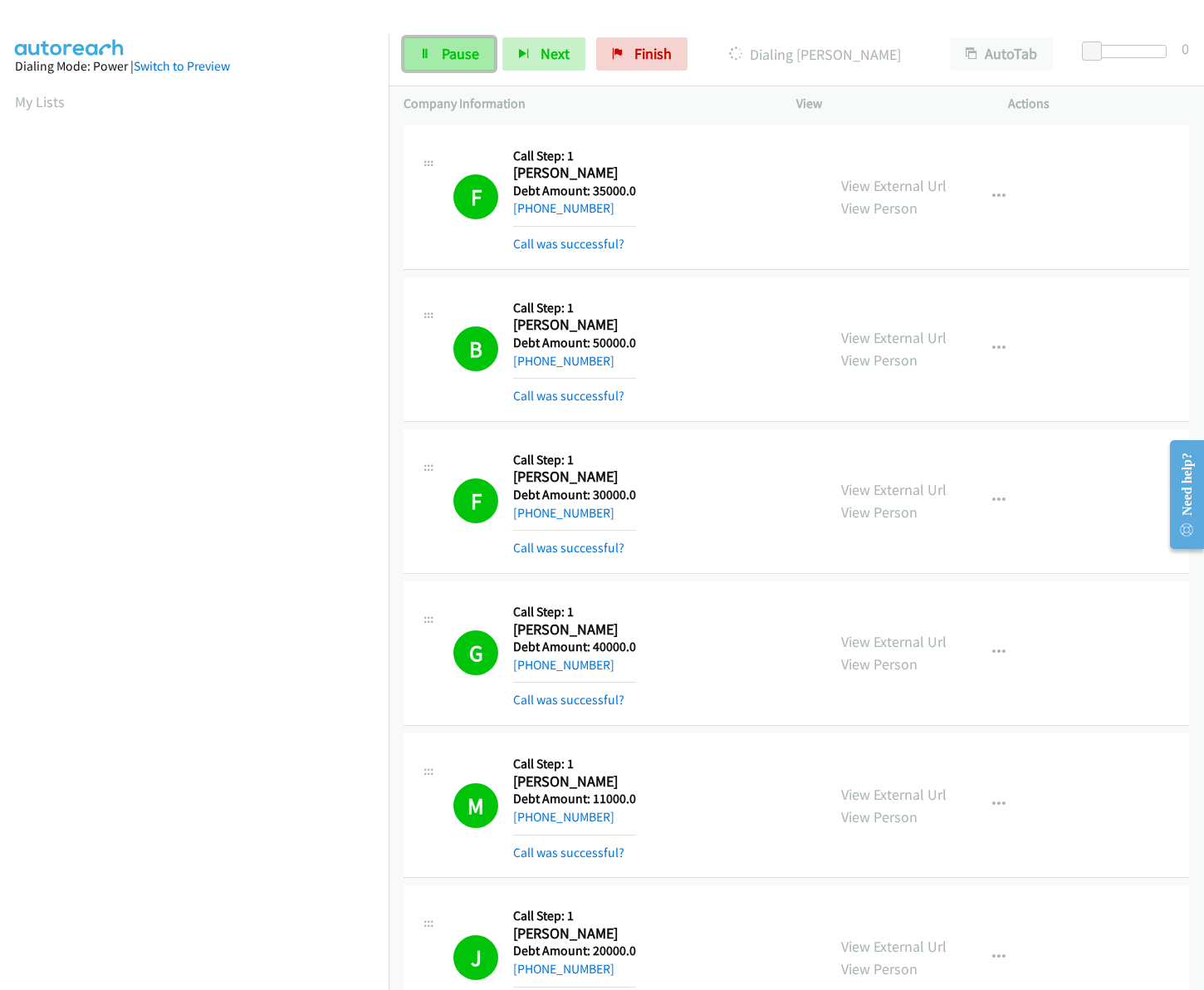
click at [454, 65] on link "Pause" at bounding box center [449, 53] width 91 height 33
click at [470, 54] on span "Start Calls" at bounding box center [474, 53] width 65 height 19
click at [1053, 231] on div "F Callback Scheduled Call Step: 1 Frank Eubank America/Chicago Debt Amount: 350…" at bounding box center [797, 197] width 786 height 144
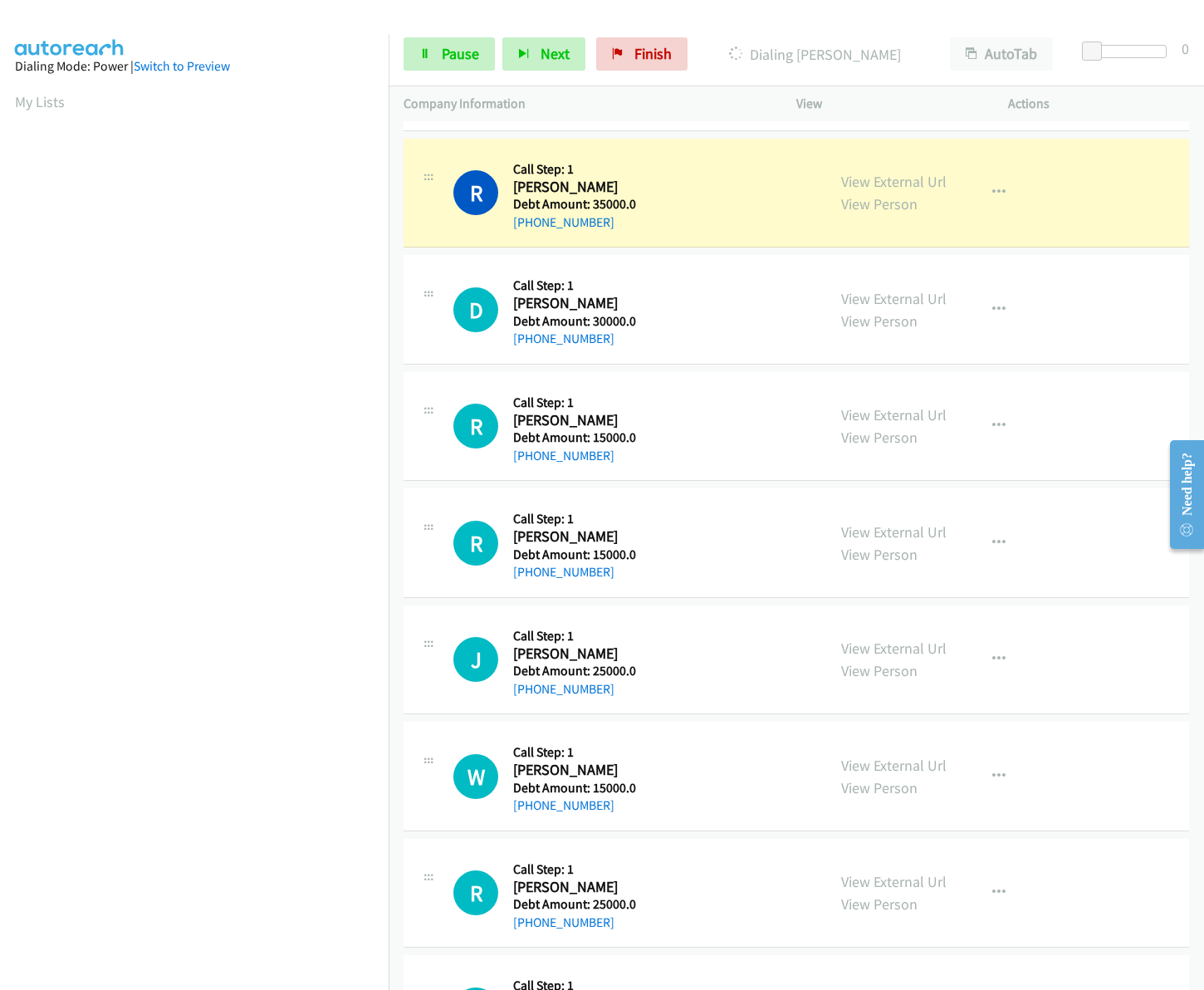
scroll to position [1668, 0]
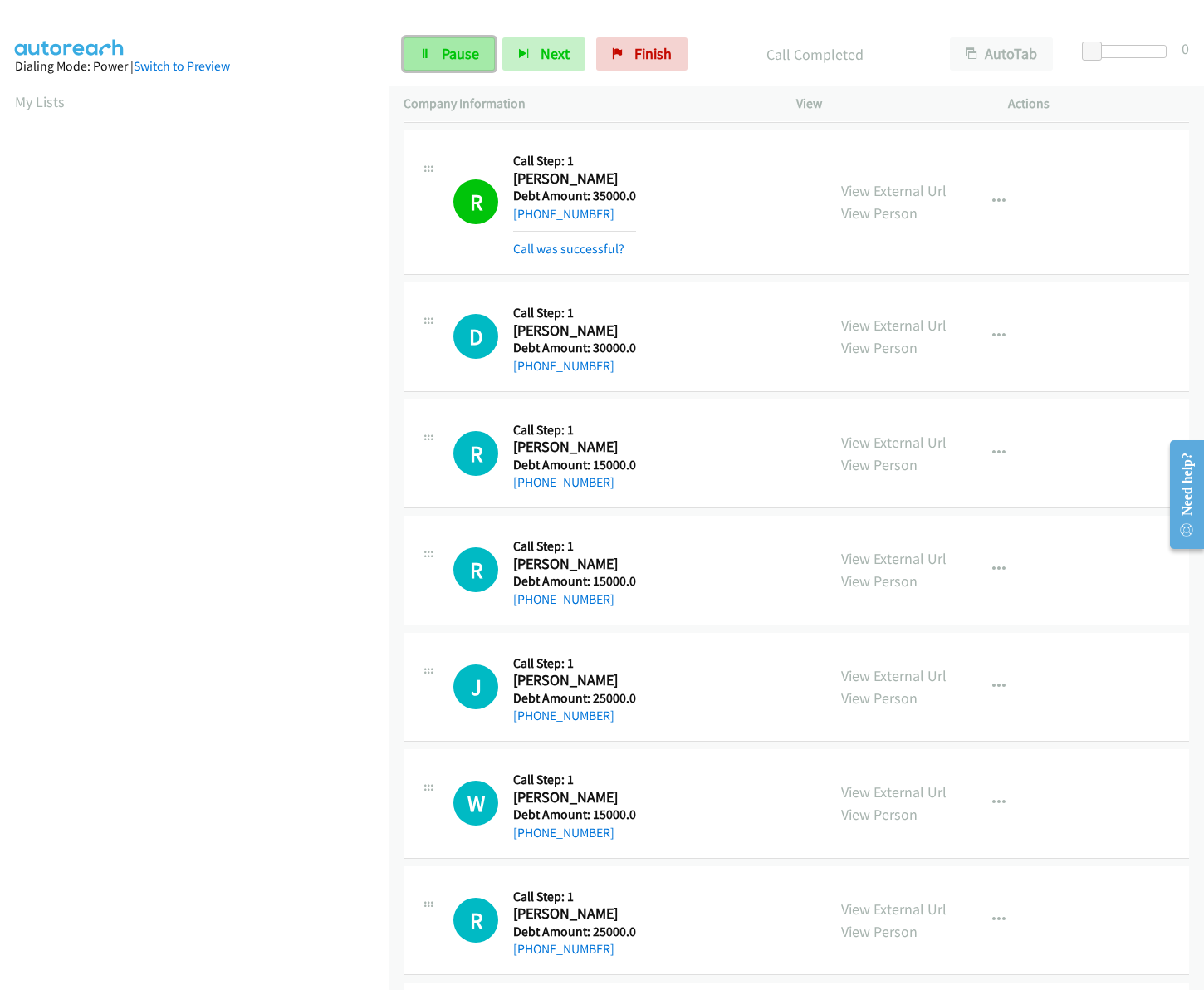
click at [463, 47] on span "Pause" at bounding box center [460, 53] width 37 height 19
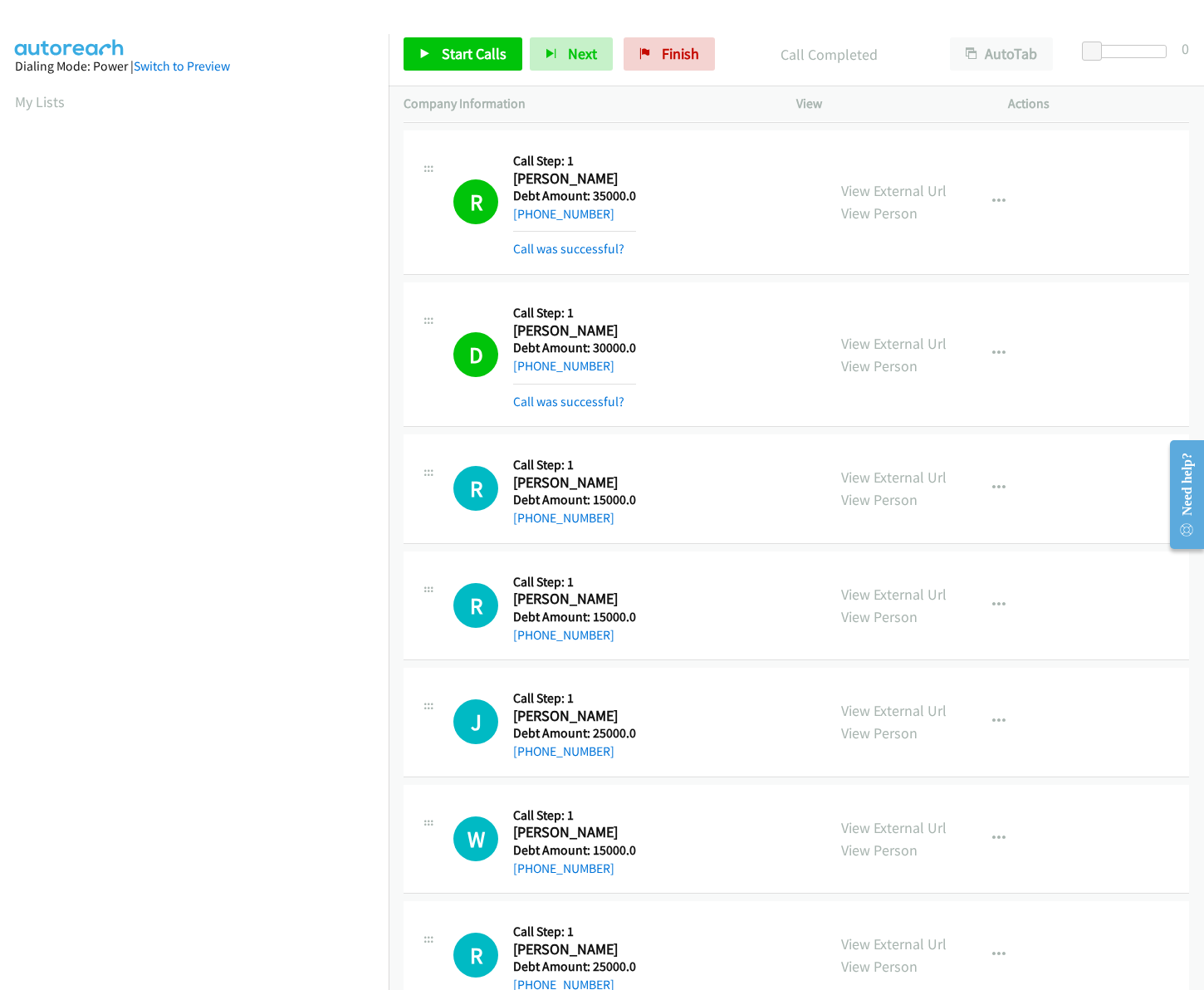
scroll to position [0, 2]
click at [1049, 185] on div "R Callback Scheduled Call Step: 1 Renee Battee America/New_York Debt Amount: 35…" at bounding box center [797, 202] width 786 height 144
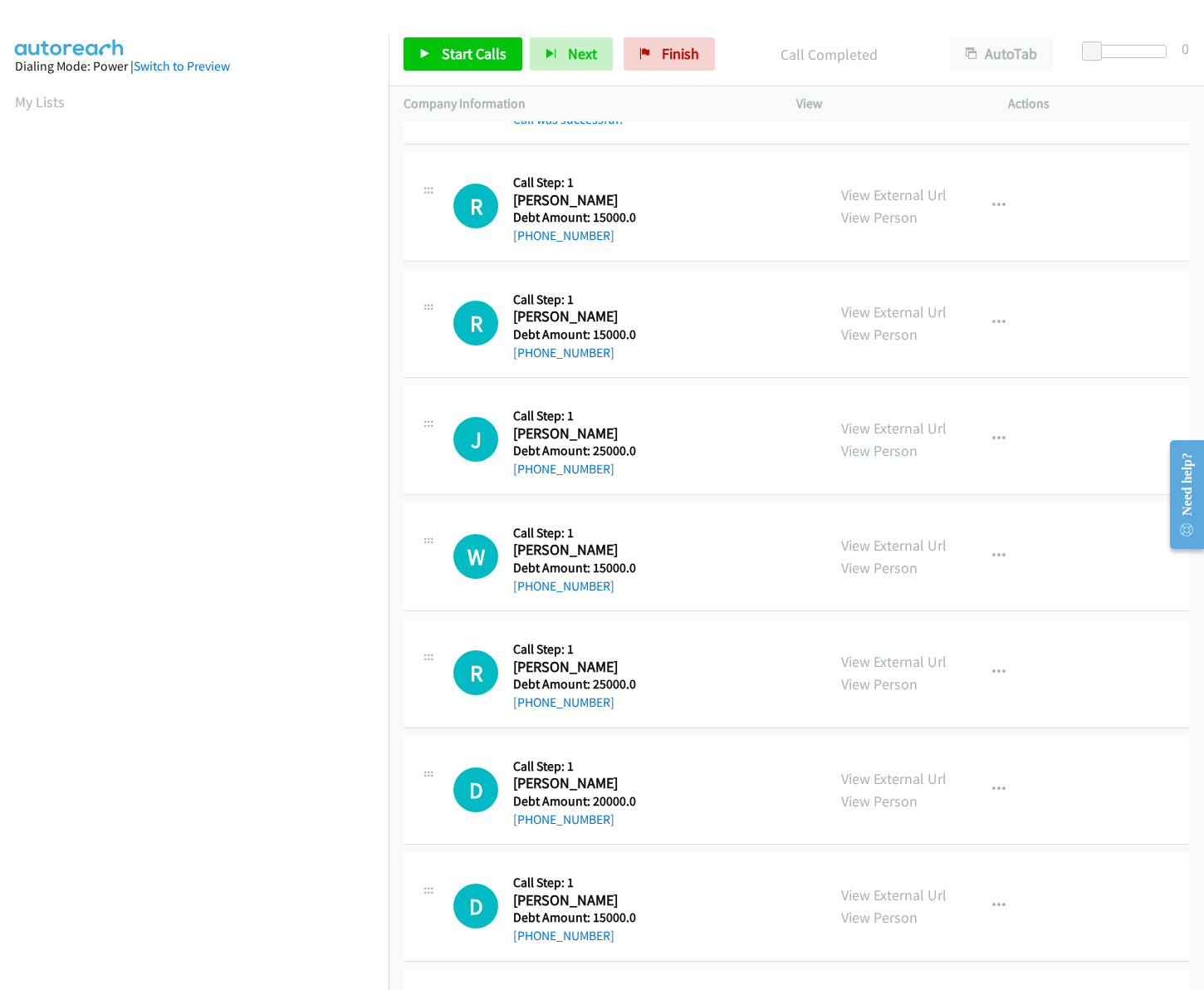
scroll to position [1966, 0]
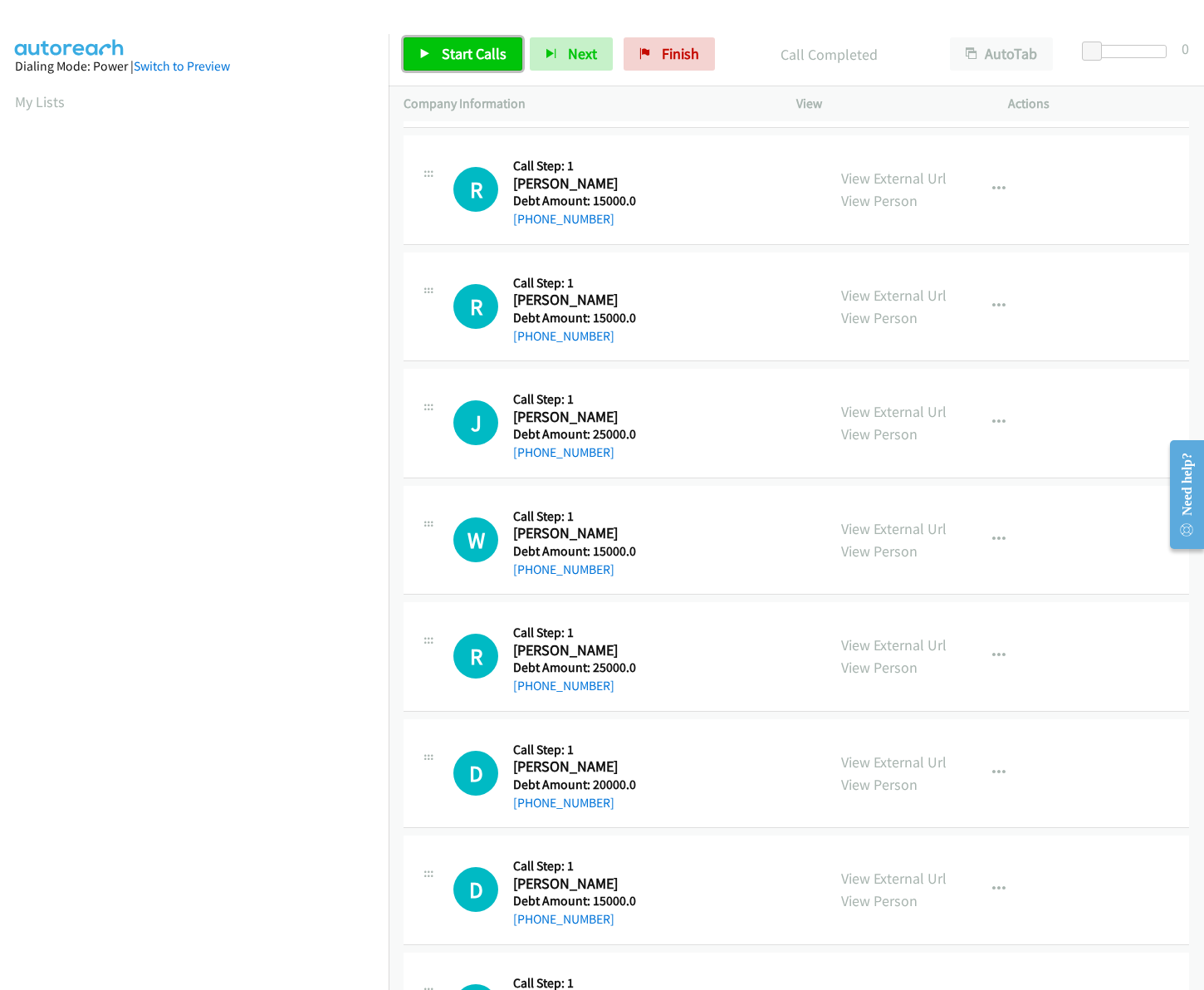
click at [467, 50] on span "Start Calls" at bounding box center [474, 53] width 65 height 19
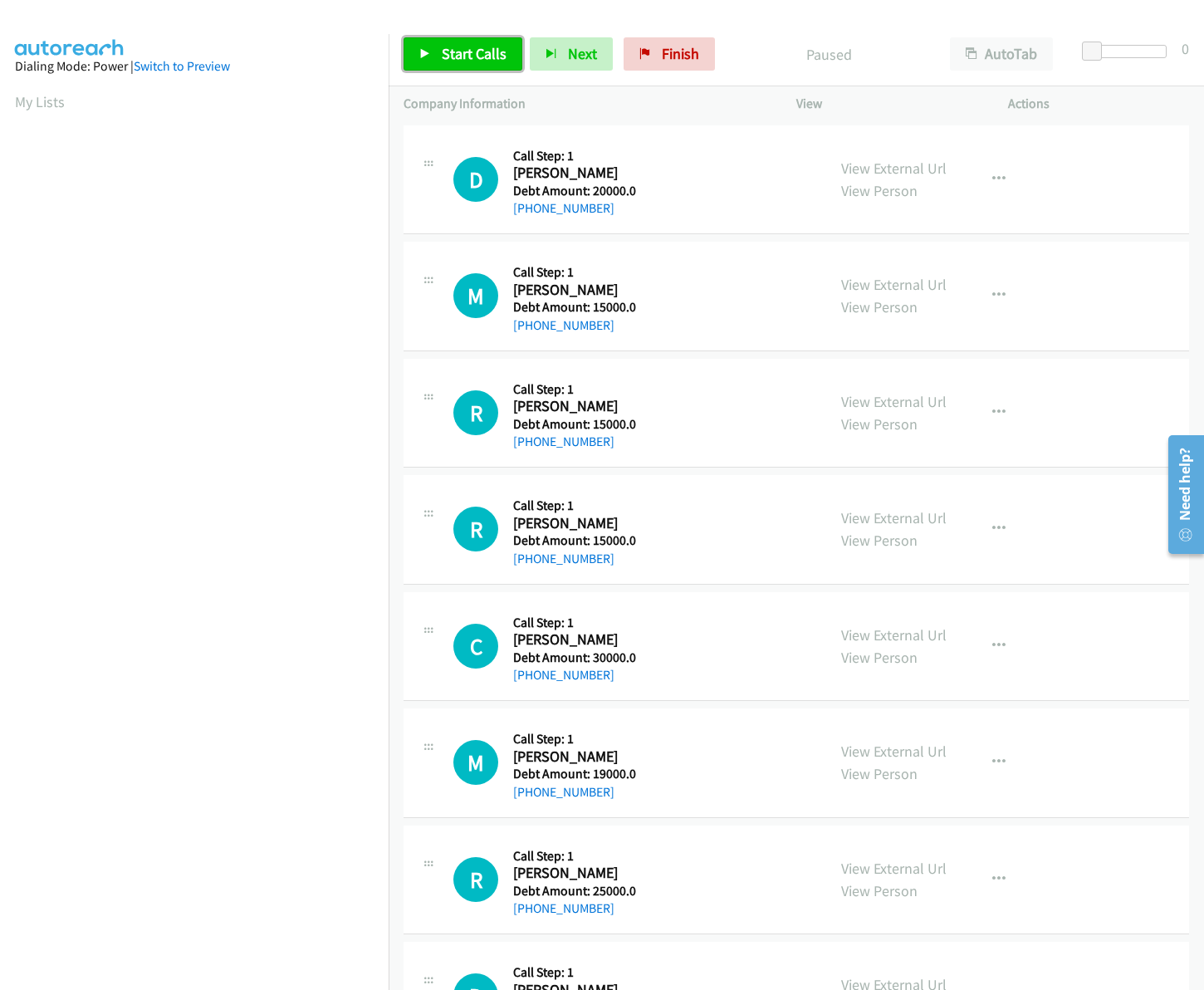
click at [457, 67] on link "Start Calls" at bounding box center [463, 53] width 119 height 33
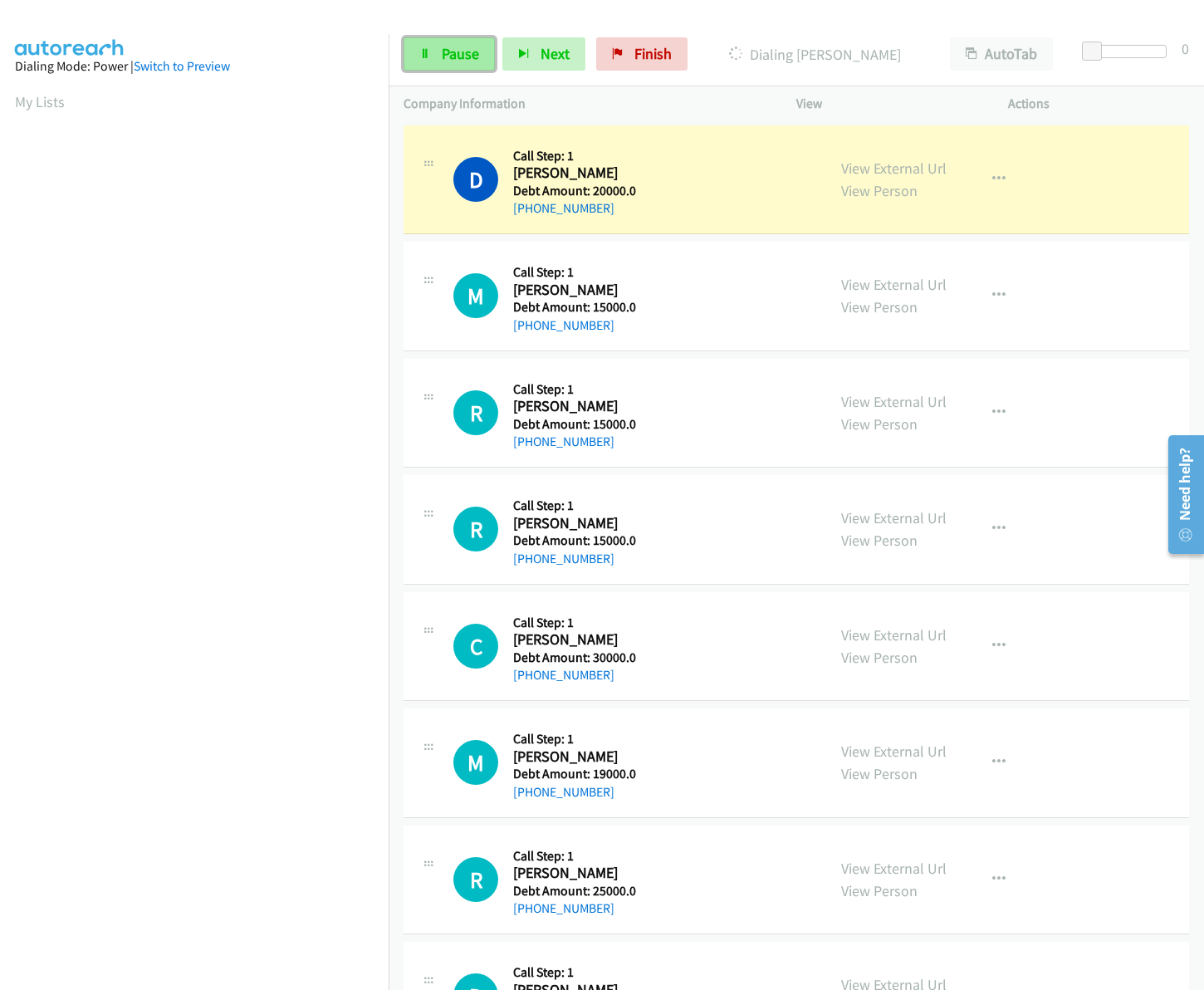
click at [453, 47] on span "Pause" at bounding box center [460, 53] width 37 height 19
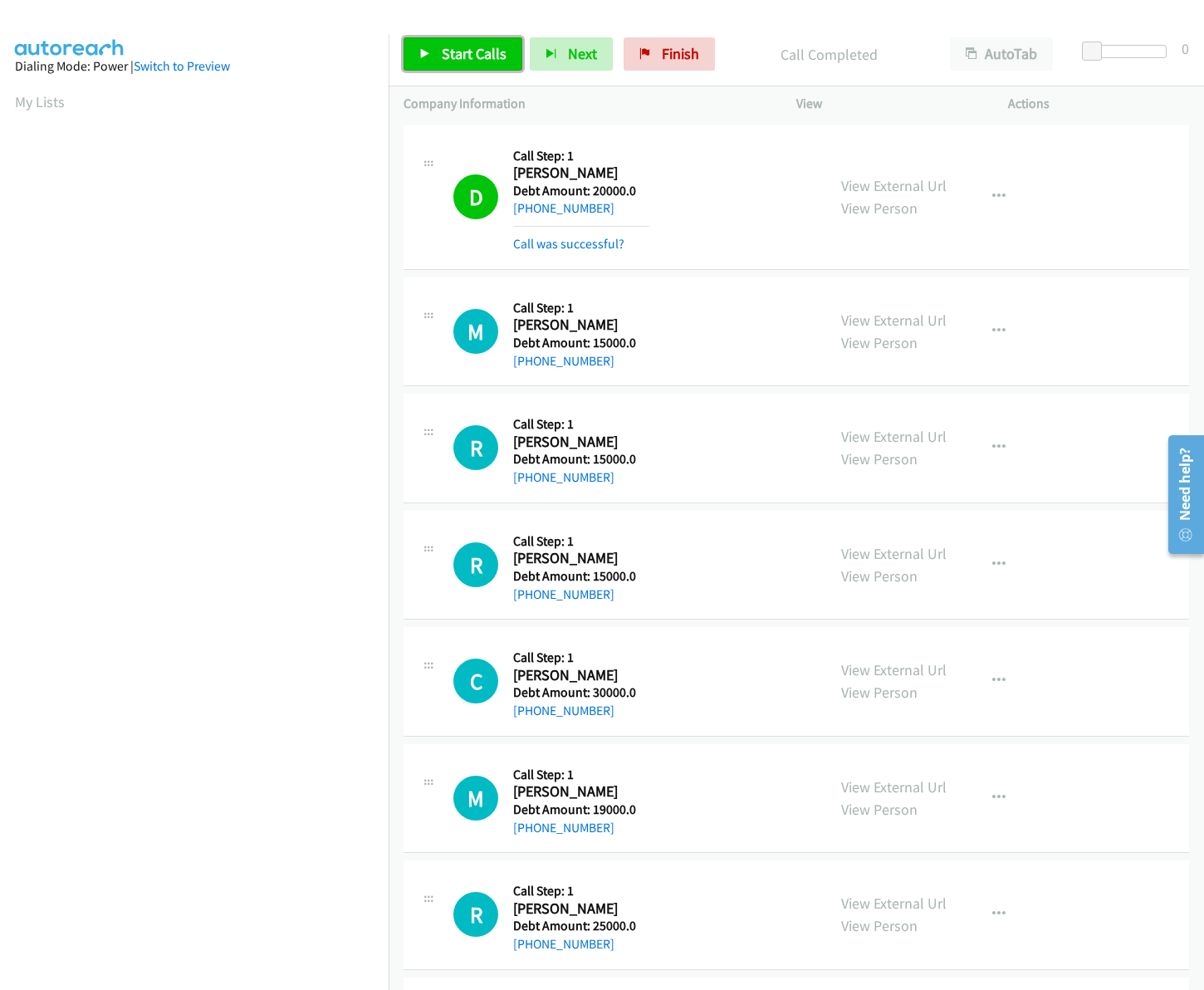
click at [503, 47] on span "Start Calls" at bounding box center [474, 53] width 65 height 19
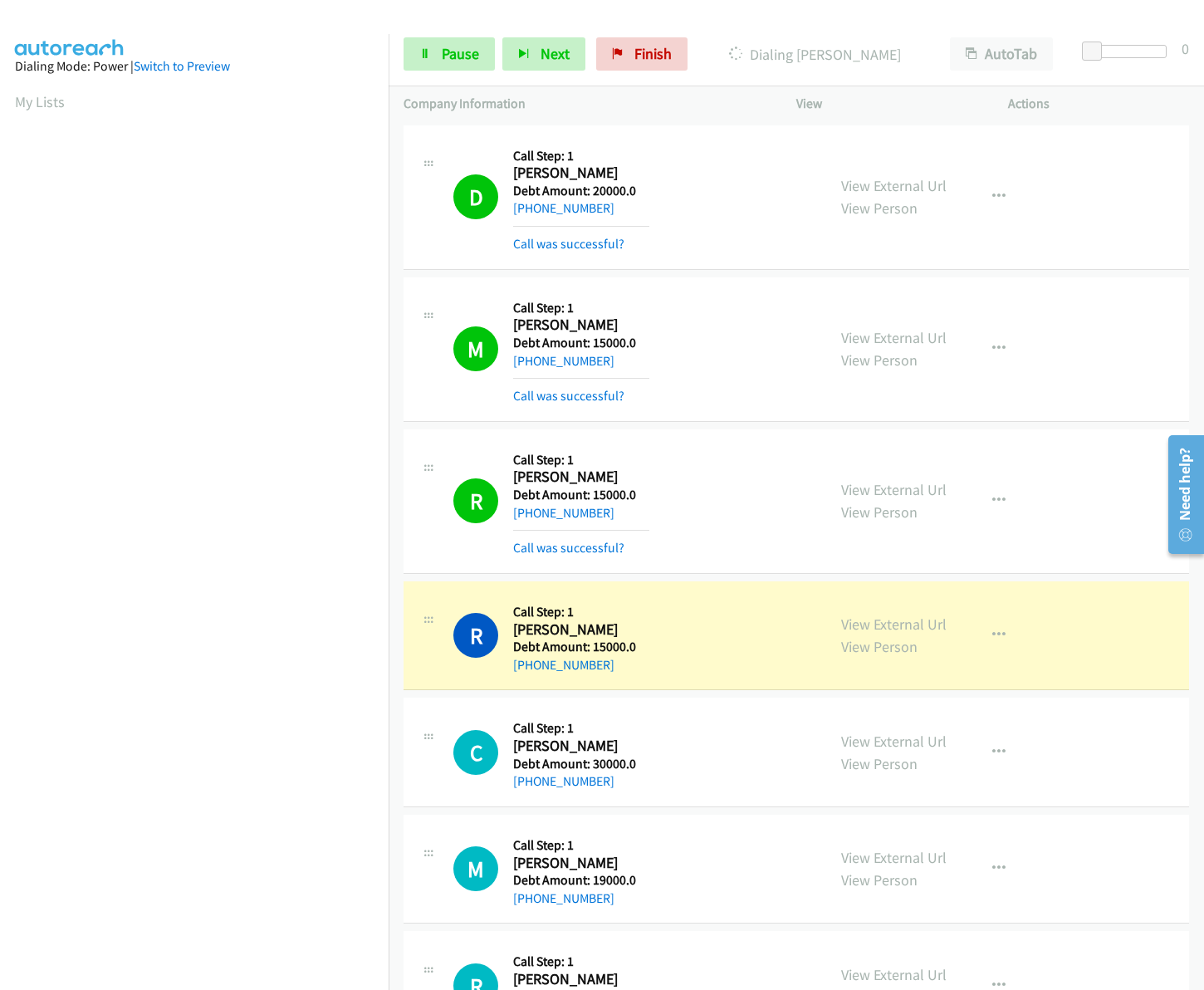
click at [312, 42] on aside "Dialing Mode: Power | Switch to Preview My Lists" at bounding box center [194, 493] width 389 height 919
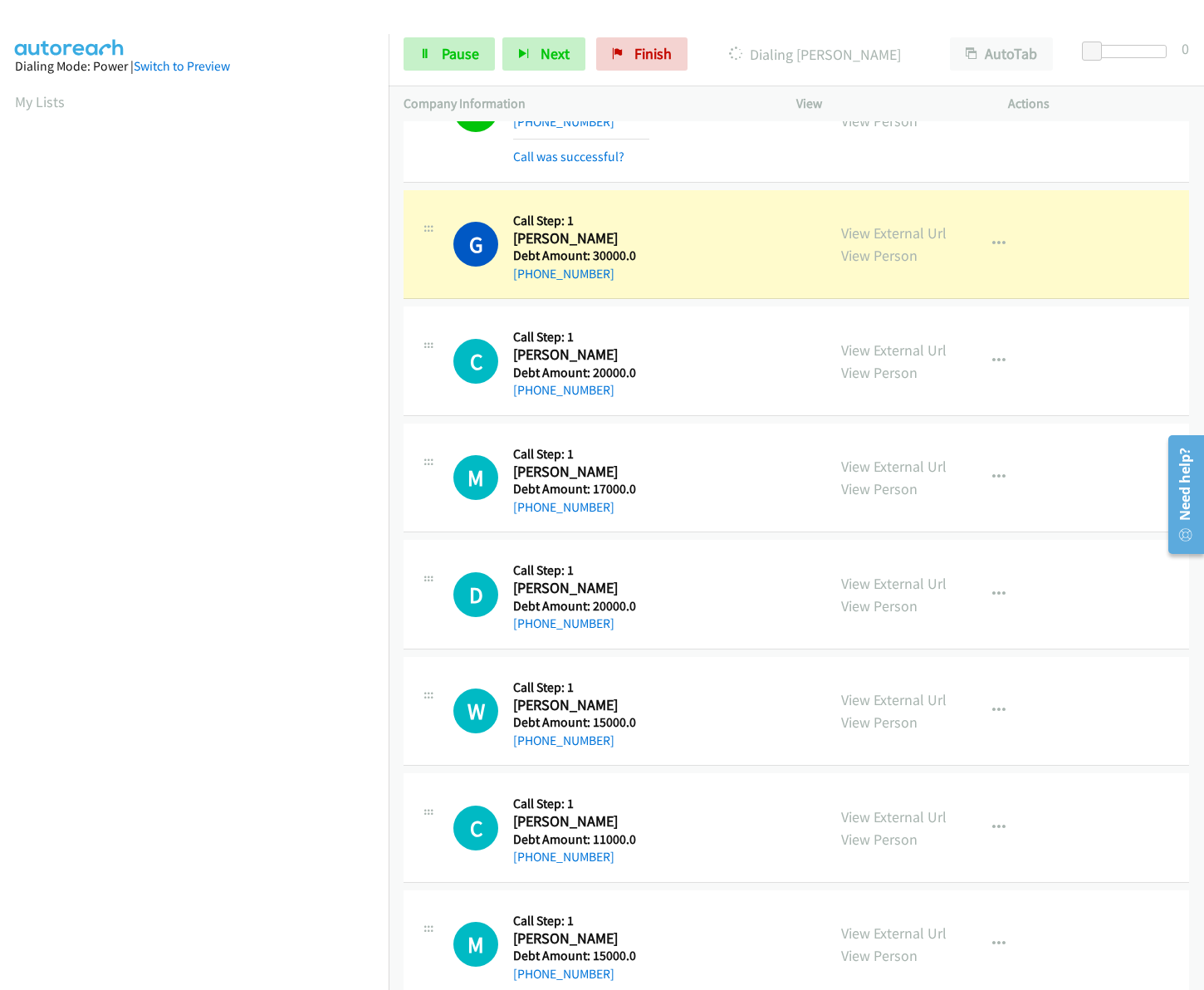
scroll to position [1618, 0]
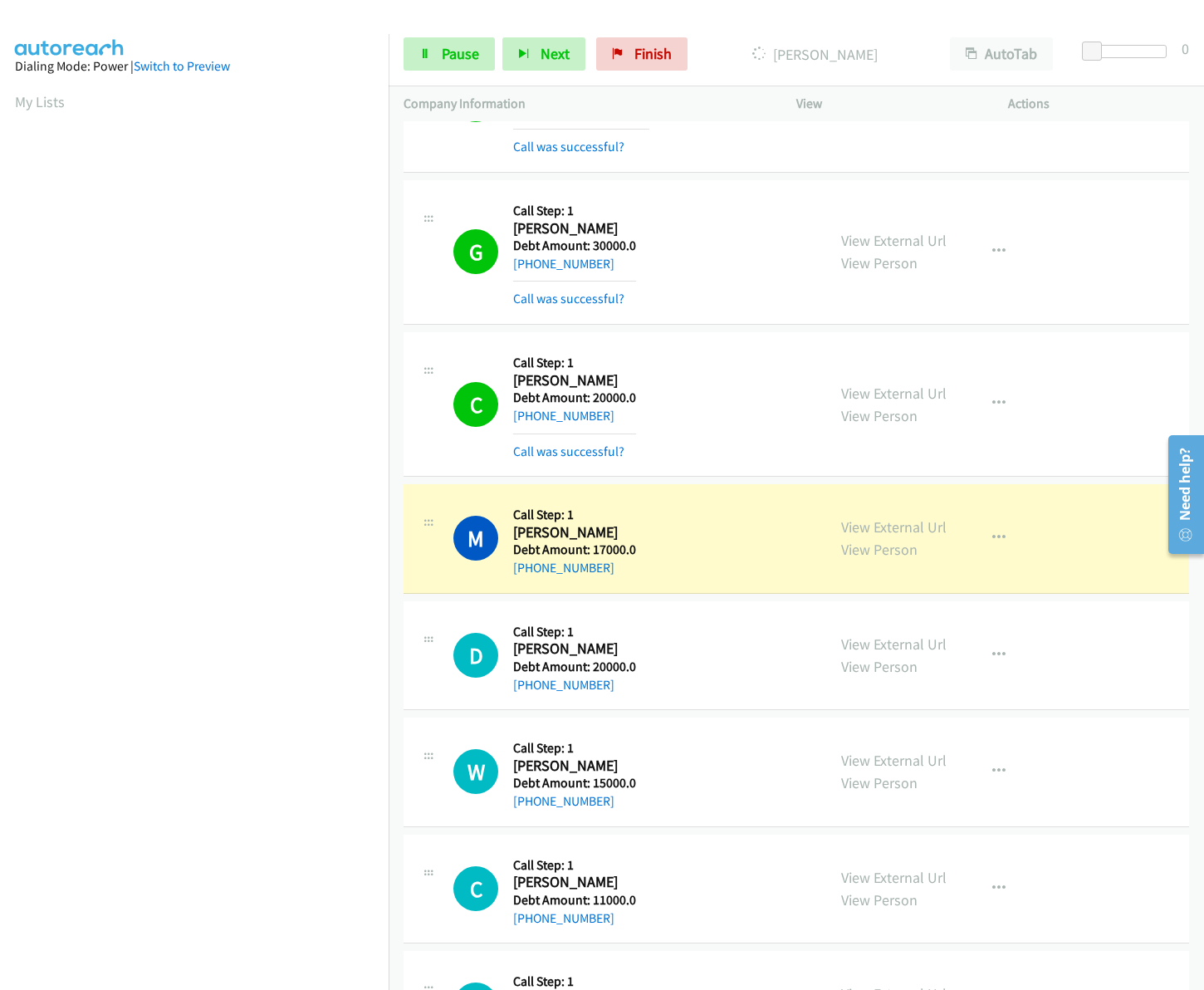
drag, startPoint x: 1070, startPoint y: 233, endPoint x: 1086, endPoint y: 237, distance: 17.1
click at [1070, 233] on div "G Callback Scheduled Call Step: 1 [PERSON_NAME] America/New_York Debt Amount: 3…" at bounding box center [797, 252] width 786 height 144
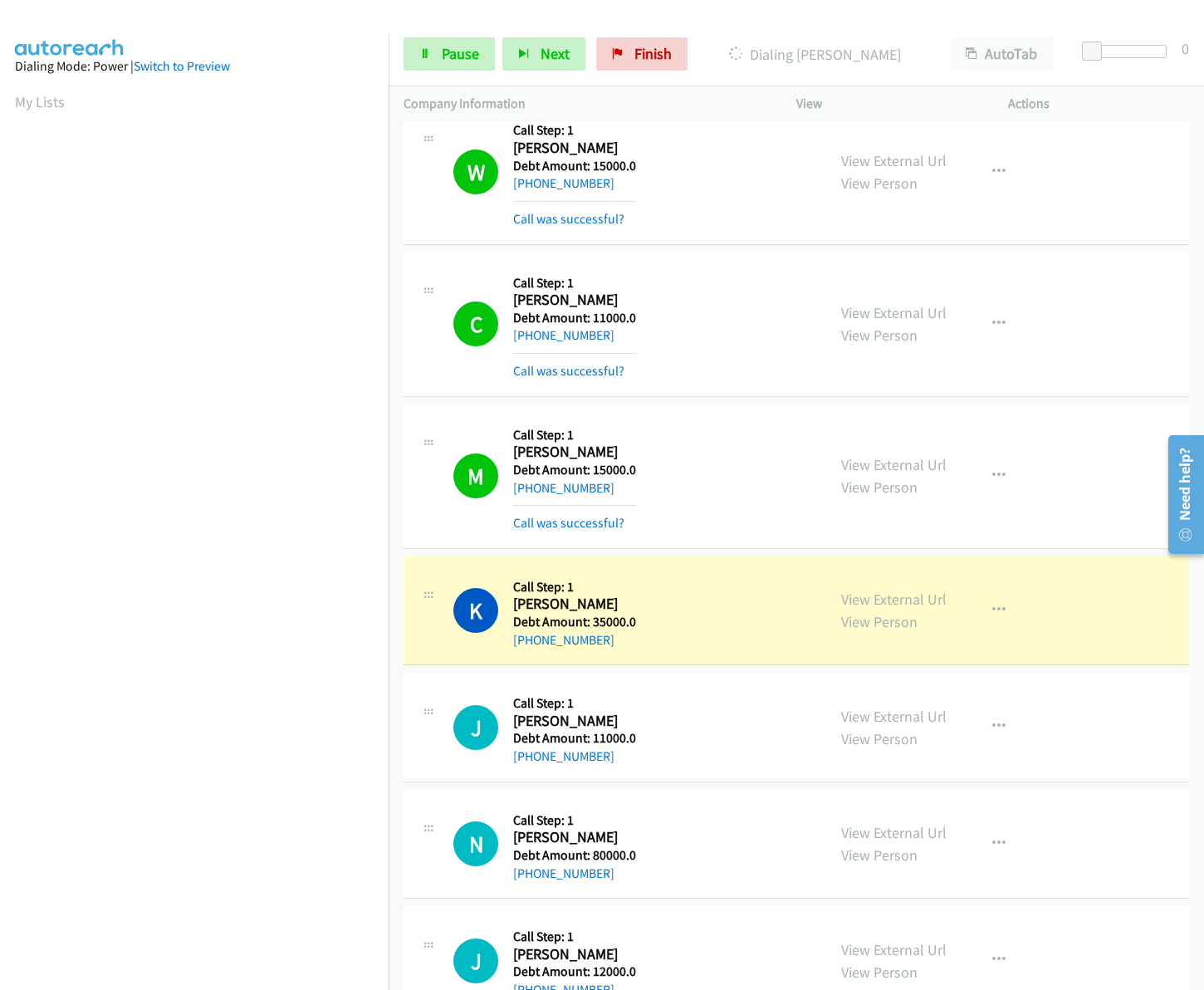
scroll to position [0, 2]
drag, startPoint x: 512, startPoint y: 609, endPoint x: 627, endPoint y: 646, distance: 120.5
click at [627, 646] on div "Callback Scheduled Call Step: 1 [PERSON_NAME] America/Los_Angeles Debt Amount: …" at bounding box center [574, 610] width 123 height 79
drag, startPoint x: 627, startPoint y: 646, endPoint x: 627, endPoint y: 634, distance: 12.5
copy div "[PERSON_NAME] America/Los_Angeles Debt Amount: 35000.0 [PHONE_NUMBER]"
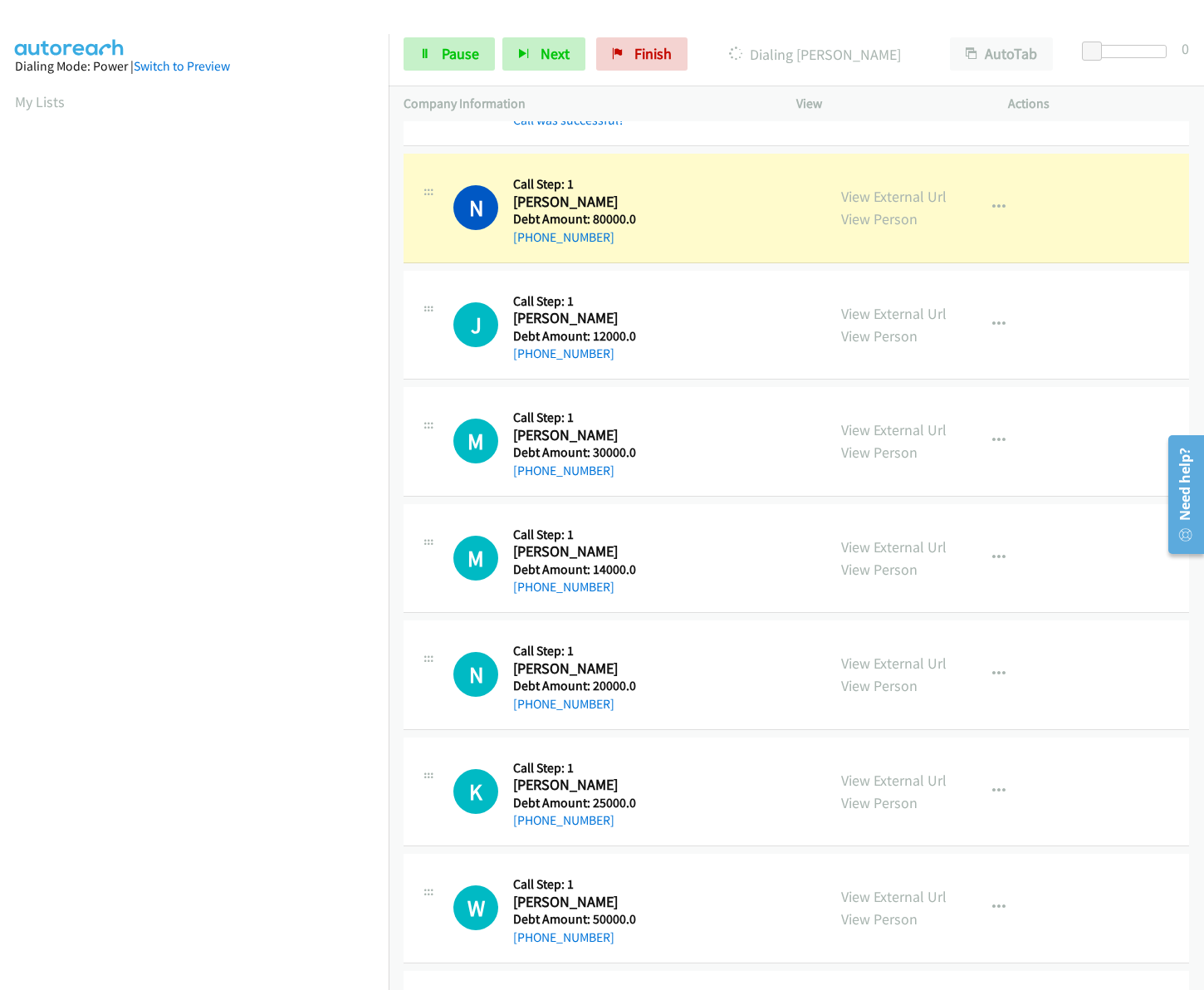
scroll to position [3032, 0]
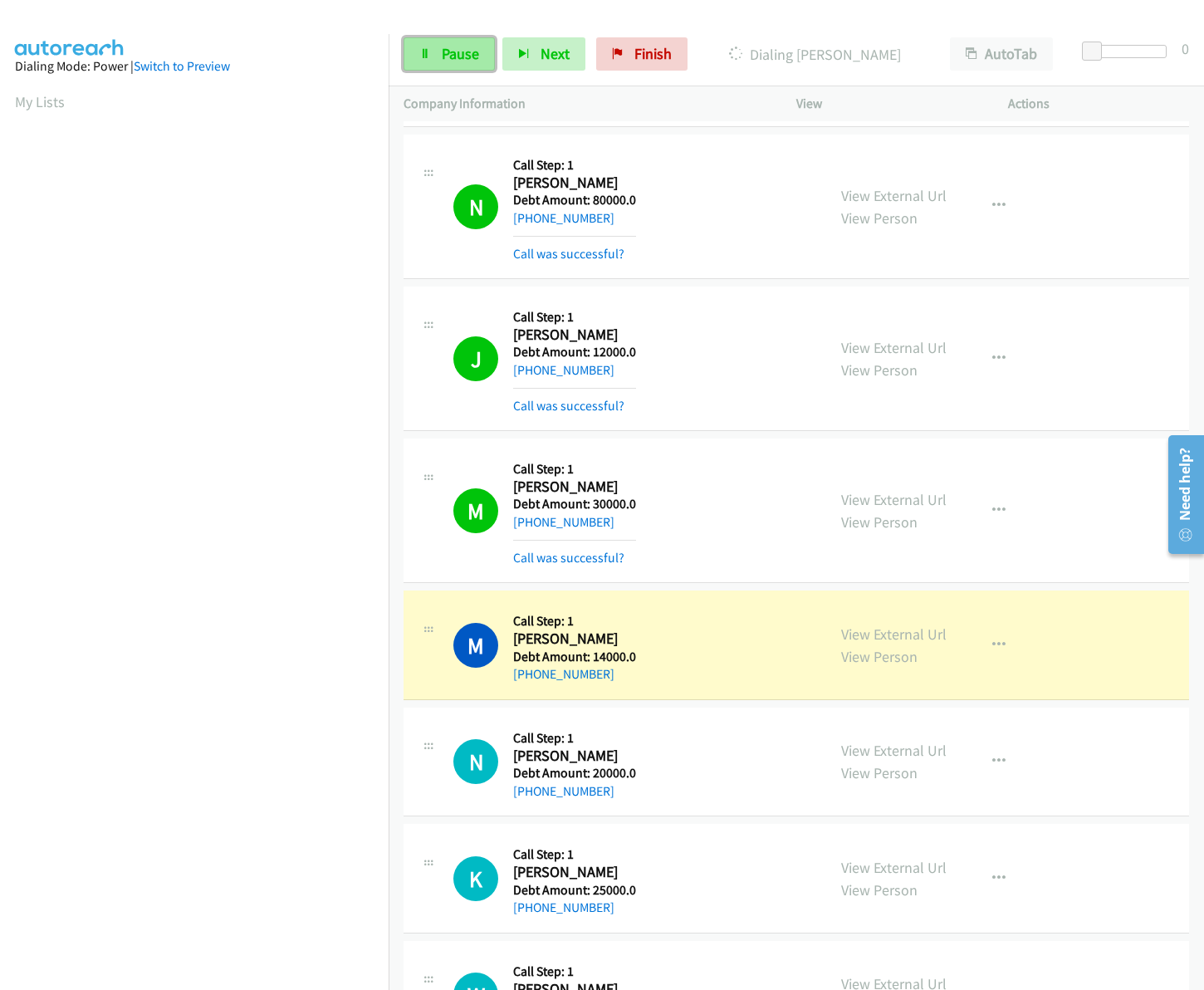
click at [447, 59] on span "Pause" at bounding box center [460, 53] width 37 height 19
